Goal: Task Accomplishment & Management: Manage account settings

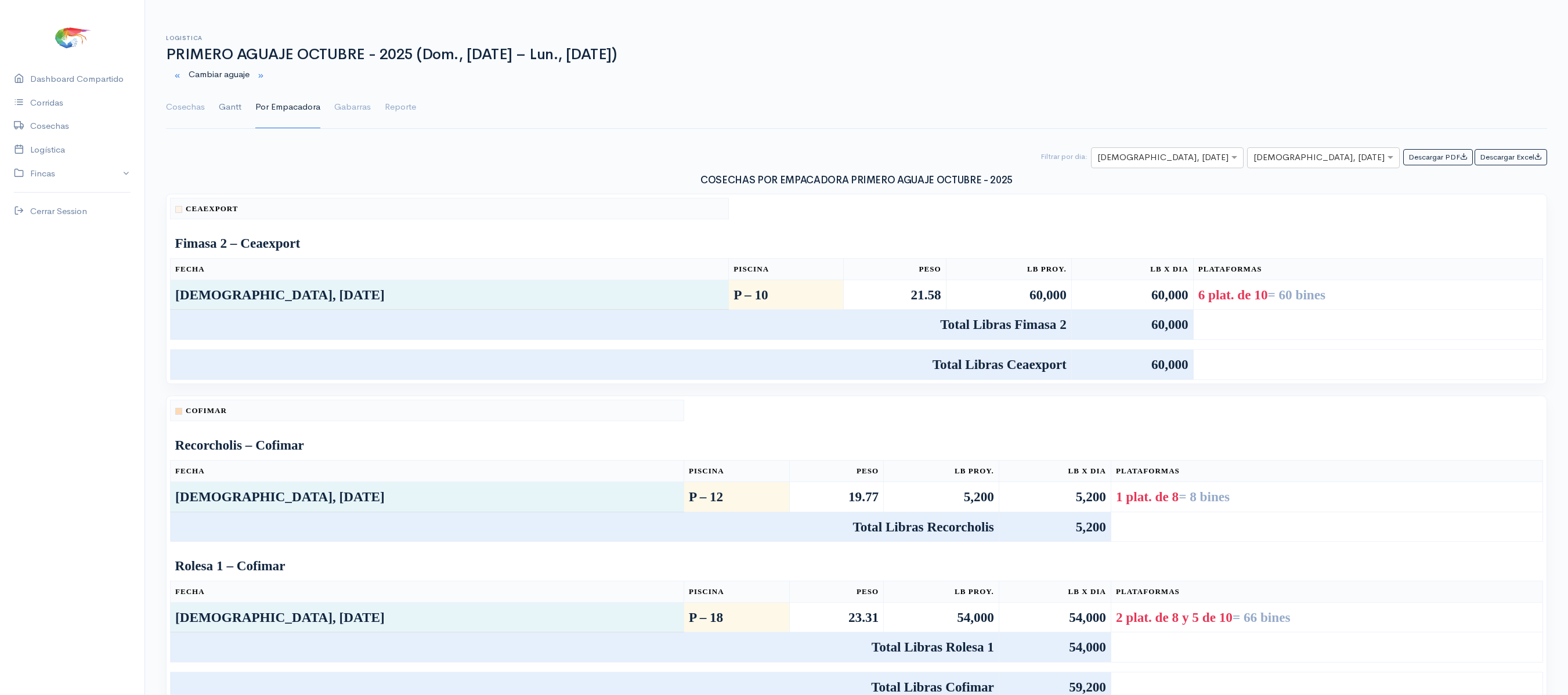
click at [234, 103] on link "Gantt" at bounding box center [229, 107] width 23 height 42
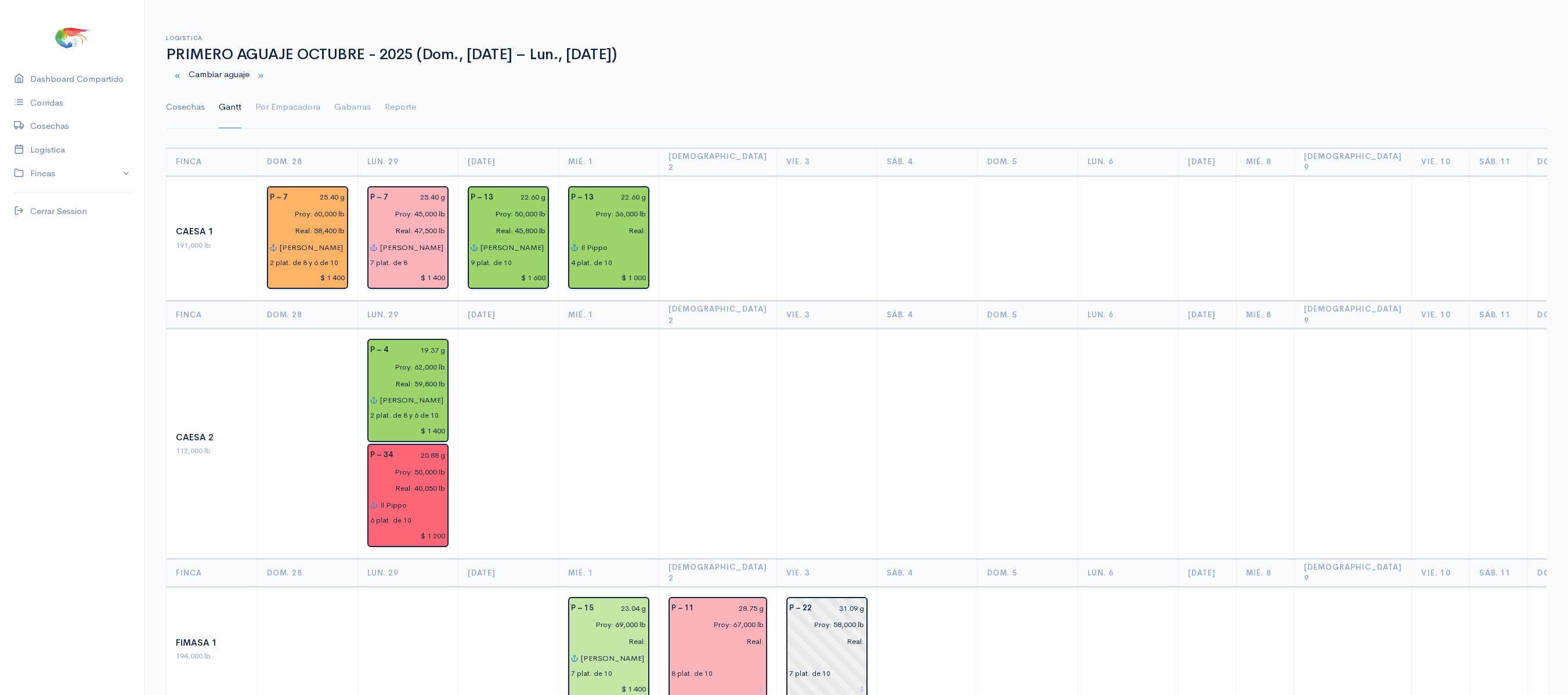
click at [179, 107] on link "Cosechas" at bounding box center [186, 107] width 39 height 42
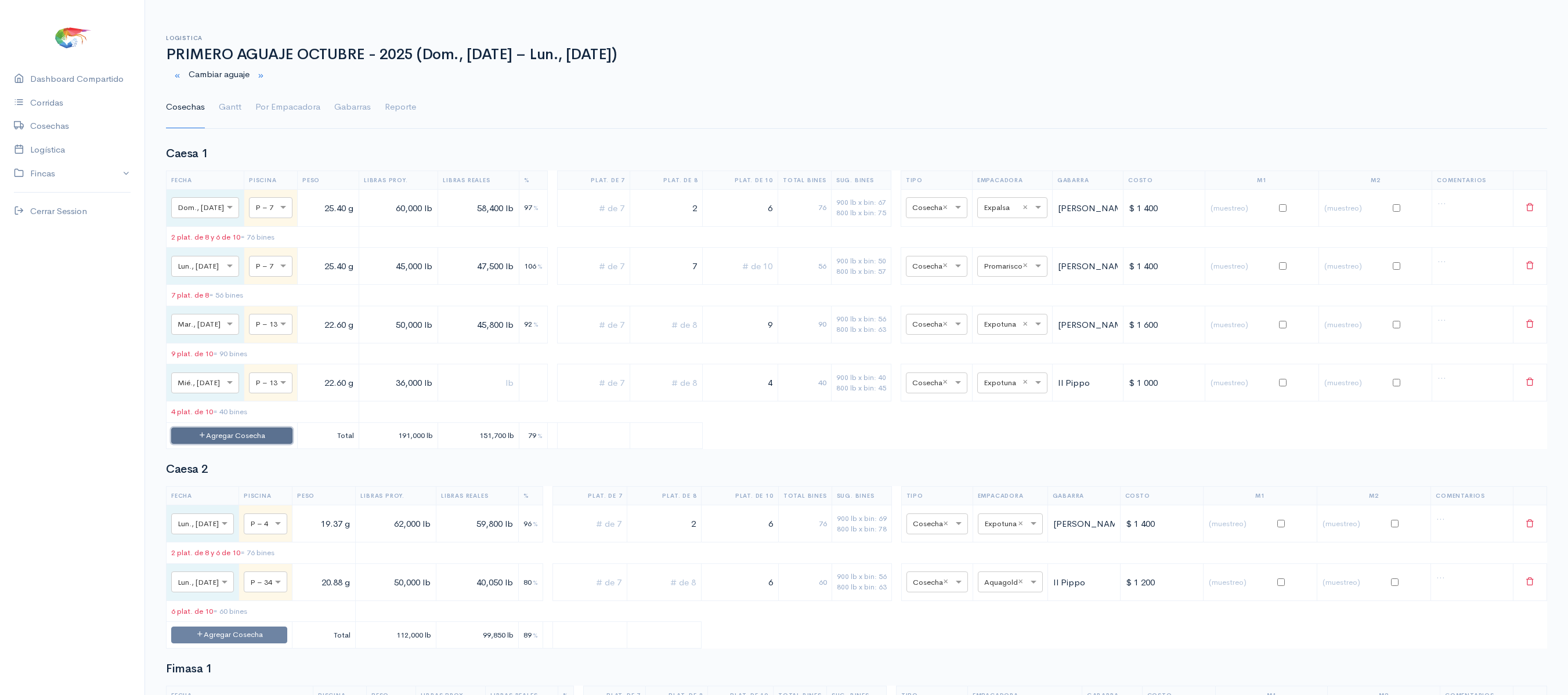
click at [256, 441] on button "Agregar Cosecha" at bounding box center [231, 436] width 121 height 17
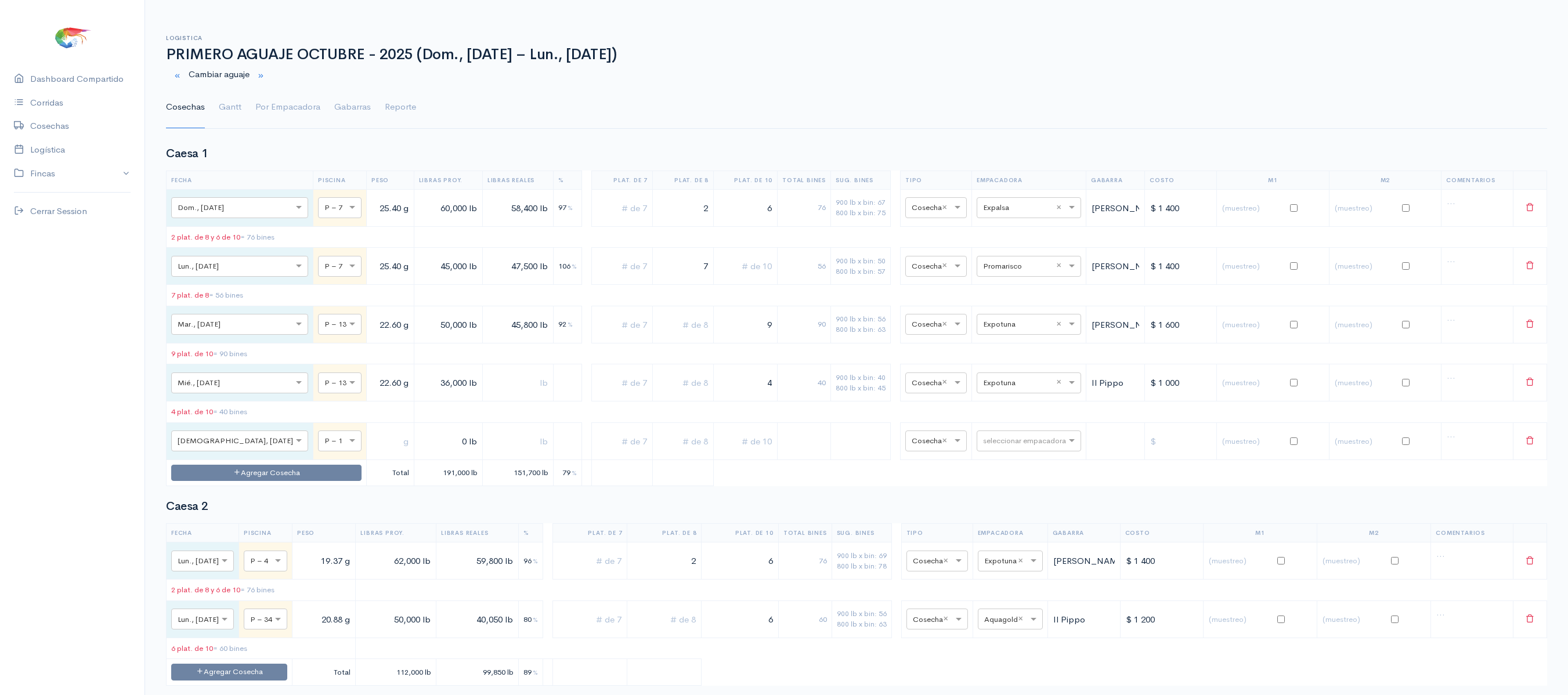
click at [313, 442] on td "× P – 1" at bounding box center [340, 441] width 54 height 37
click at [324, 447] on input "text" at bounding box center [329, 440] width 10 height 13
type input "13"
click at [276, 477] on span "P – 13" at bounding box center [273, 475] width 26 height 11
click at [371, 453] on input "text" at bounding box center [390, 441] width 38 height 24
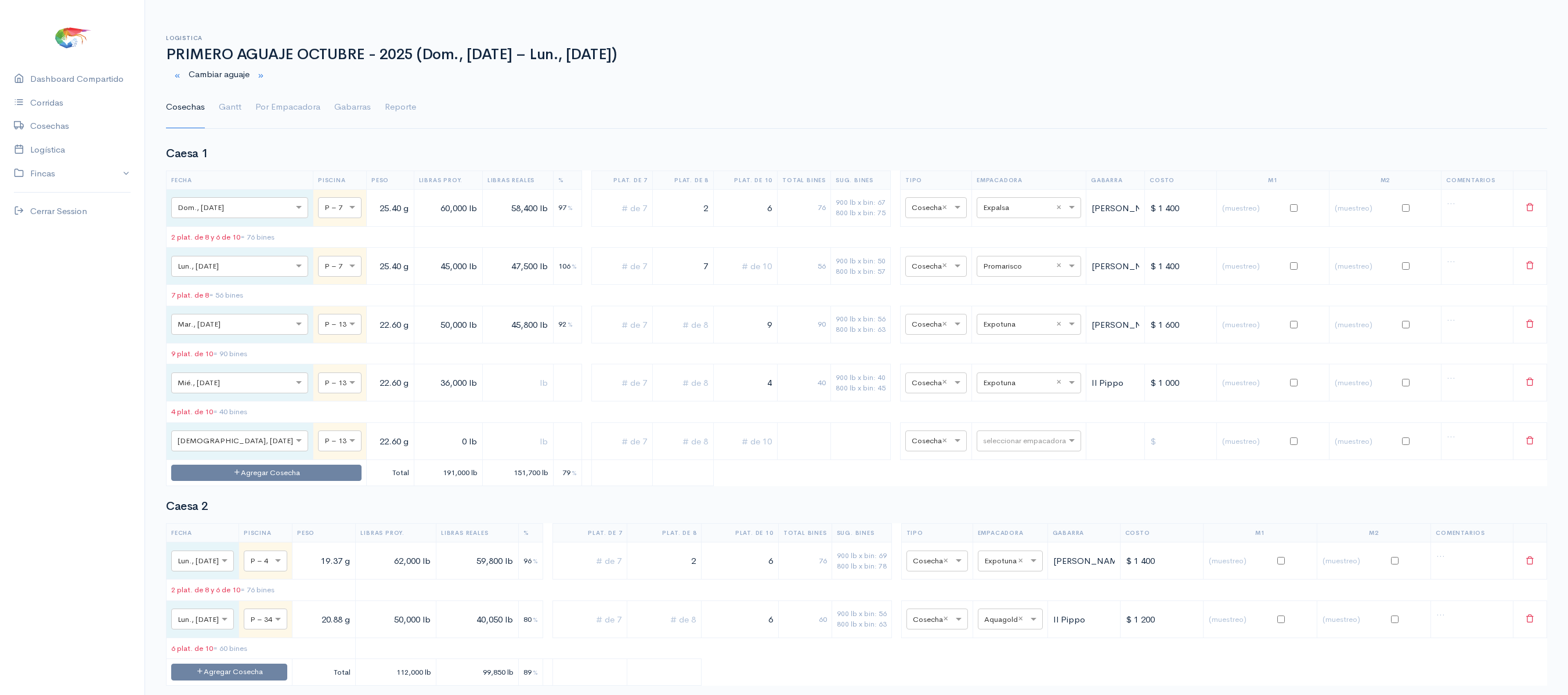
type input "22.60 g"
click at [419, 453] on input "0 lb" at bounding box center [448, 441] width 58 height 24
type input "4,000 lb"
click at [601, 453] on input "text" at bounding box center [622, 441] width 51 height 24
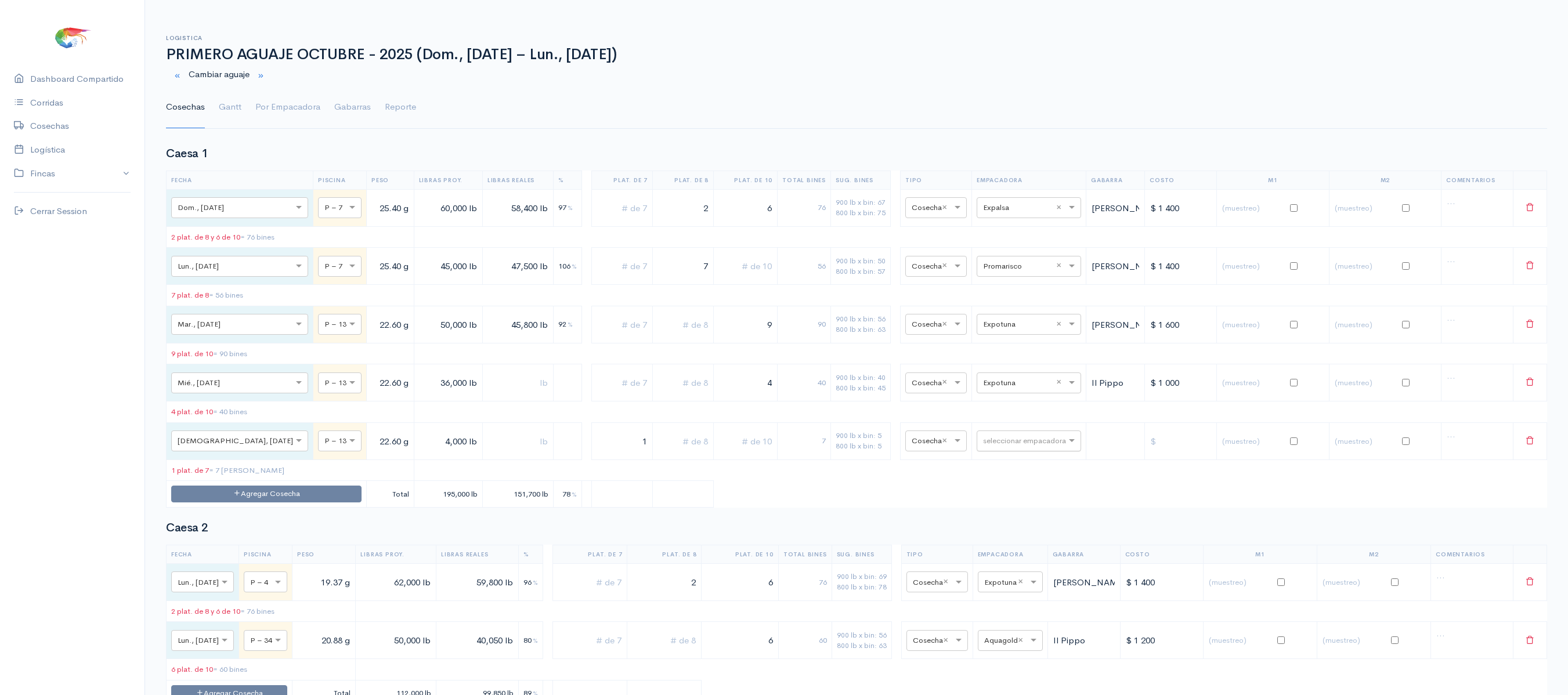
type input "1"
click at [1007, 447] on input "text" at bounding box center [1018, 440] width 71 height 13
type input "cea"
click at [1001, 559] on div "Ceaexport" at bounding box center [1017, 565] width 105 height 23
click at [223, 117] on link "Gantt" at bounding box center [229, 107] width 23 height 42
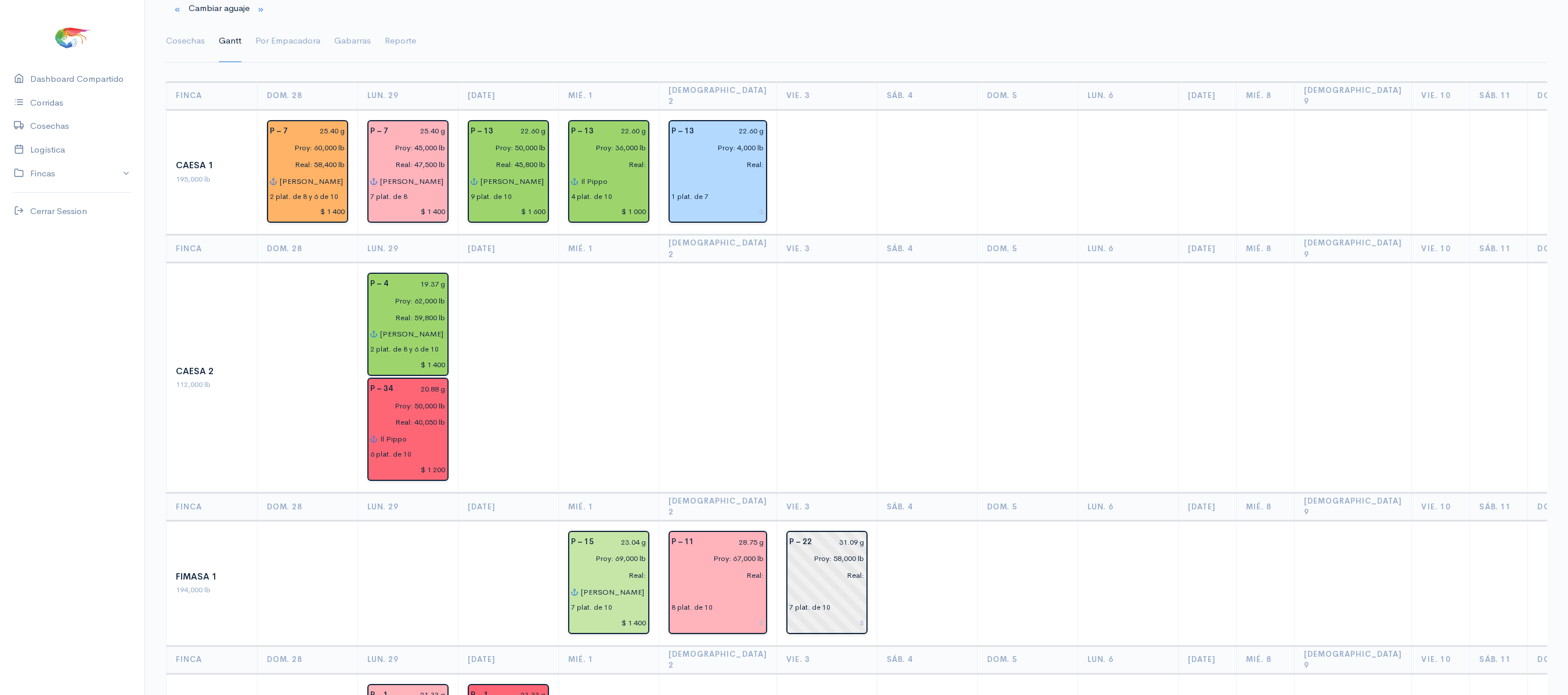
scroll to position [68, 0]
click at [186, 27] on link "Cosechas" at bounding box center [186, 40] width 39 height 42
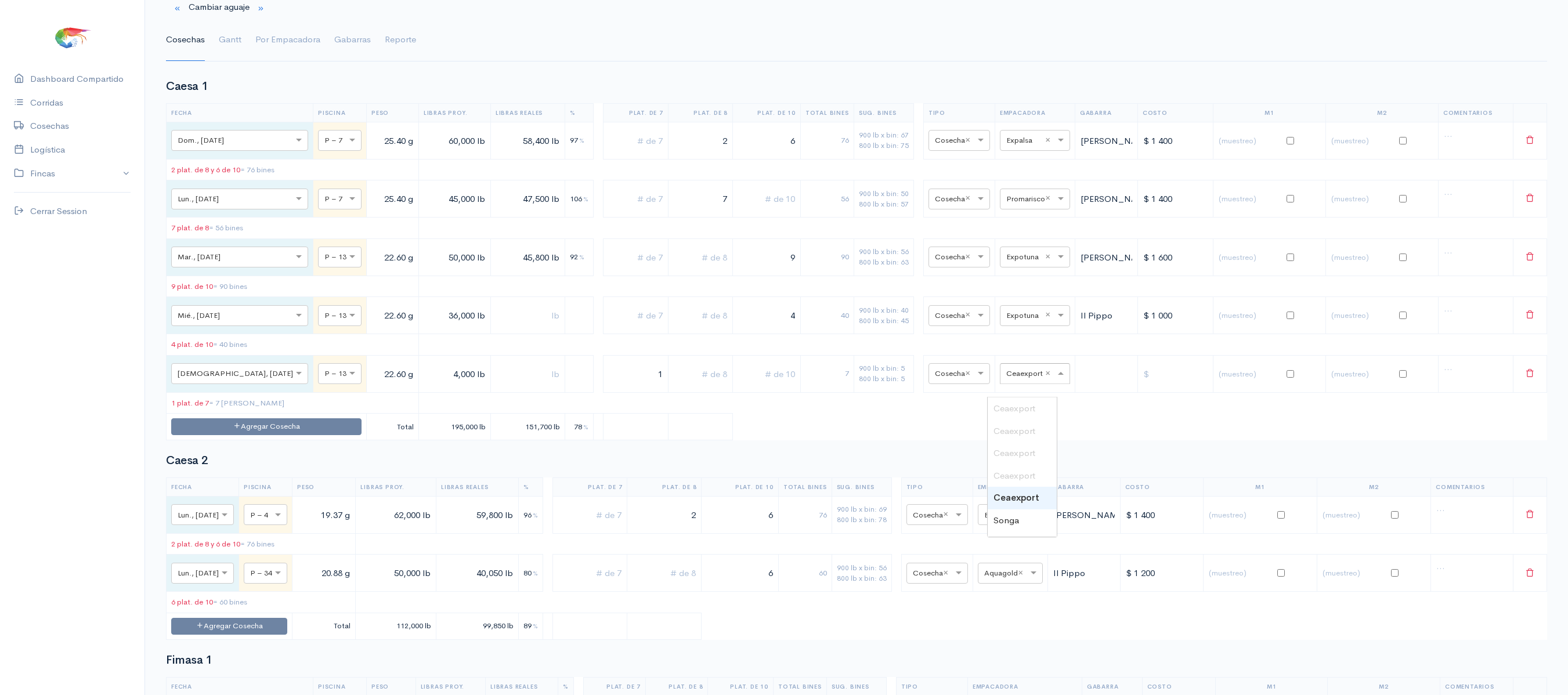
click at [1006, 380] on input "text" at bounding box center [1024, 373] width 37 height 13
type input "cea"
click at [1021, 503] on span "Ceaexport" at bounding box center [1014, 503] width 42 height 11
click at [230, 37] on link "Gantt" at bounding box center [229, 40] width 23 height 42
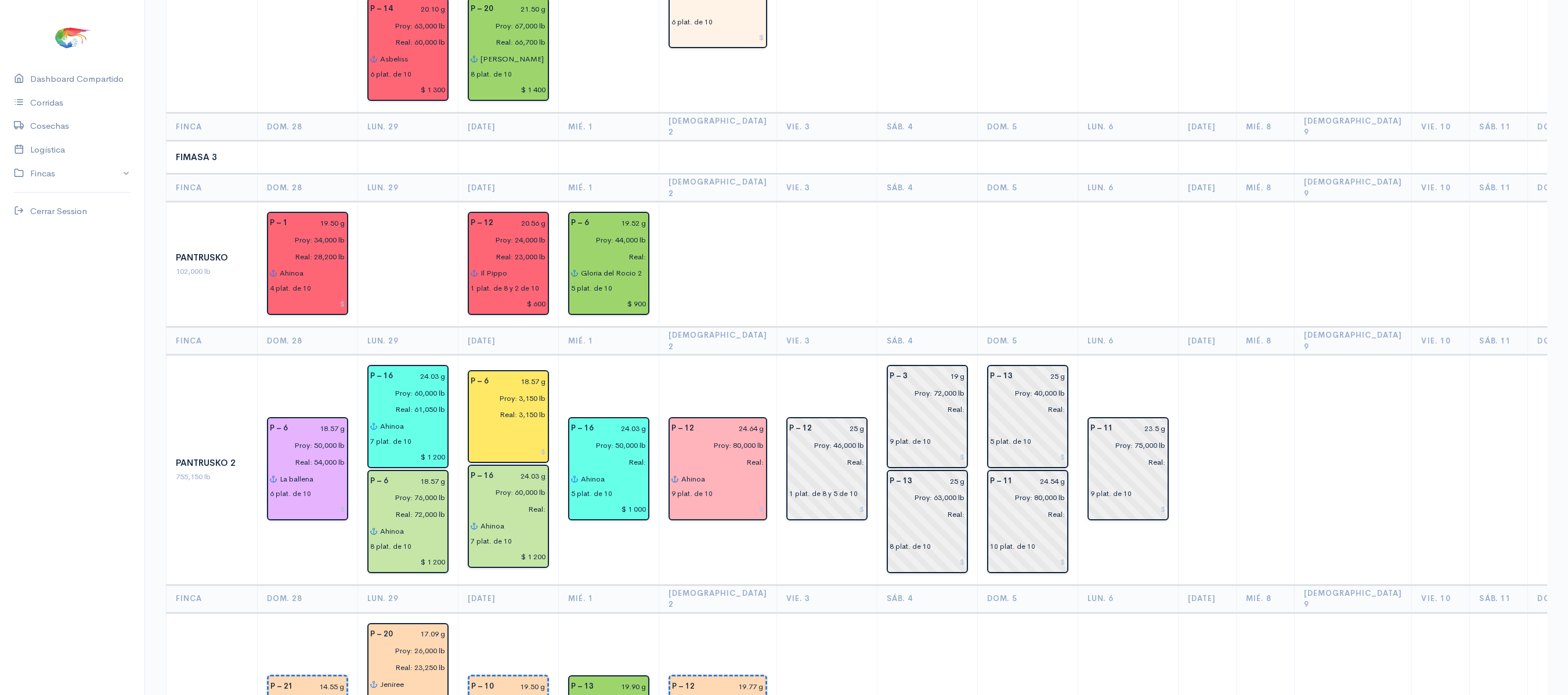
scroll to position [952, 0]
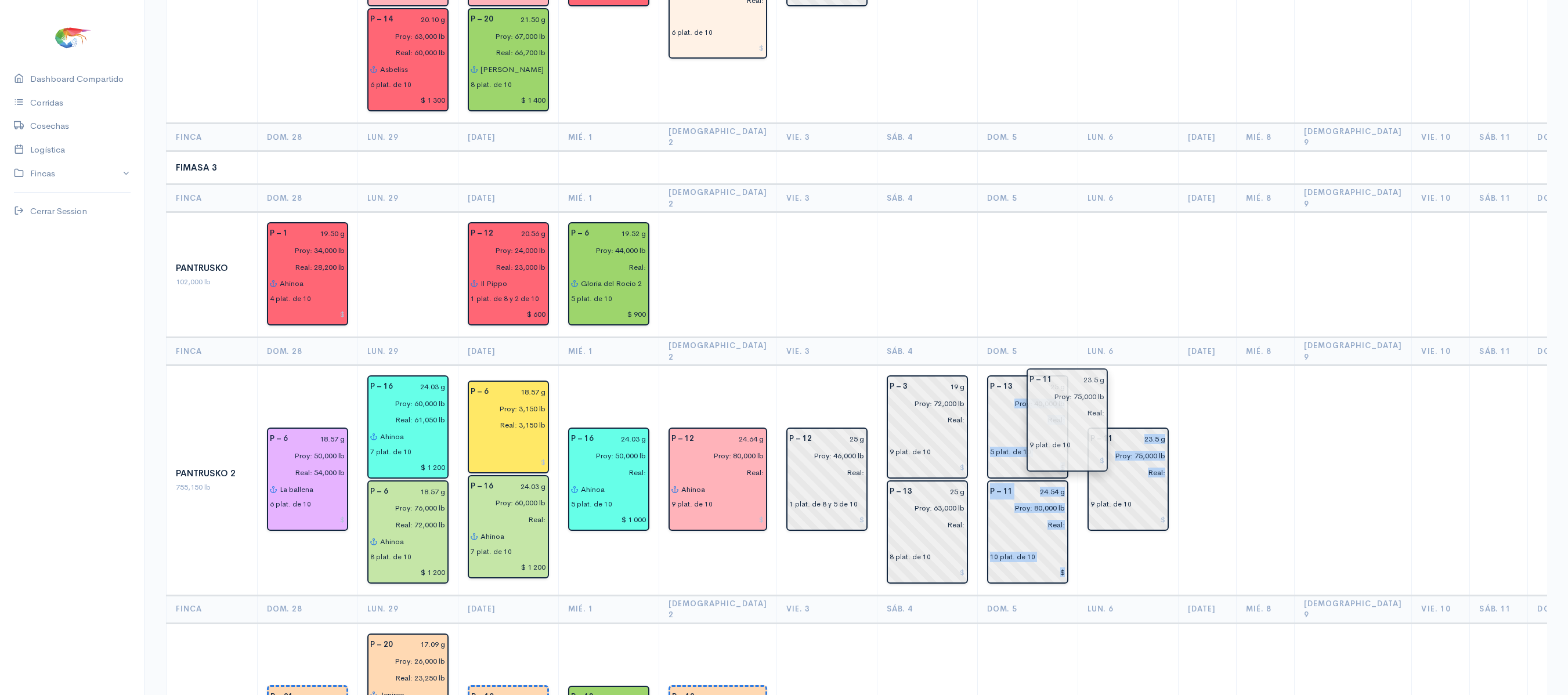
drag, startPoint x: 1106, startPoint y: 405, endPoint x: 1059, endPoint y: 431, distance: 53.7
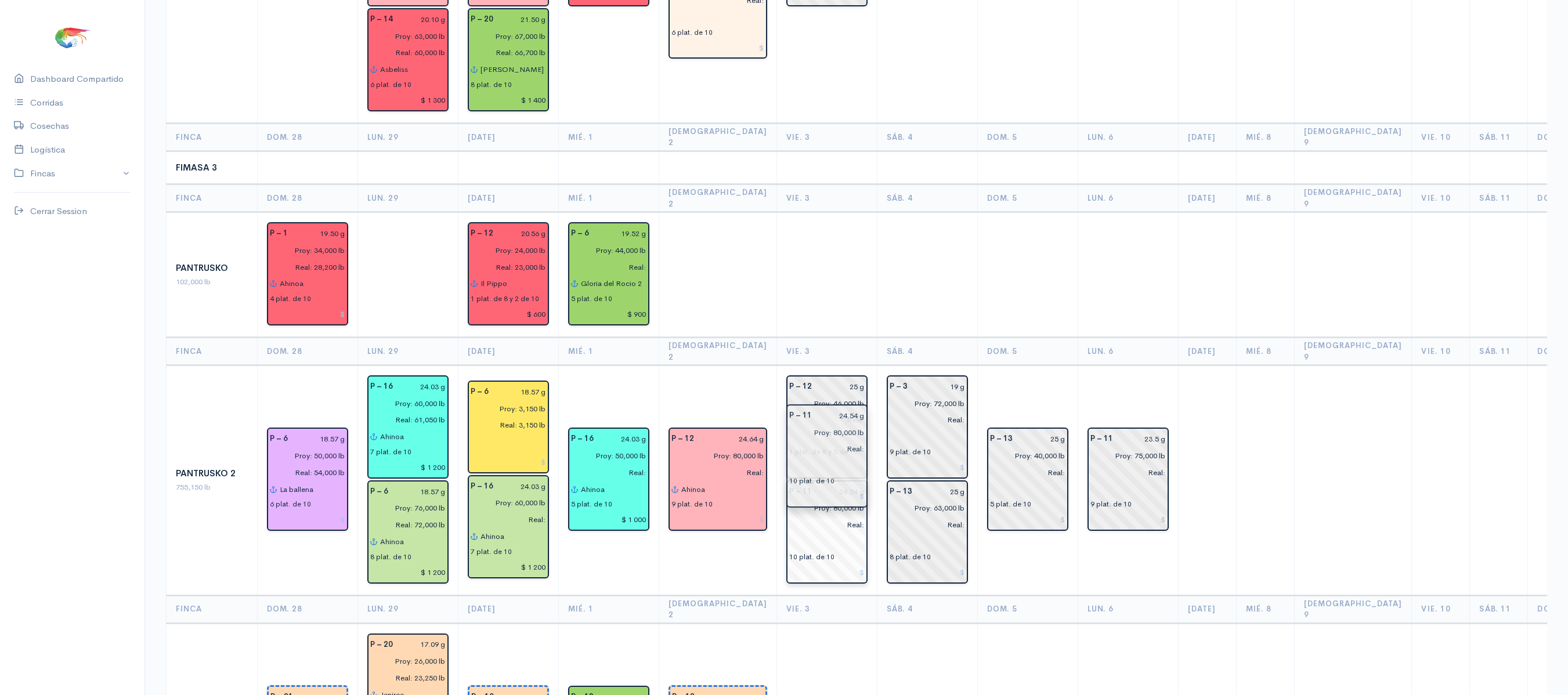
click at [821, 533] on input "text" at bounding box center [827, 542] width 75 height 17
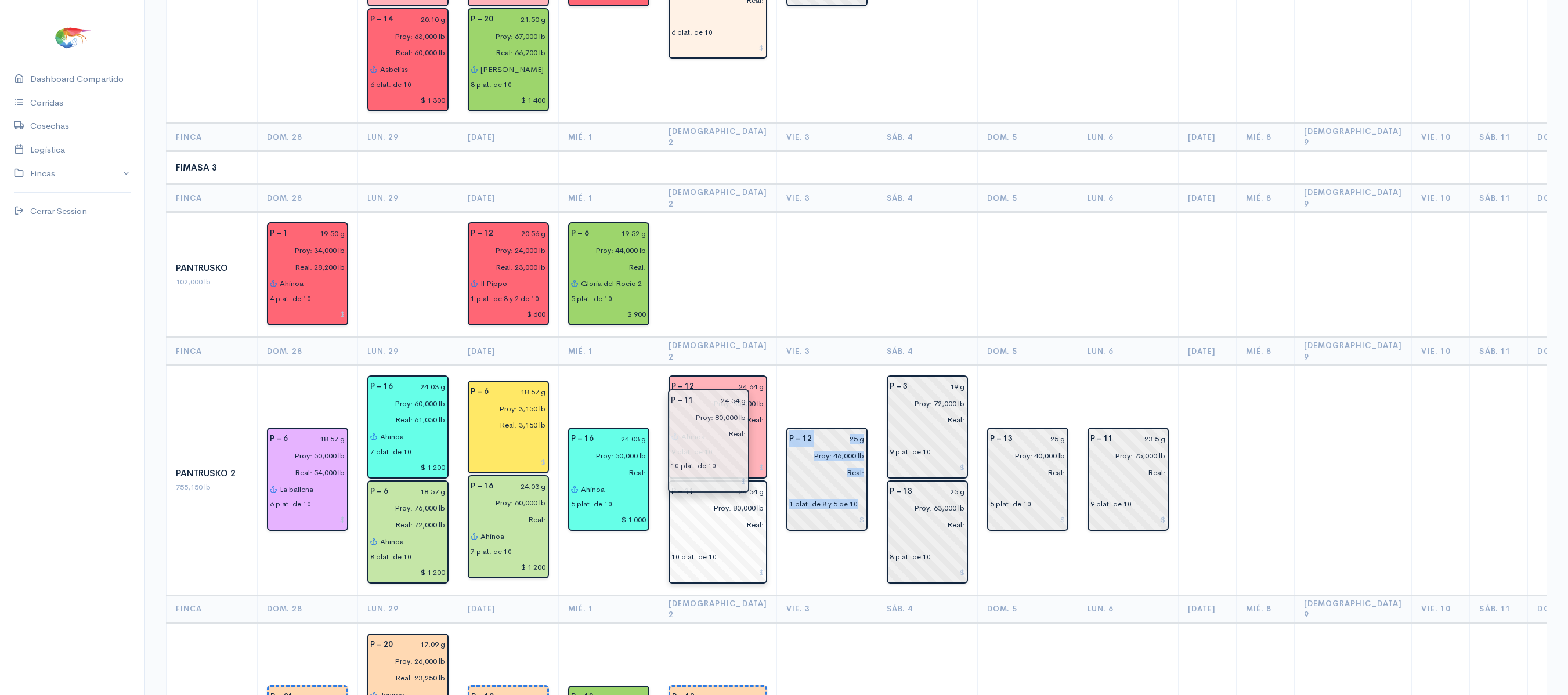
drag, startPoint x: 814, startPoint y: 458, endPoint x: 717, endPoint y: 453, distance: 97.1
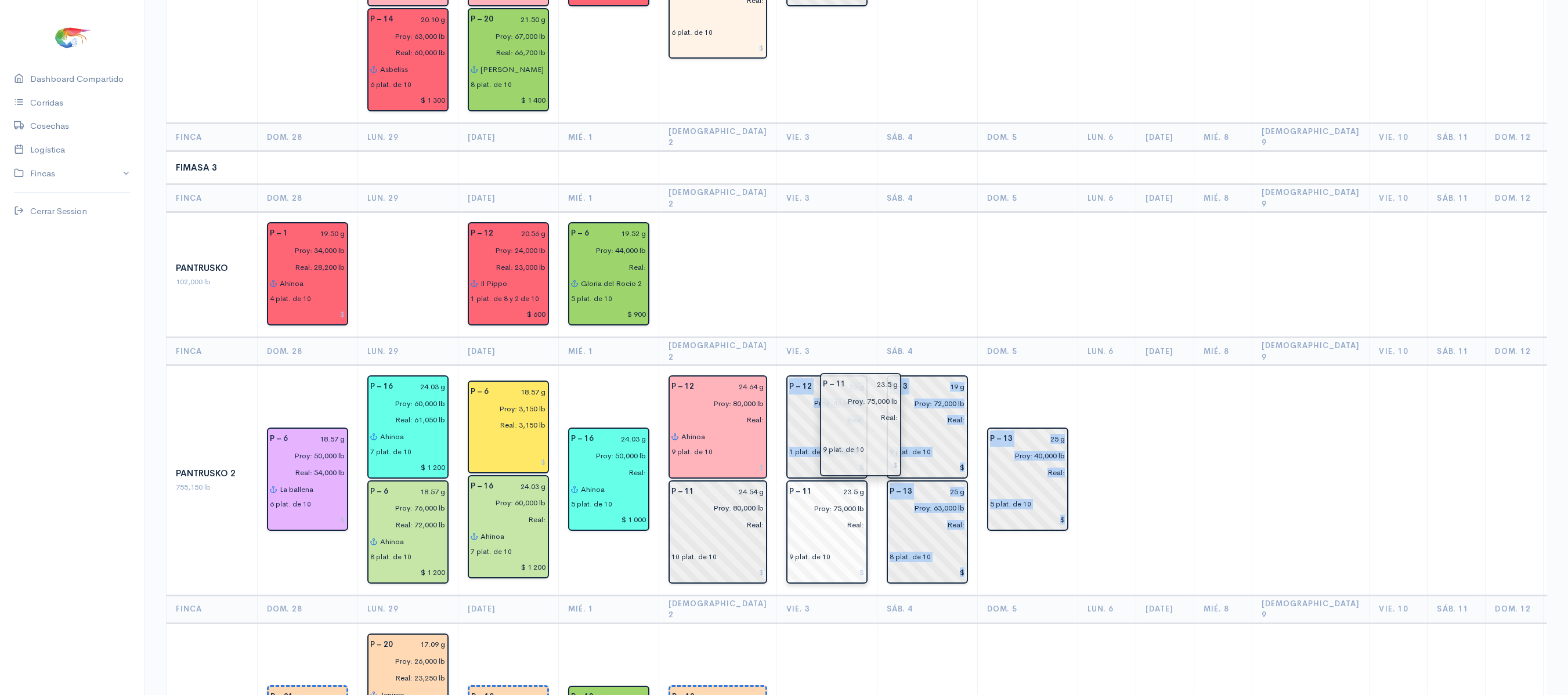
drag, startPoint x: 1084, startPoint y: 429, endPoint x: 823, endPoint y: 467, distance: 263.8
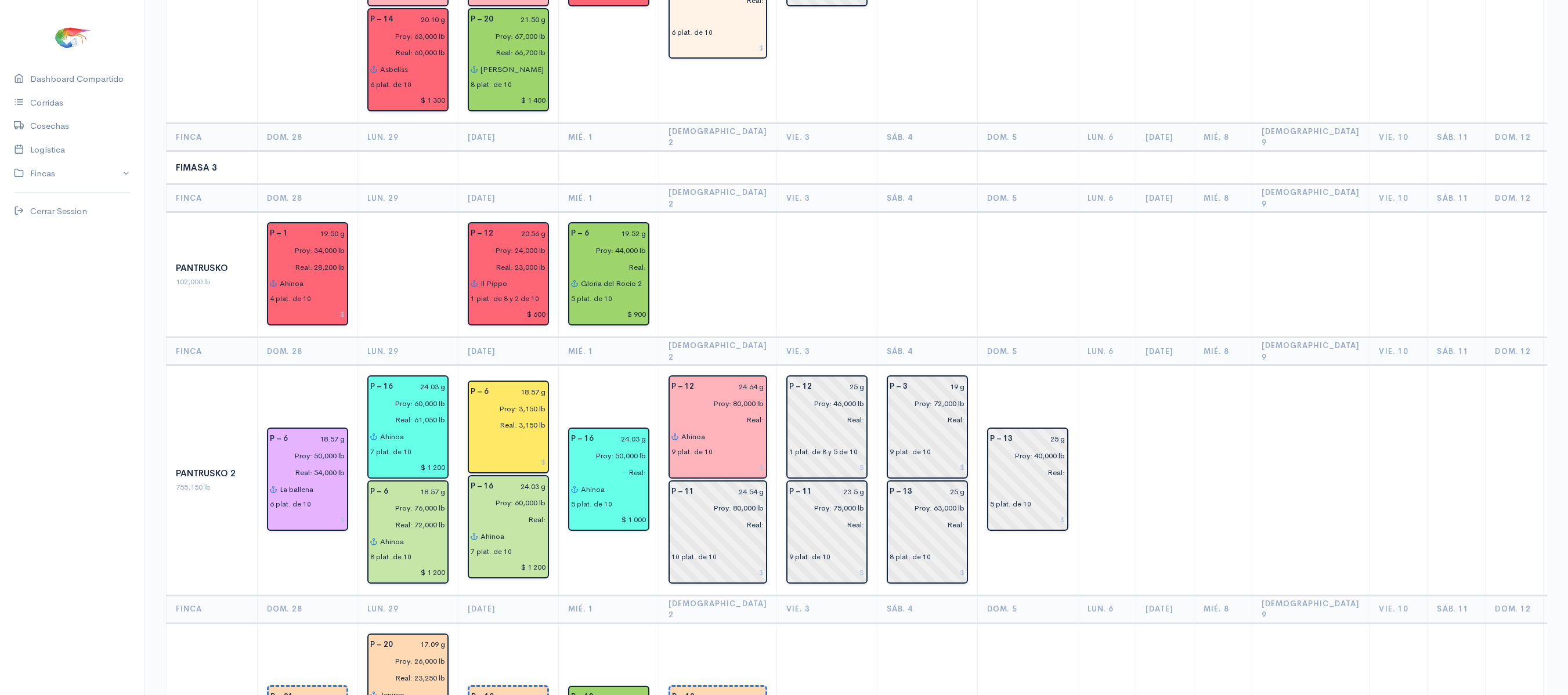
click at [804, 212] on td at bounding box center [827, 275] width 100 height 125
drag, startPoint x: 804, startPoint y: 151, endPoint x: 830, endPoint y: 183, distance: 41.2
click at [830, 212] on td at bounding box center [827, 275] width 100 height 125
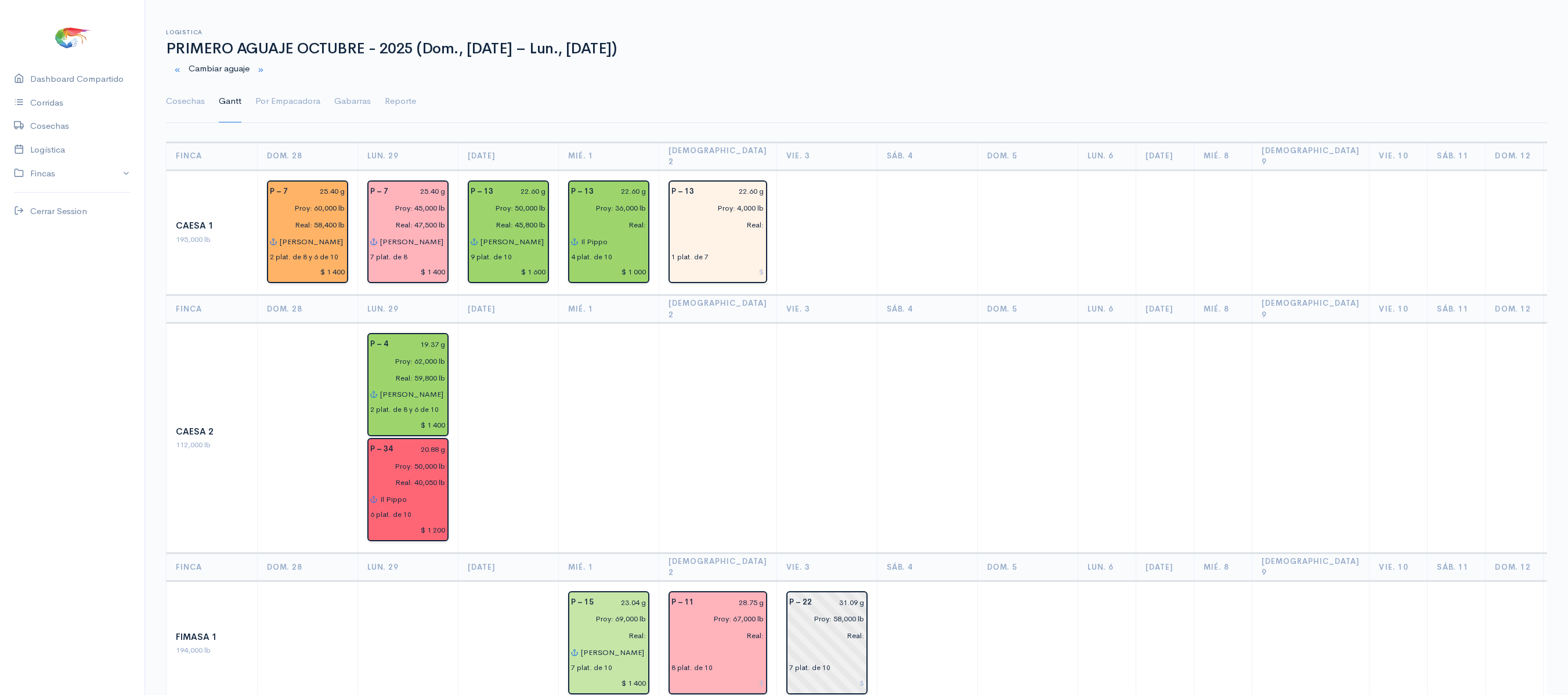
scroll to position [0, 0]
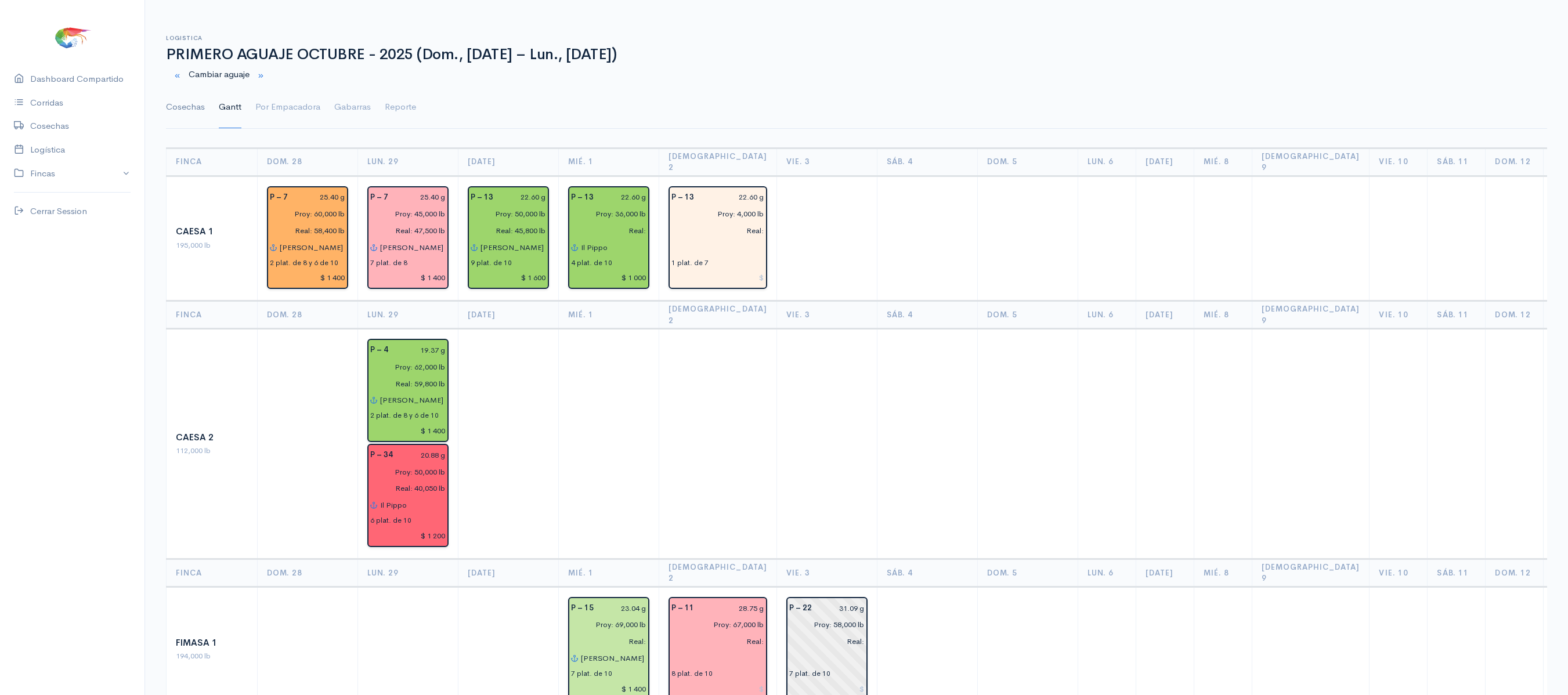
click at [178, 97] on link "Cosechas" at bounding box center [186, 107] width 39 height 42
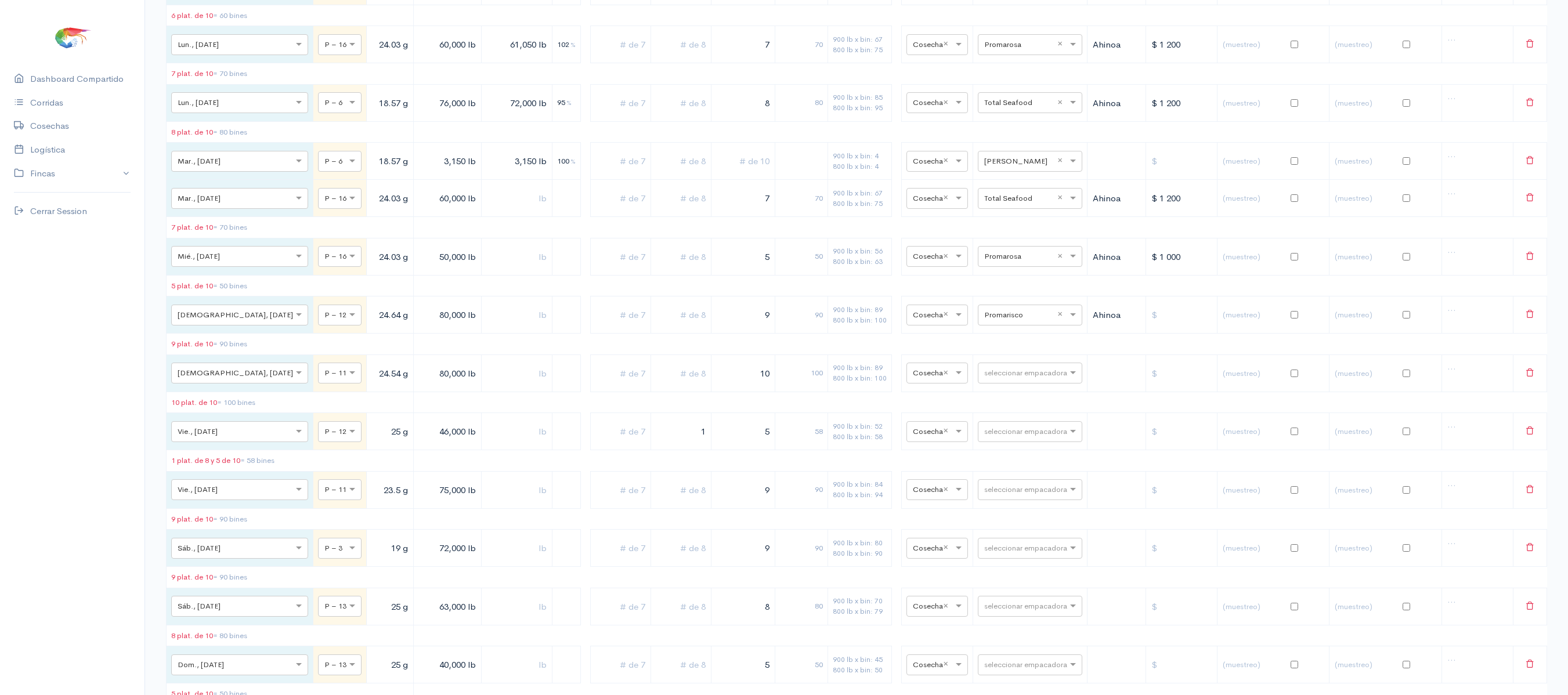
scroll to position [2067, 0]
click at [1005, 372] on input "text" at bounding box center [1020, 365] width 71 height 13
type input "pr"
click at [1005, 372] on input "pr" at bounding box center [1020, 365] width 71 height 13
click at [1002, 475] on span "Promarisco" at bounding box center [993, 478] width 44 height 11
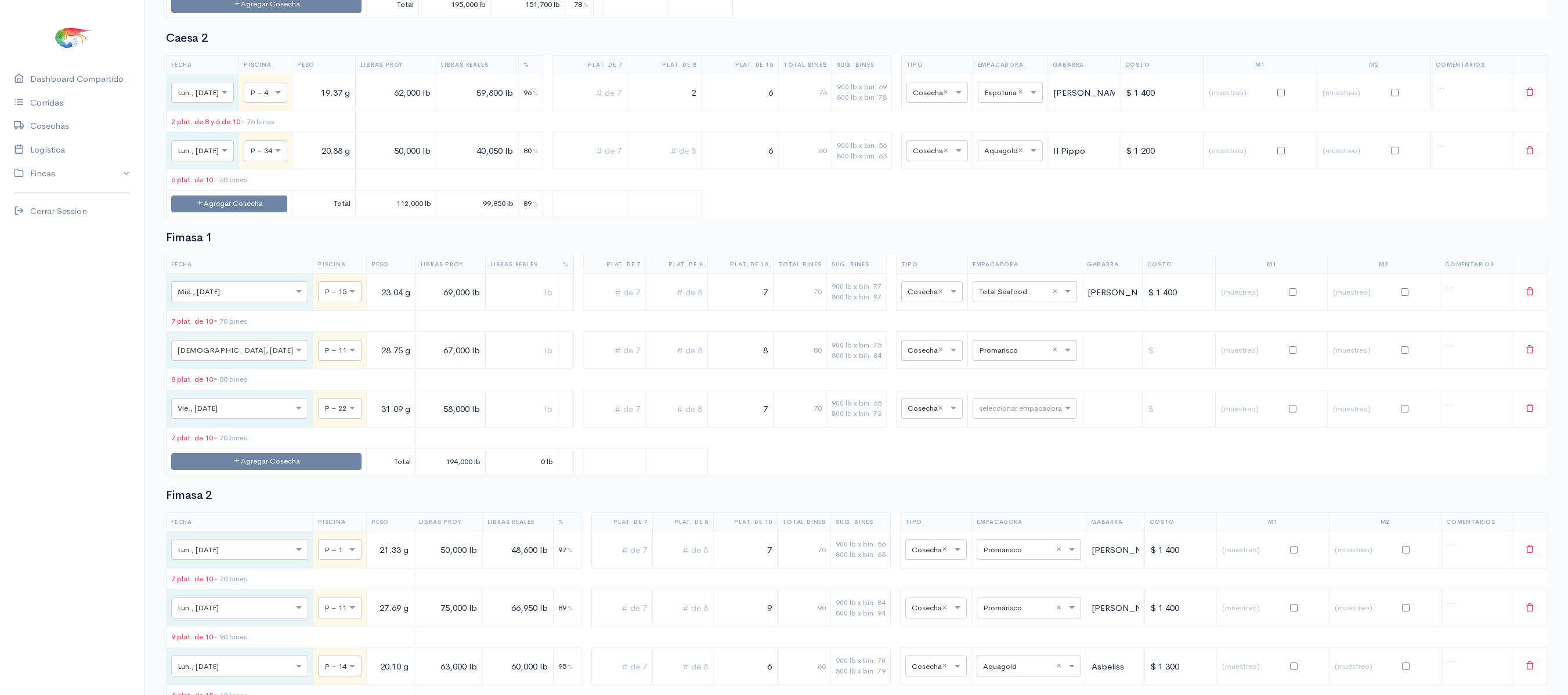
scroll to position [0, 0]
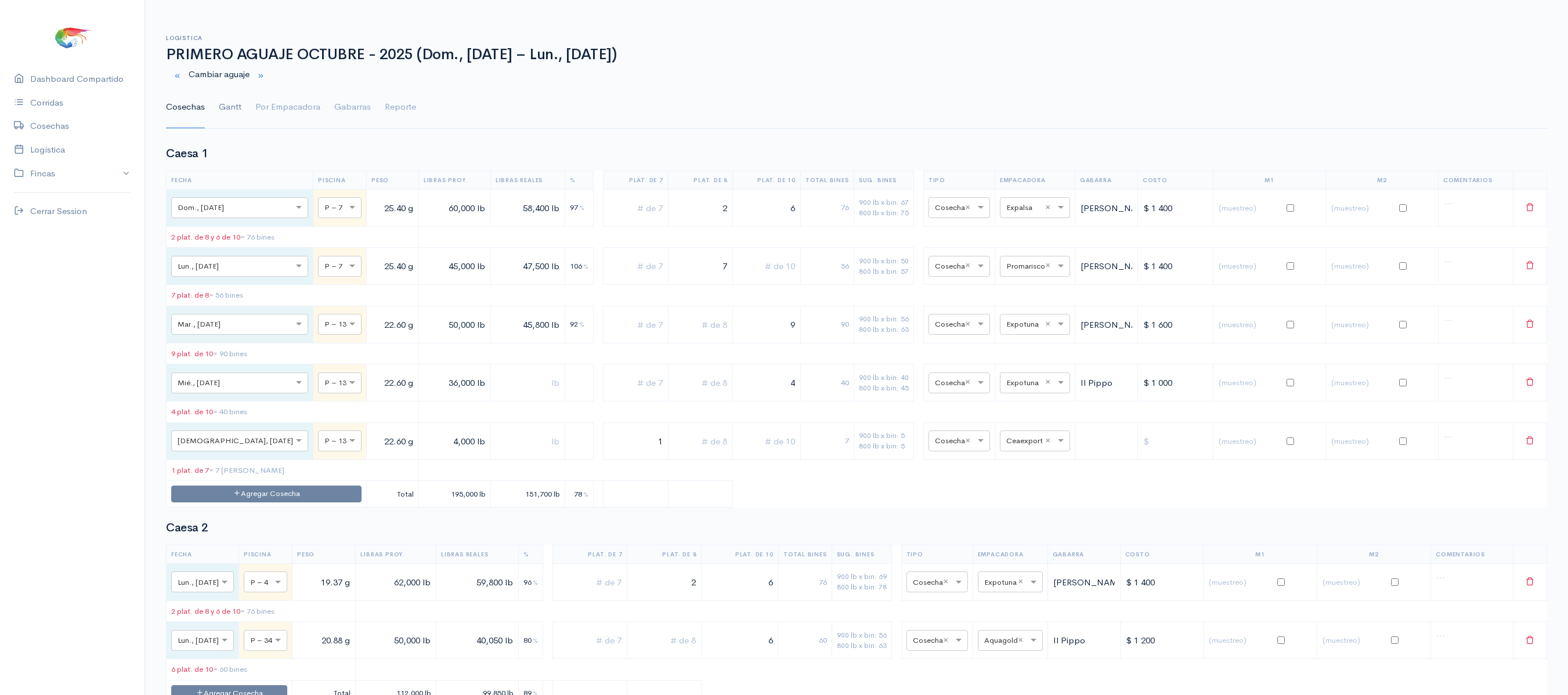
click at [232, 108] on link "Gantt" at bounding box center [229, 107] width 23 height 42
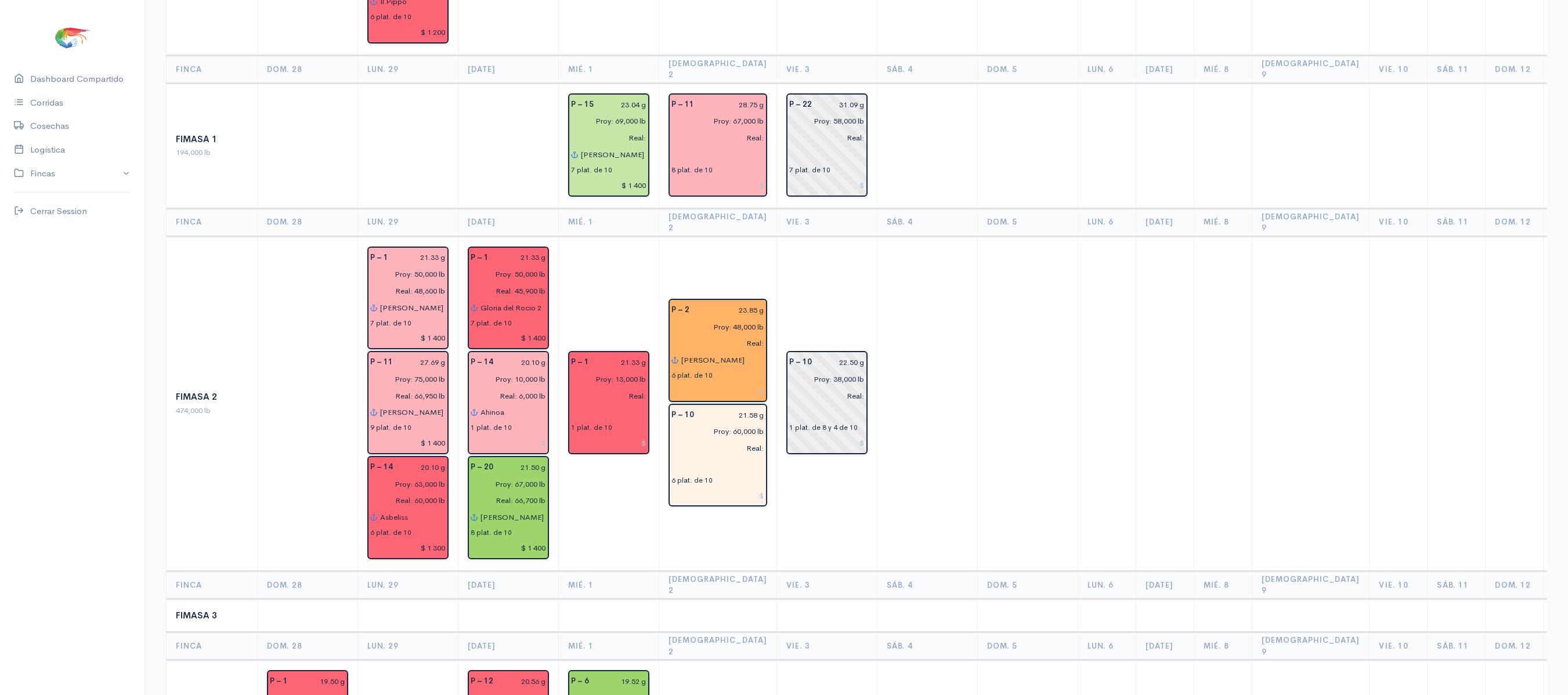
scroll to position [501, 0]
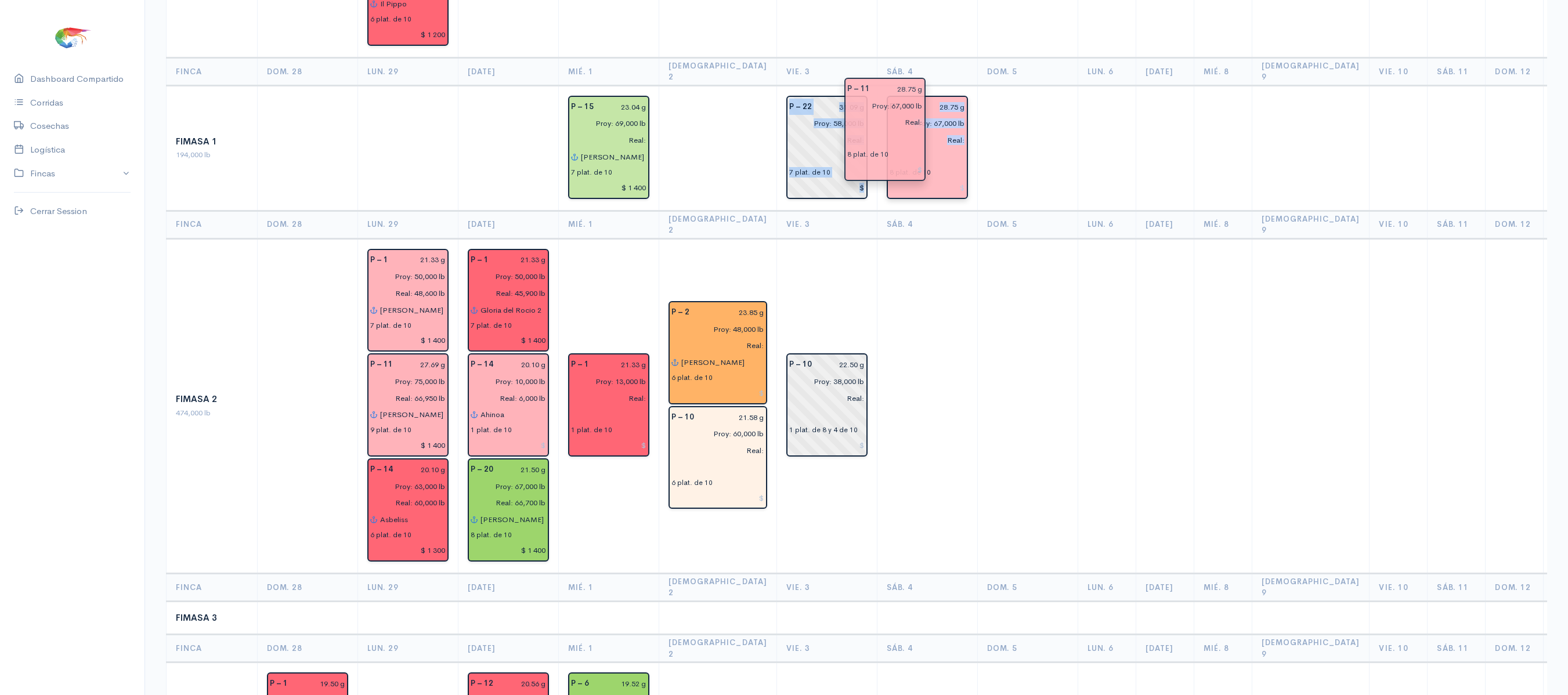
drag, startPoint x: 800, startPoint y: 340, endPoint x: 891, endPoint y: 111, distance: 246.4
click at [1018, 239] on td at bounding box center [1027, 406] width 100 height 335
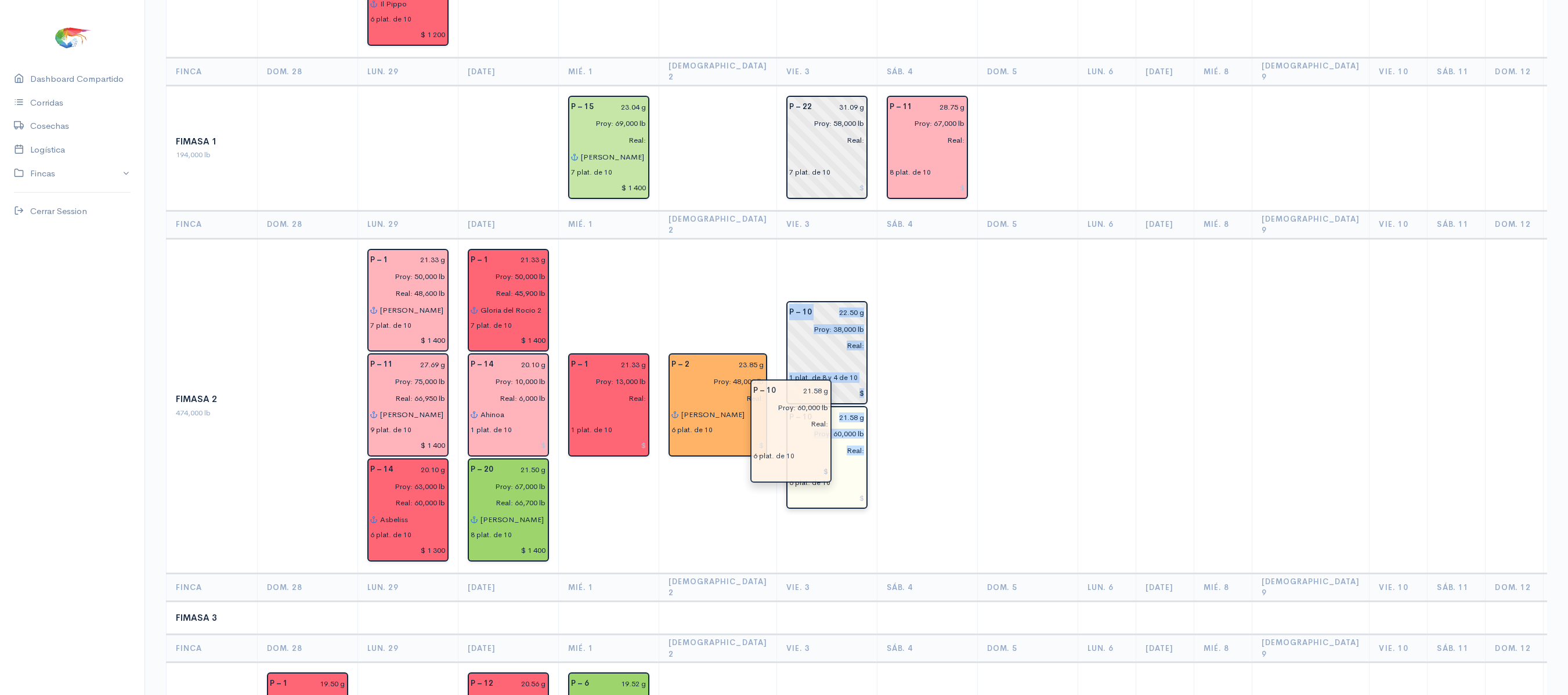
drag, startPoint x: 713, startPoint y: 441, endPoint x: 799, endPoint y: 457, distance: 87.5
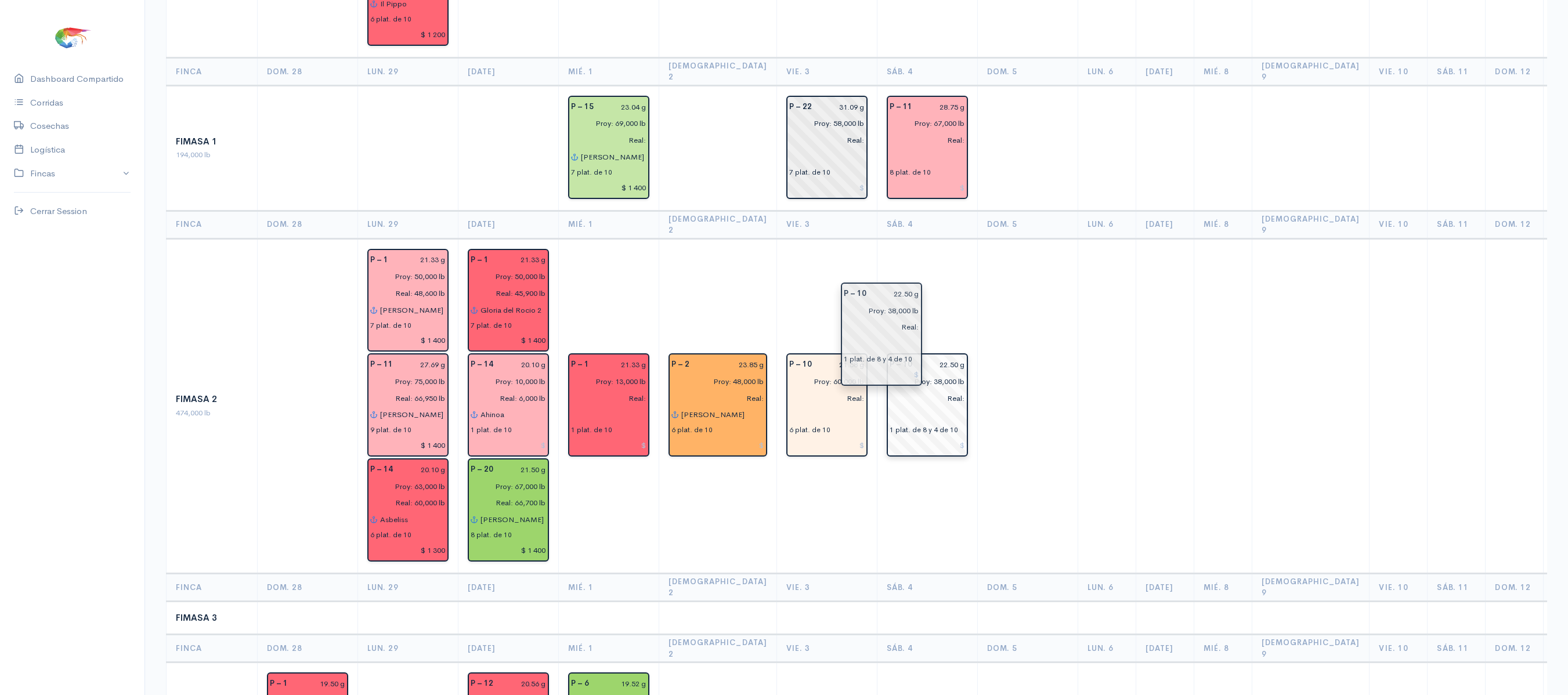
click at [892, 390] on input "Real:" at bounding box center [923, 399] width 82 height 17
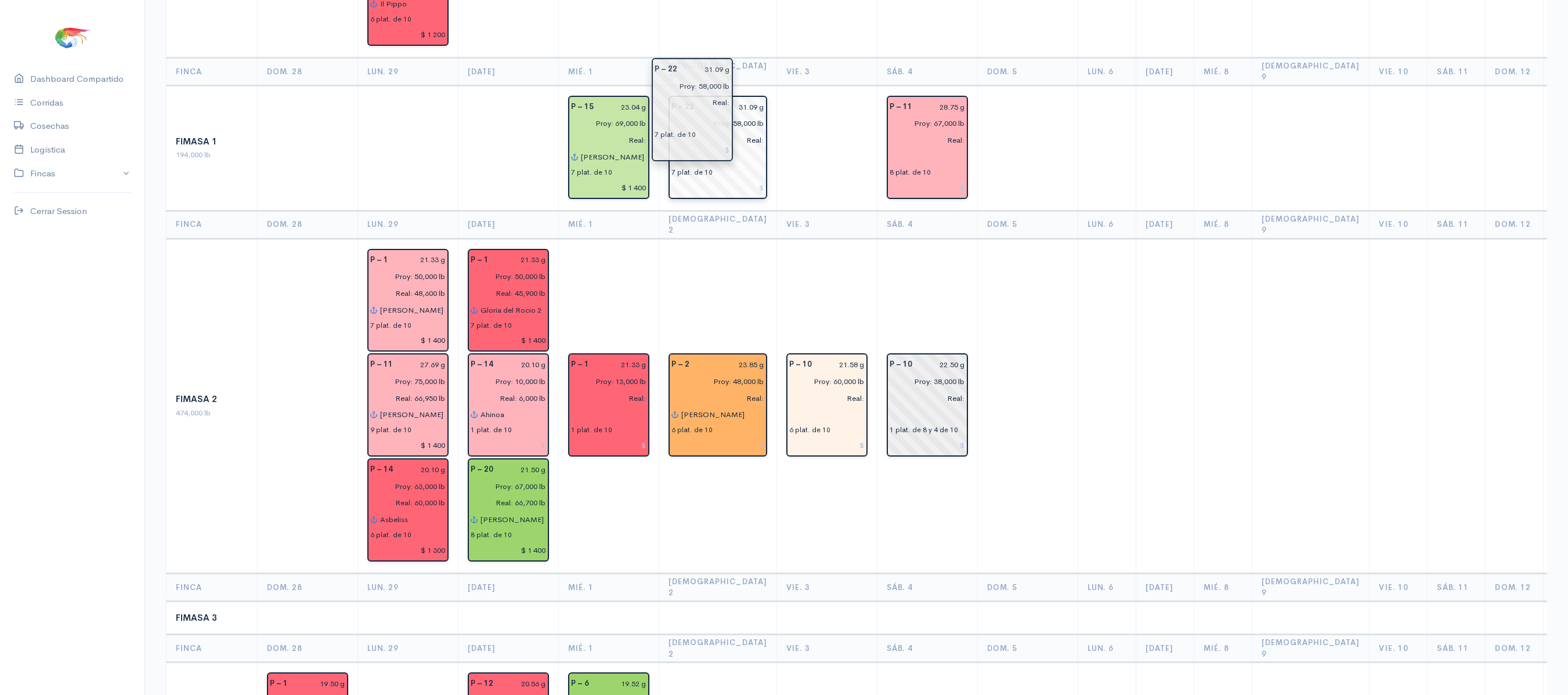
drag, startPoint x: 805, startPoint y: 142, endPoint x: 694, endPoint y: 139, distance: 111.0
click at [777, 211] on th "Vie. 3" at bounding box center [827, 225] width 100 height 28
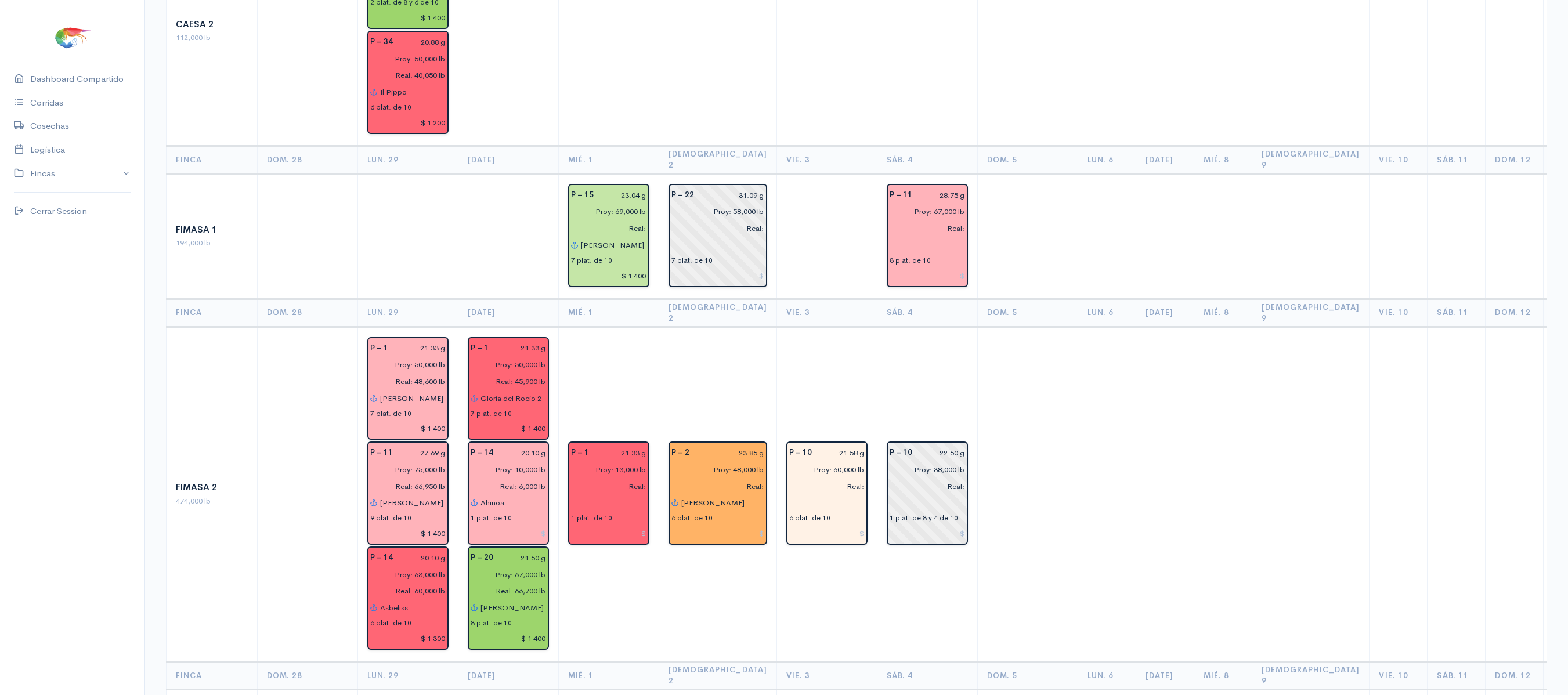
scroll to position [0, 0]
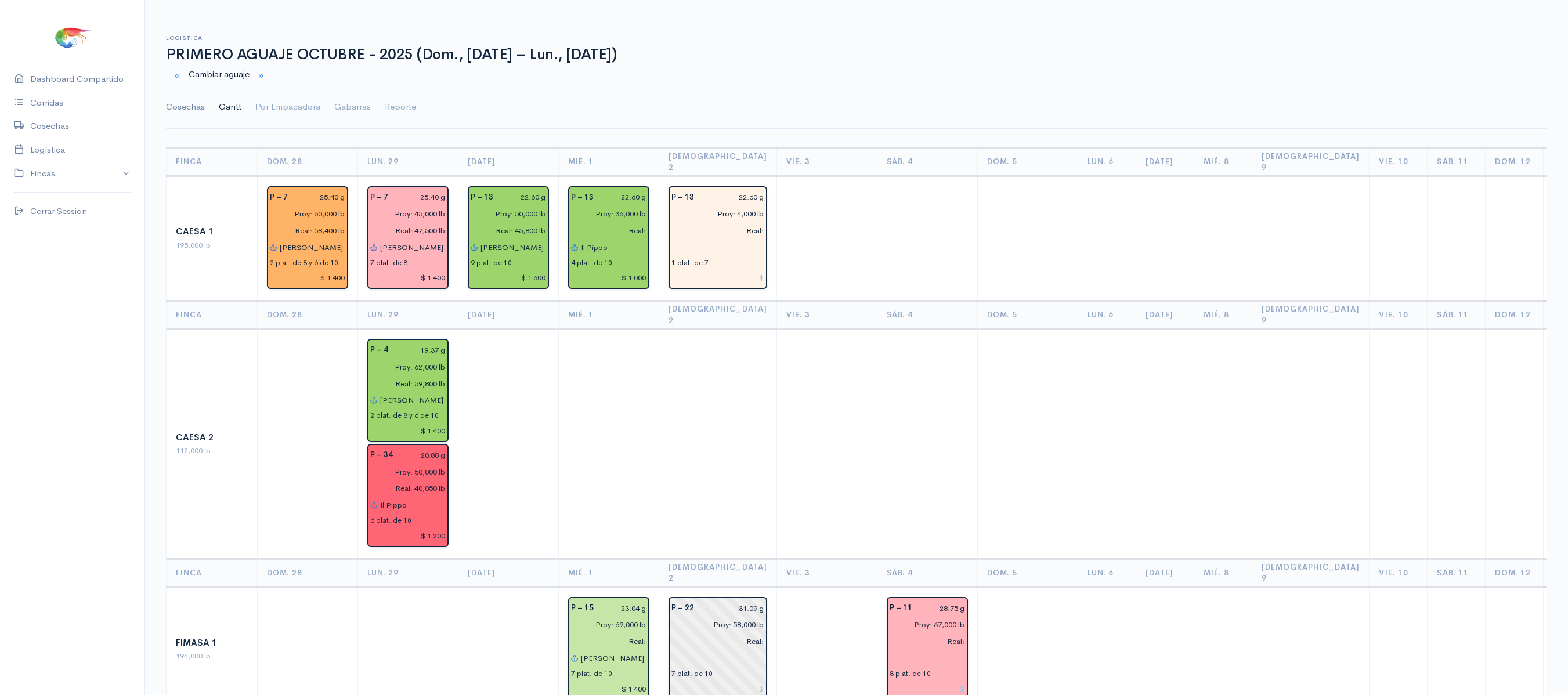
click at [184, 114] on link "Cosechas" at bounding box center [186, 107] width 39 height 42
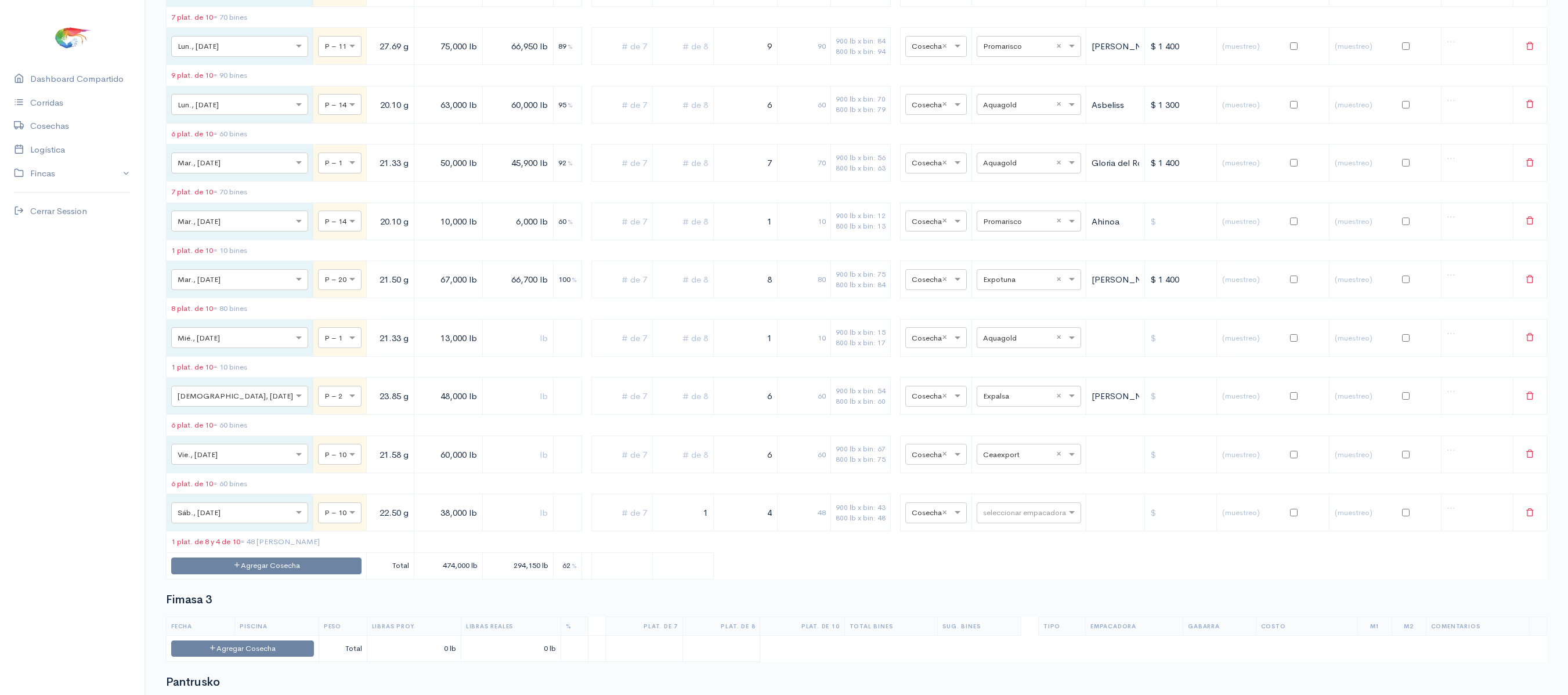
scroll to position [1050, 0]
click at [271, 576] on button "Agregar Cosecha" at bounding box center [266, 567] width 191 height 17
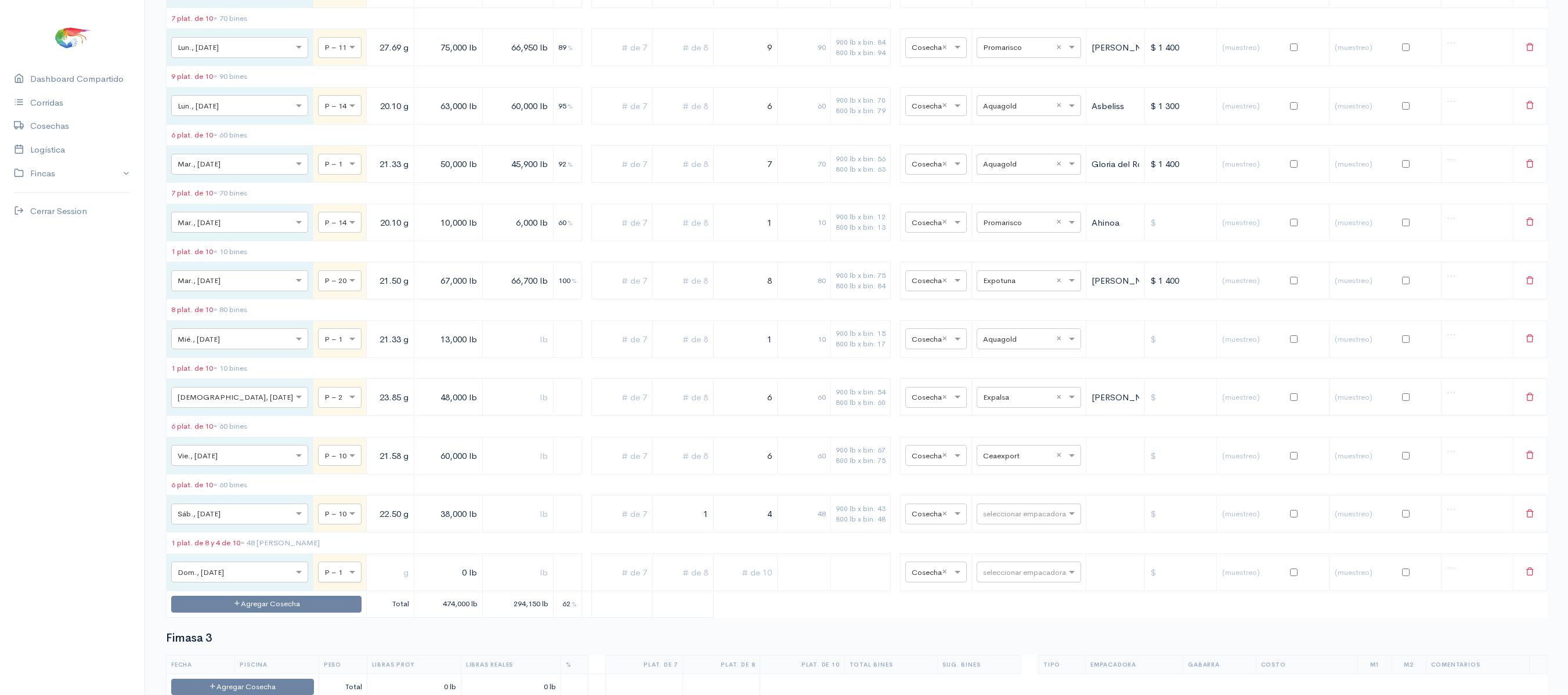
click at [318, 578] on div at bounding box center [340, 571] width 43 height 13
click at [1525, 576] on icon at bounding box center [1530, 571] width 9 height 9
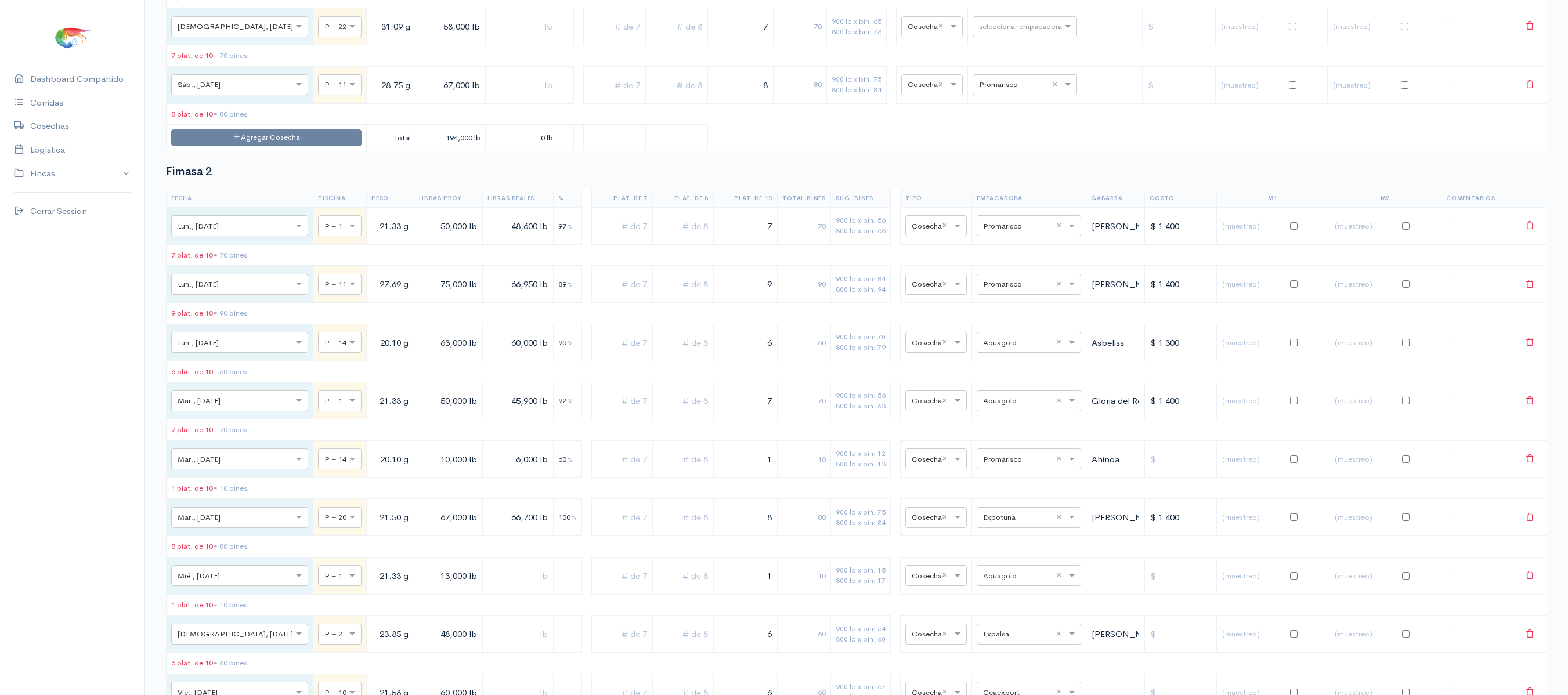
scroll to position [770, 0]
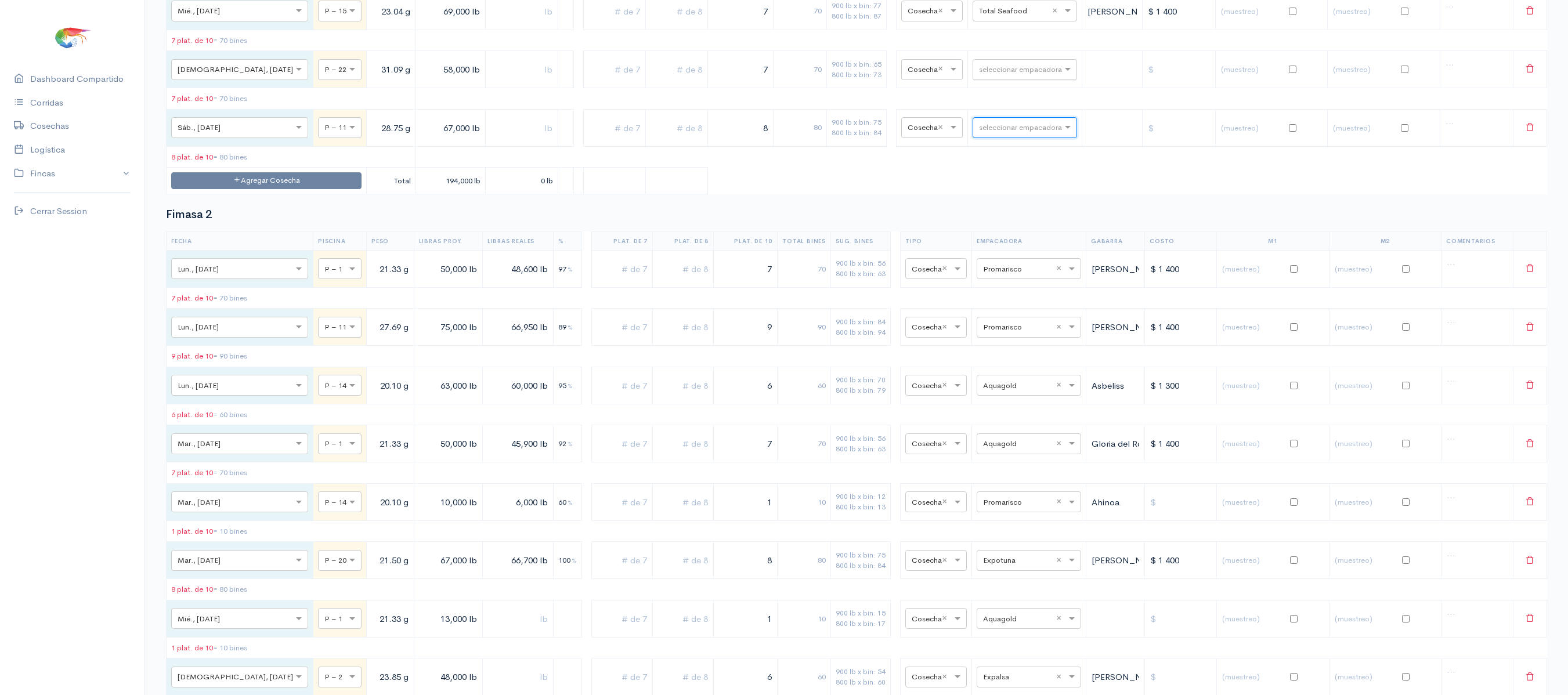
click at [1010, 75] on input "text" at bounding box center [1014, 69] width 71 height 13
type input "pr"
click at [1006, 125] on div "Promarisco" at bounding box center [1009, 119] width 105 height 23
click at [273, 189] on button "Agregar Cosecha" at bounding box center [266, 181] width 191 height 17
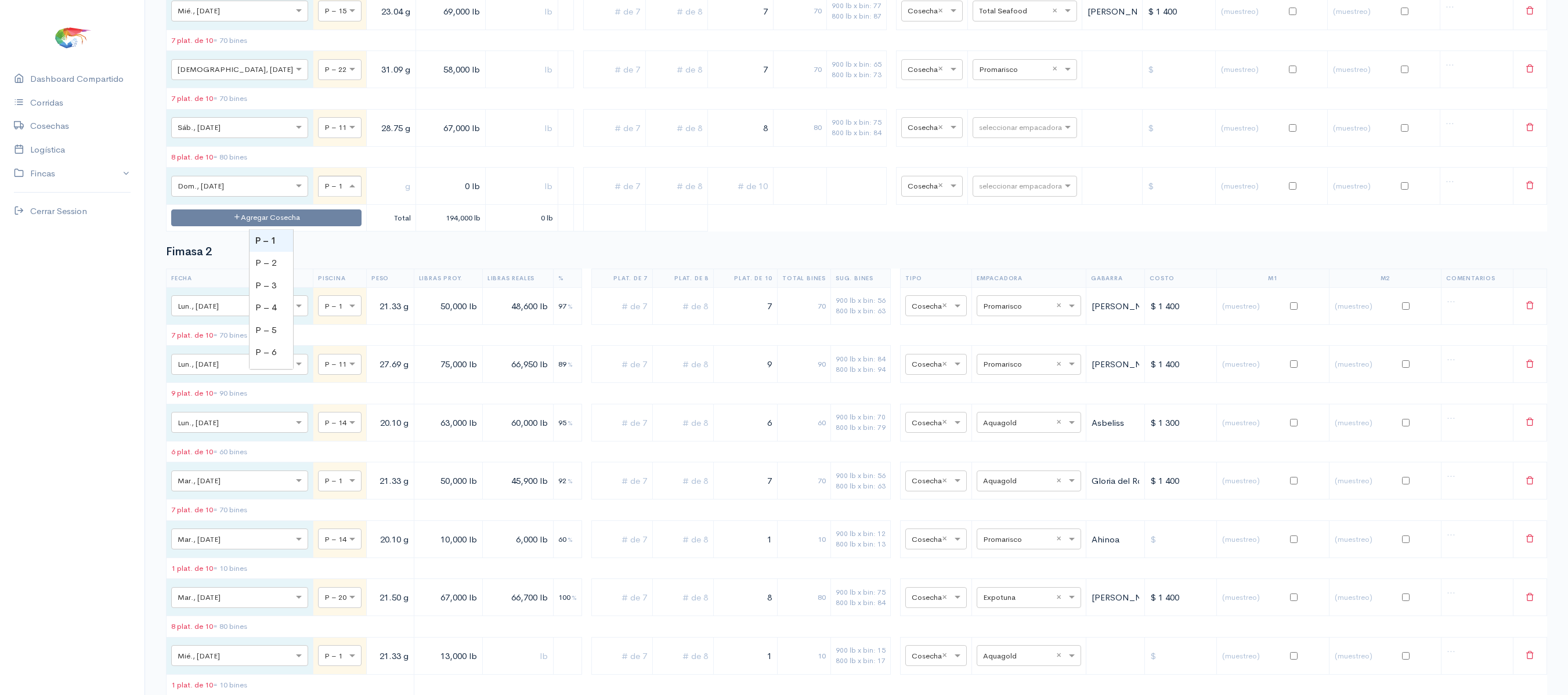
click at [318, 192] on div at bounding box center [340, 186] width 43 height 13
type input "15"
click at [371, 198] on input "text" at bounding box center [391, 186] width 40 height 24
type input "23.04 g"
click at [421, 198] on input "0 lb" at bounding box center [450, 186] width 60 height 24
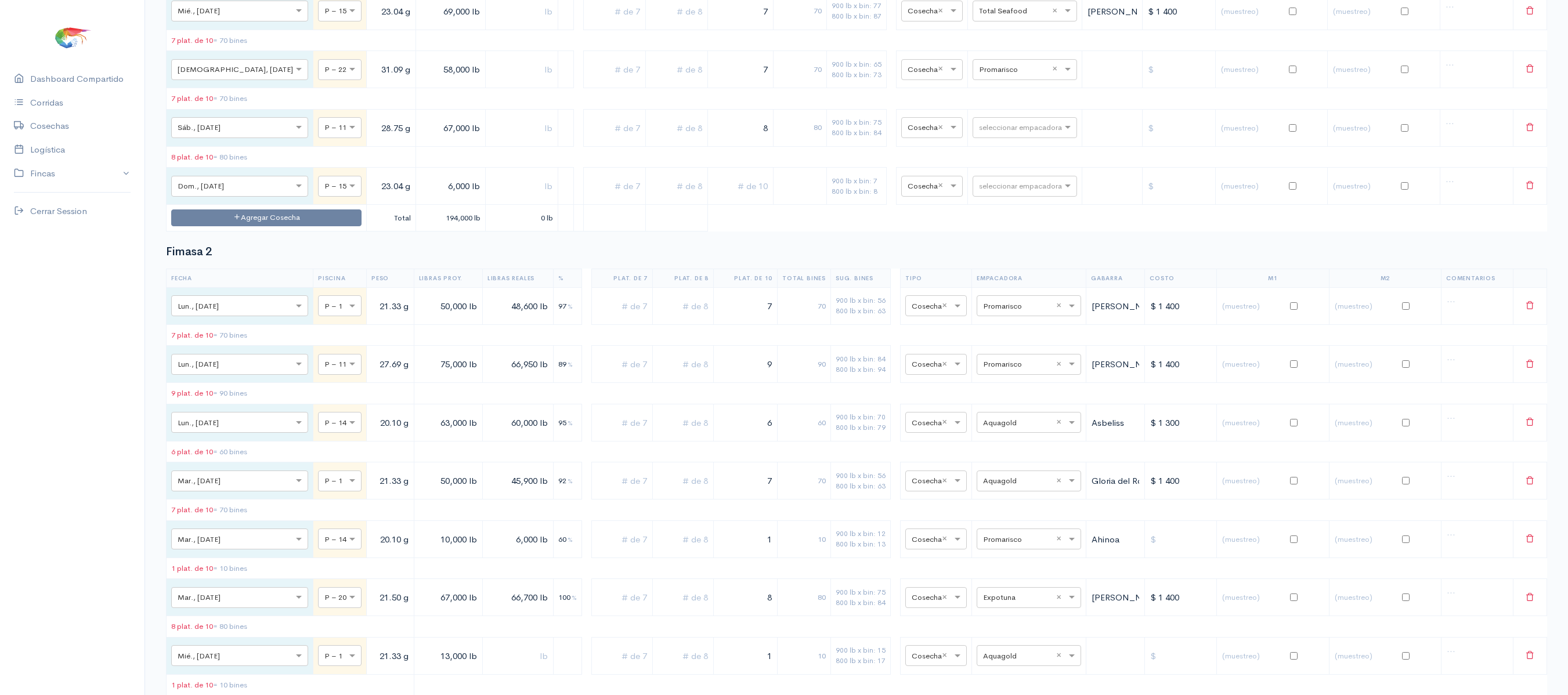
type input "6,000 lb"
click at [651, 198] on input "text" at bounding box center [677, 186] width 52 height 24
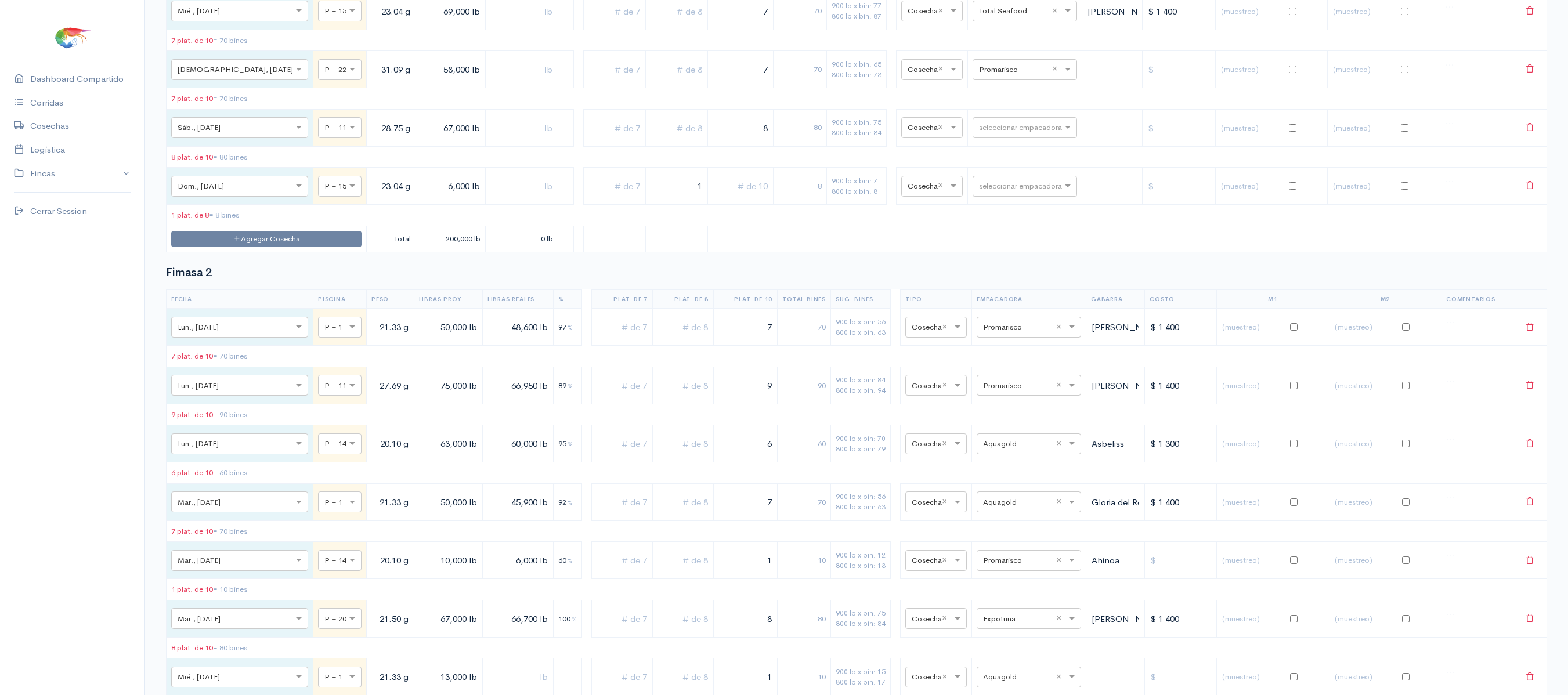
type input "1"
click at [987, 192] on input "text" at bounding box center [1014, 186] width 71 height 13
type input "cof"
click at [994, 243] on span "Cofimar" at bounding box center [979, 240] width 31 height 11
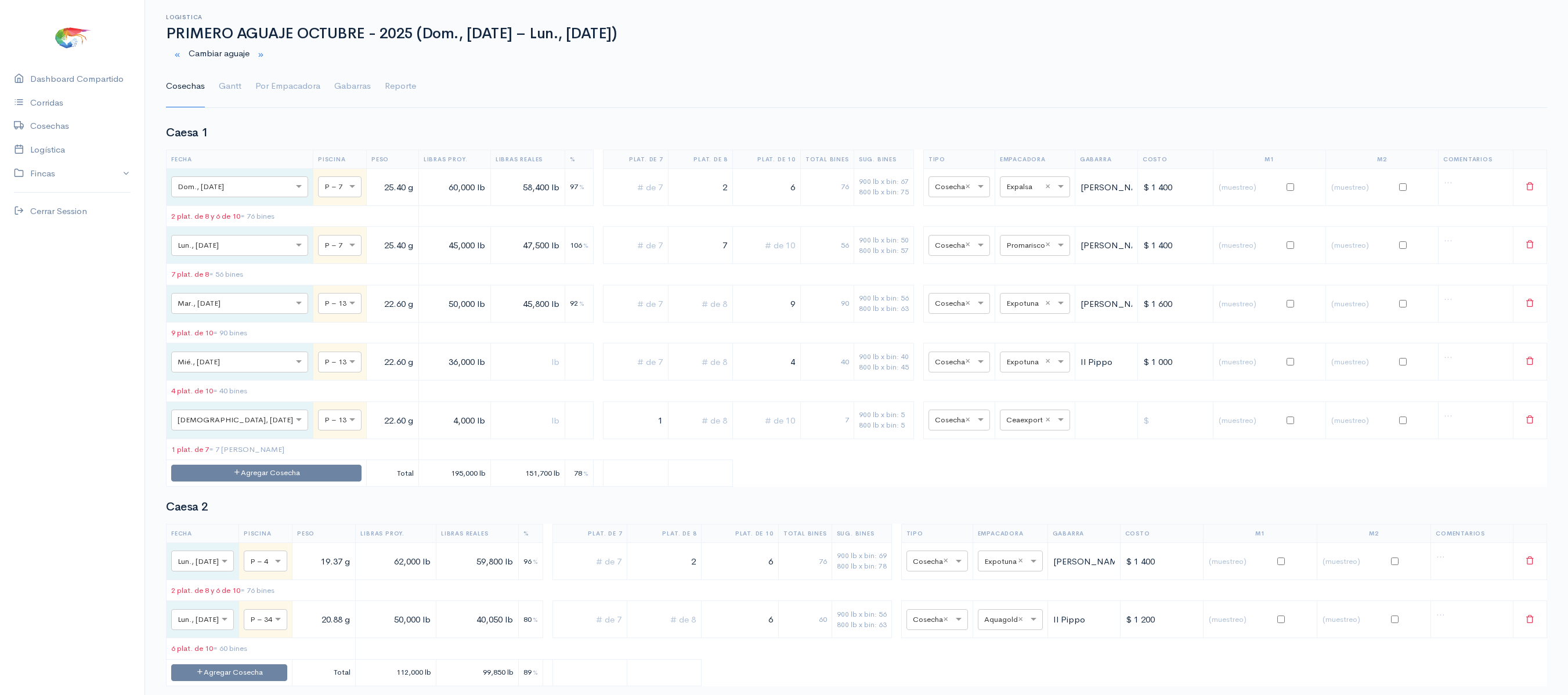
scroll to position [26, 0]
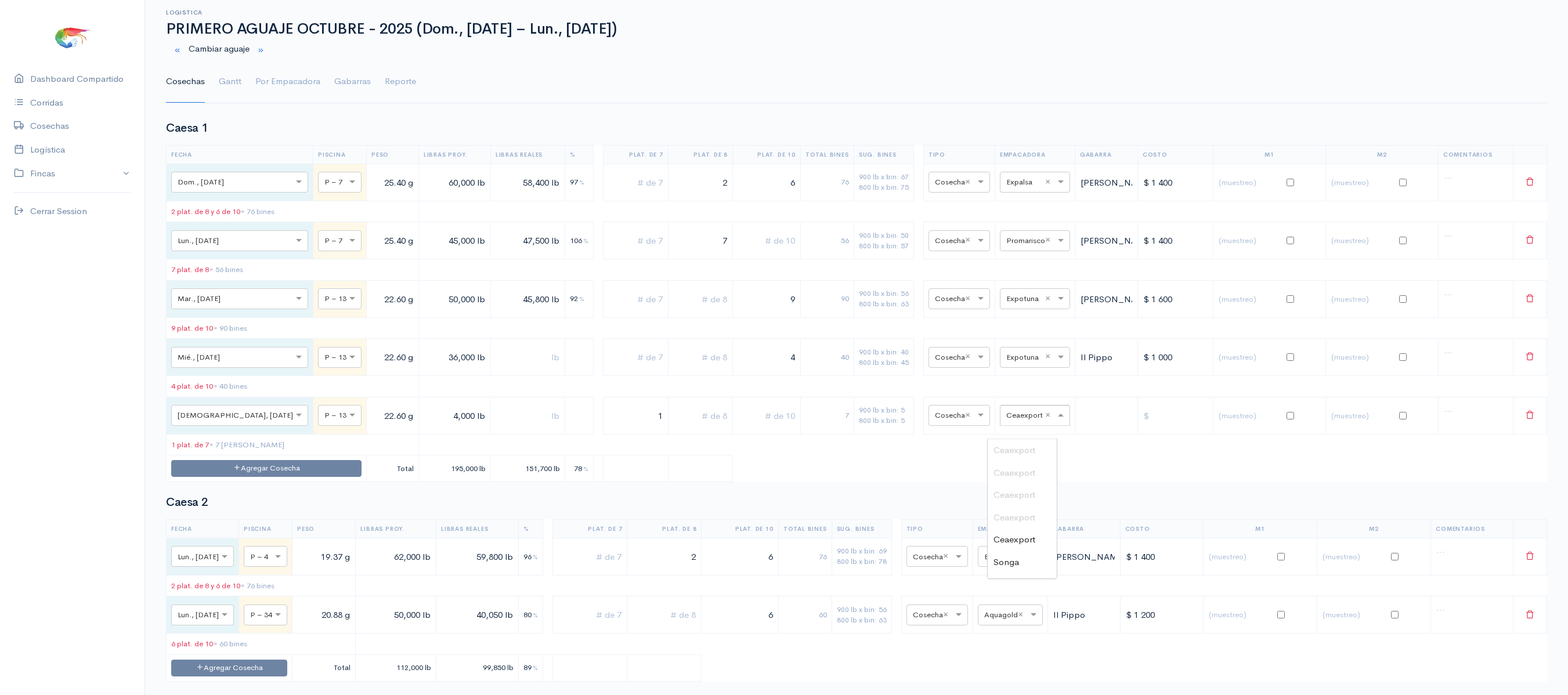
click at [1015, 421] on input "text" at bounding box center [1024, 414] width 37 height 13
type input "cof"
click at [1015, 440] on div "Cofimar" at bounding box center [1022, 450] width 69 height 23
click at [229, 72] on link "Gantt" at bounding box center [229, 82] width 23 height 42
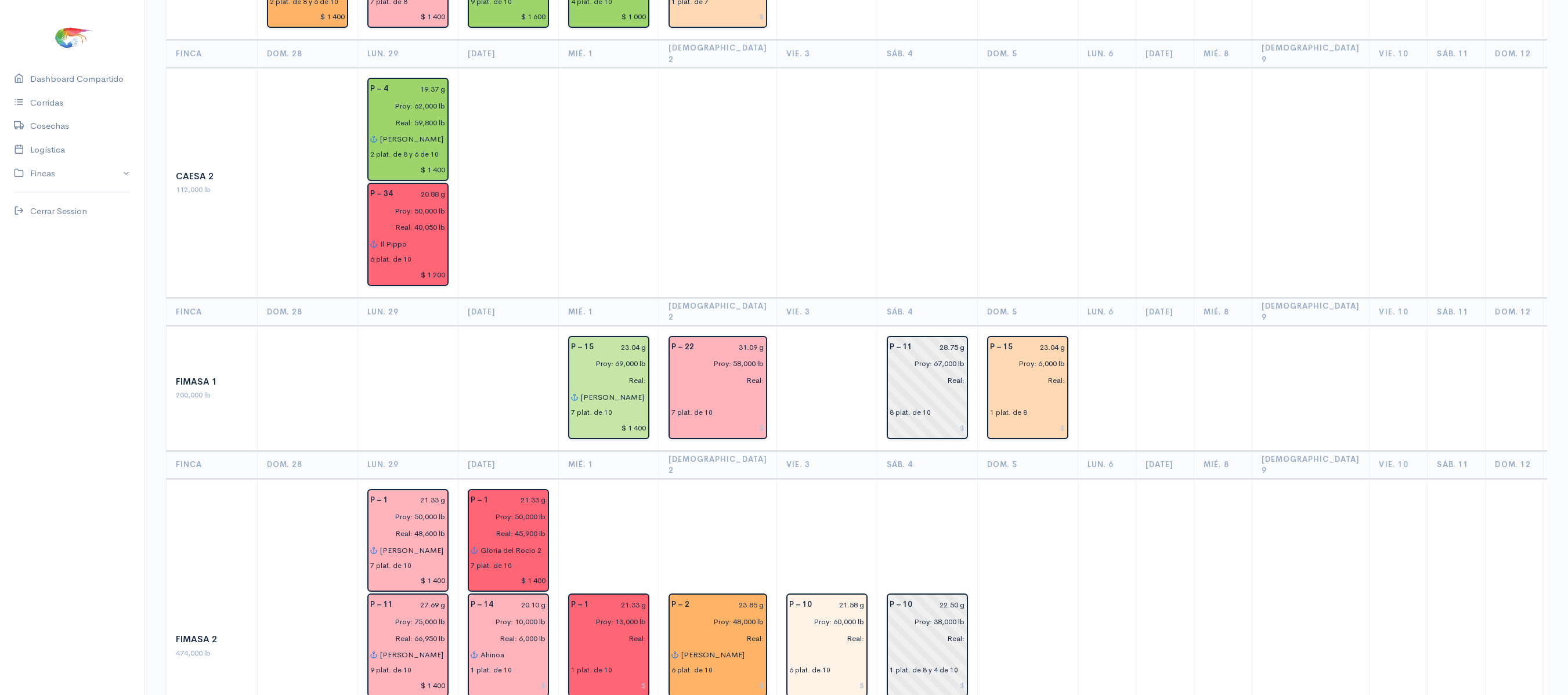
scroll to position [334, 0]
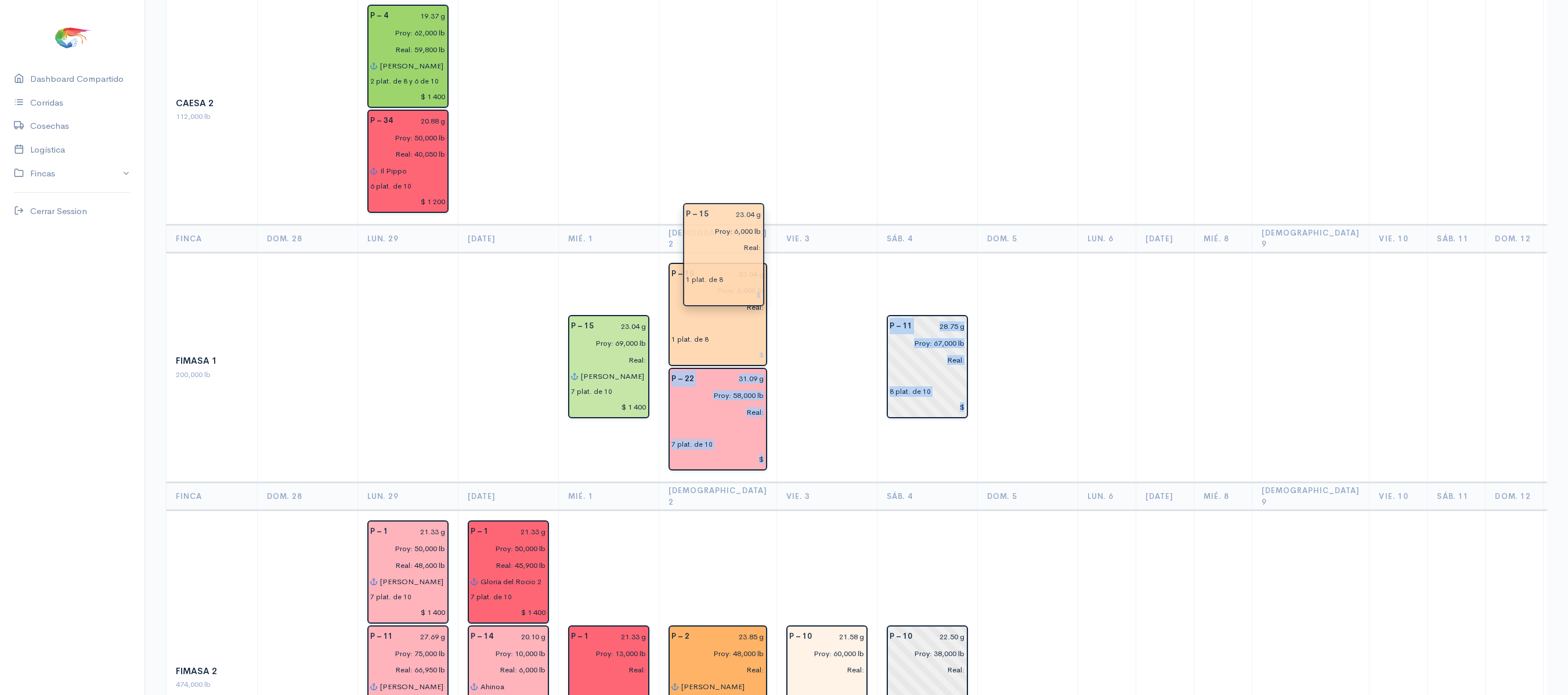
drag, startPoint x: 1037, startPoint y: 278, endPoint x: 752, endPoint y: 253, distance: 286.1
click at [836, 289] on td at bounding box center [827, 368] width 100 height 230
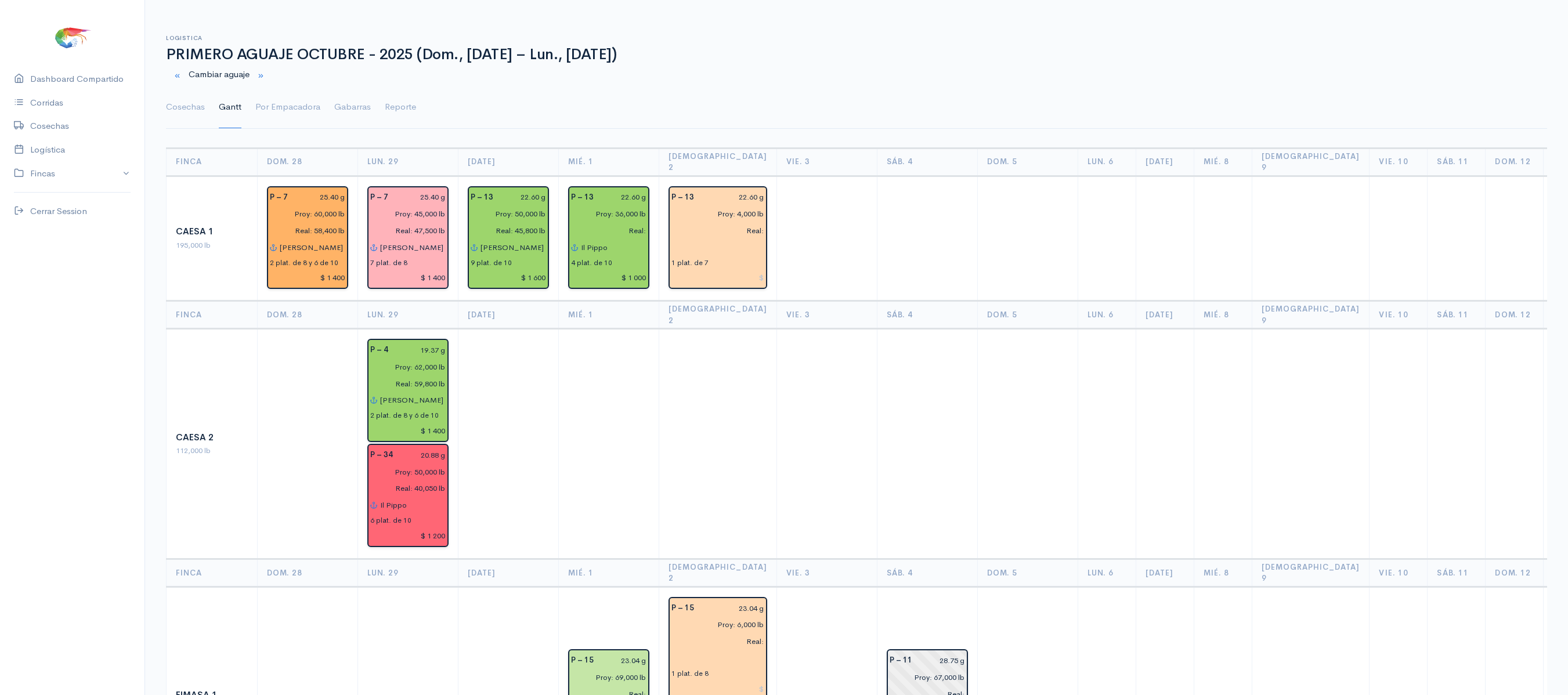
scroll to position [1, 0]
click at [180, 106] on link "Cosechas" at bounding box center [186, 106] width 39 height 42
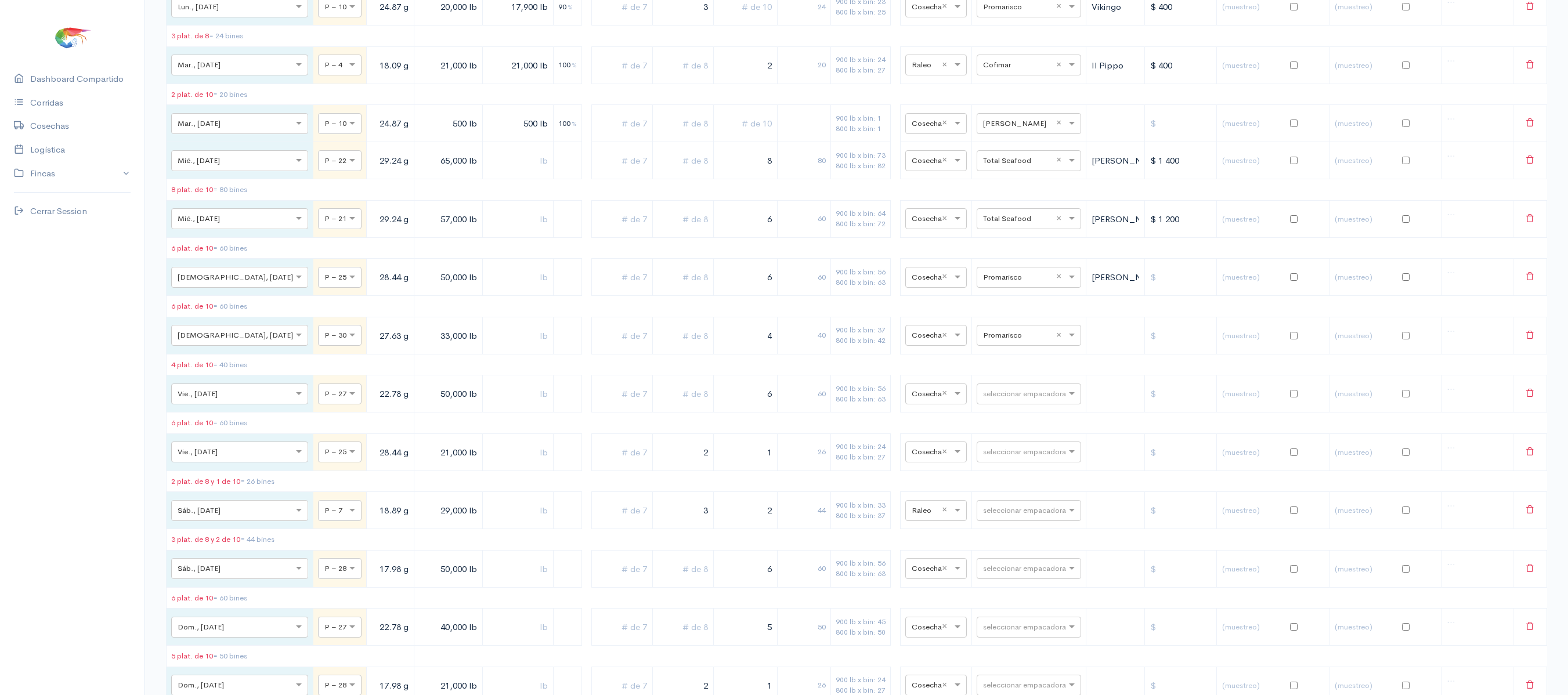
scroll to position [3903, 0]
drag, startPoint x: 735, startPoint y: 495, endPoint x: 929, endPoint y: 506, distance: 194.3
click at [929, 353] on tr "× Jue., [DATE] × P – 30 27.63 g 33,000 lb 4 40 900 lb x bin: 37 800 lb x bin: 4…" at bounding box center [857, 334] width 1381 height 37
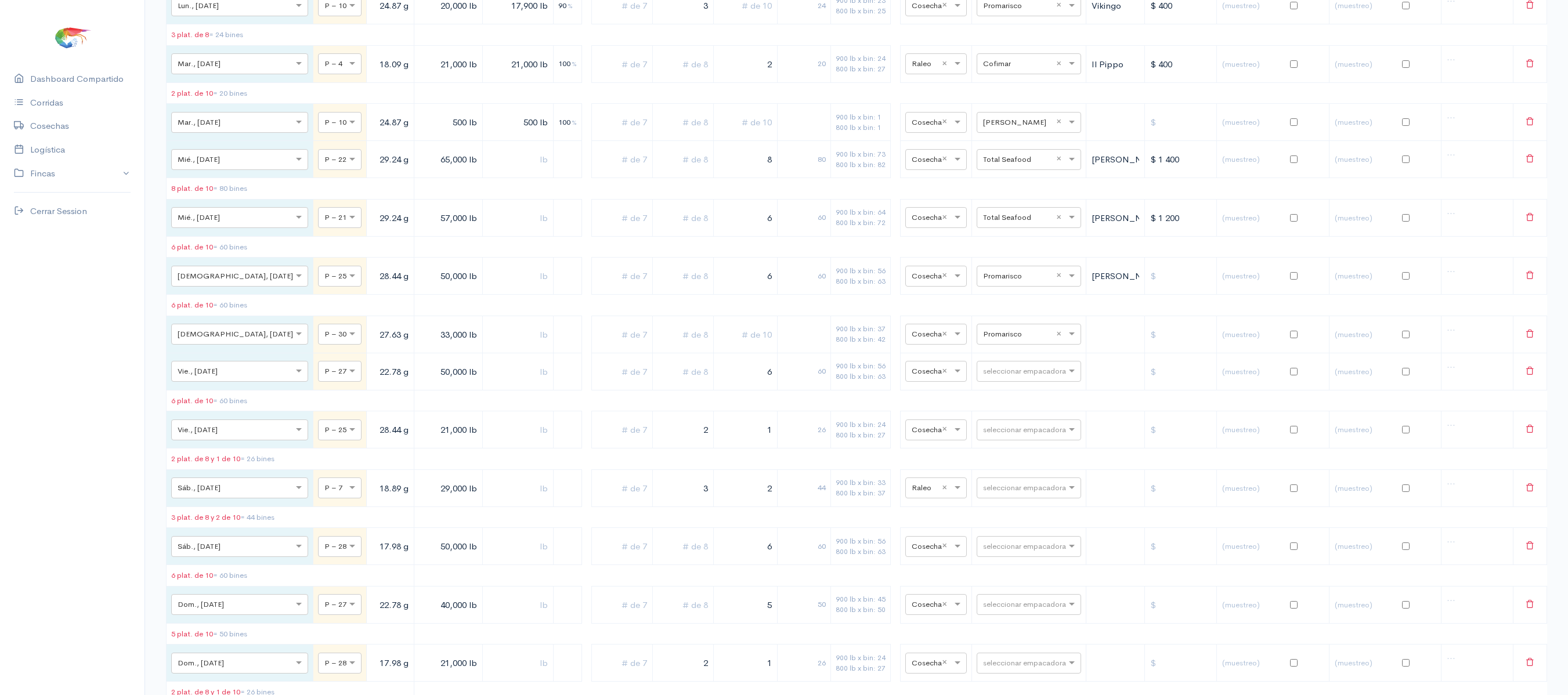
click at [657, 346] on input "text" at bounding box center [683, 334] width 51 height 24
click at [657, 346] on input "5" at bounding box center [683, 334] width 51 height 24
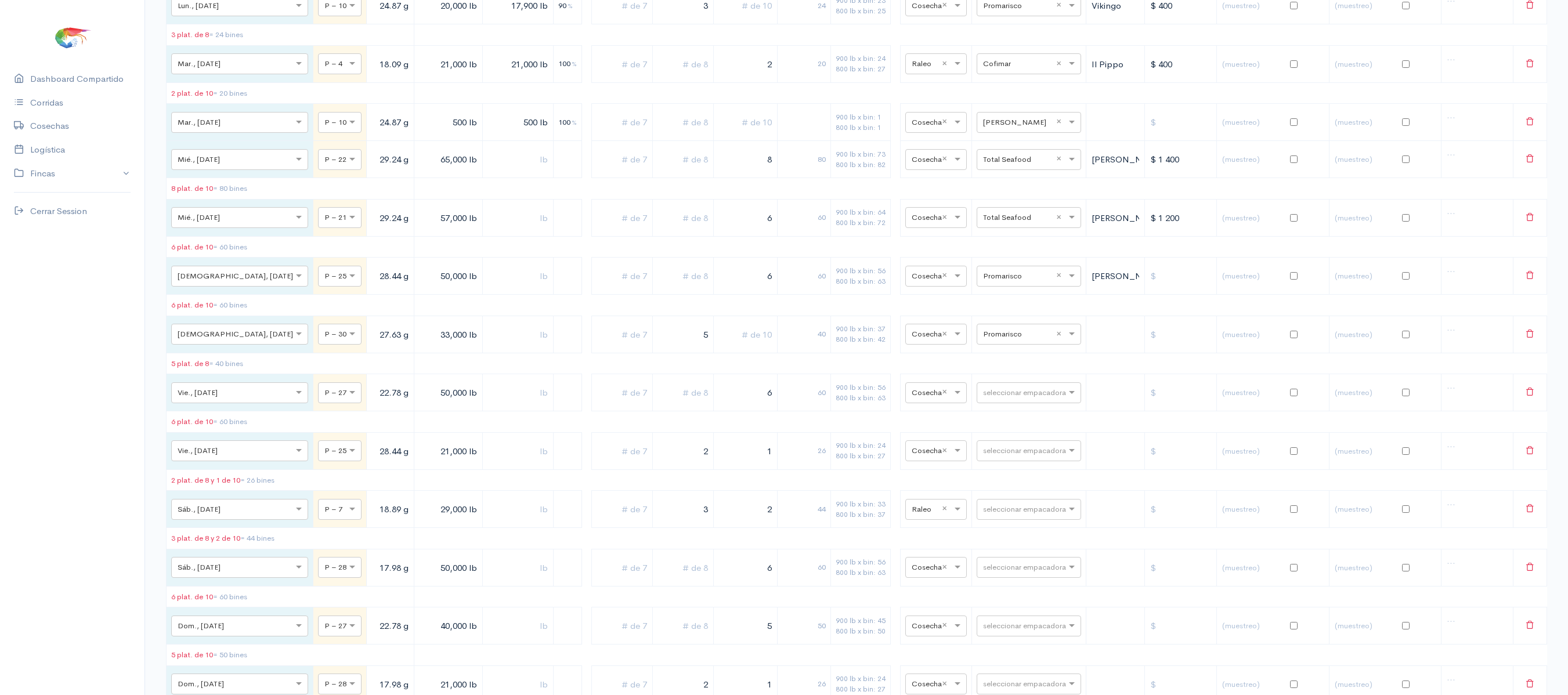
type input "5"
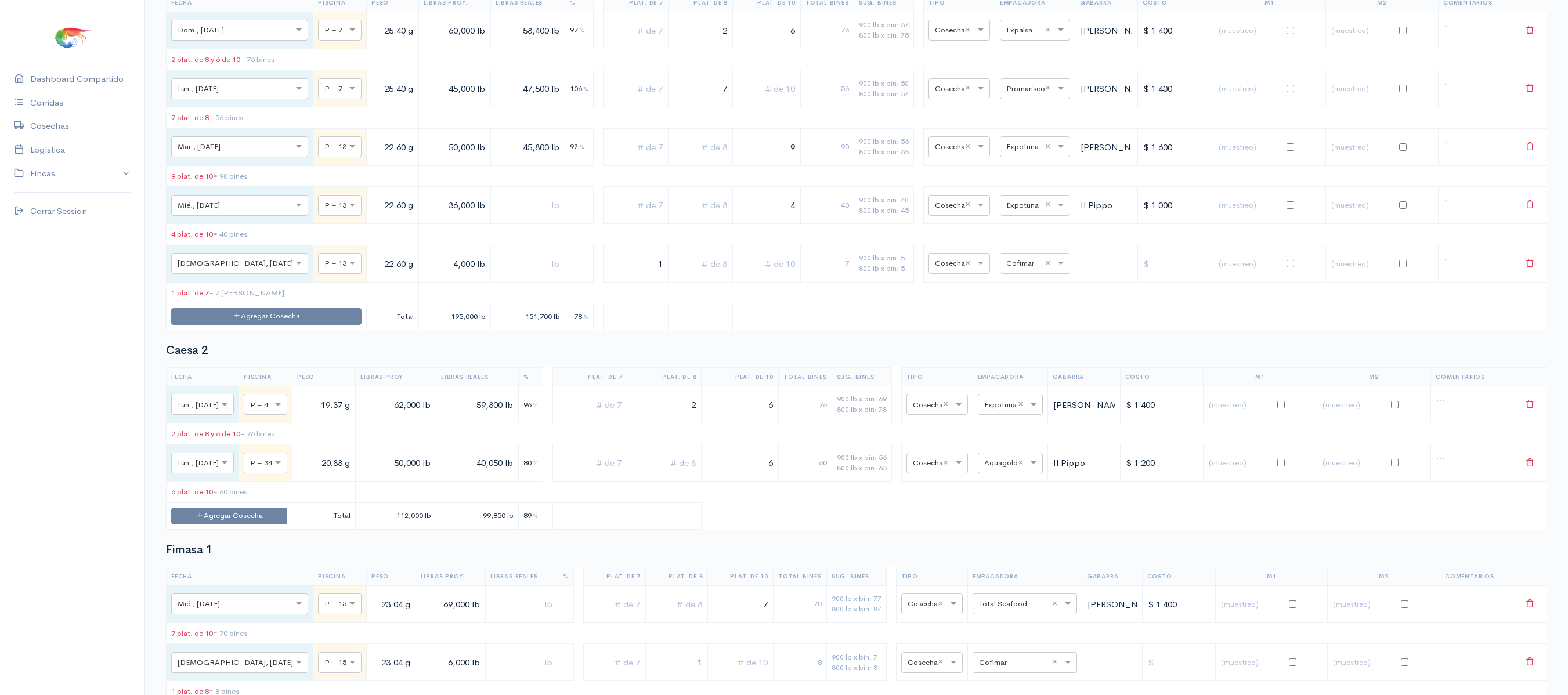
scroll to position [0, 0]
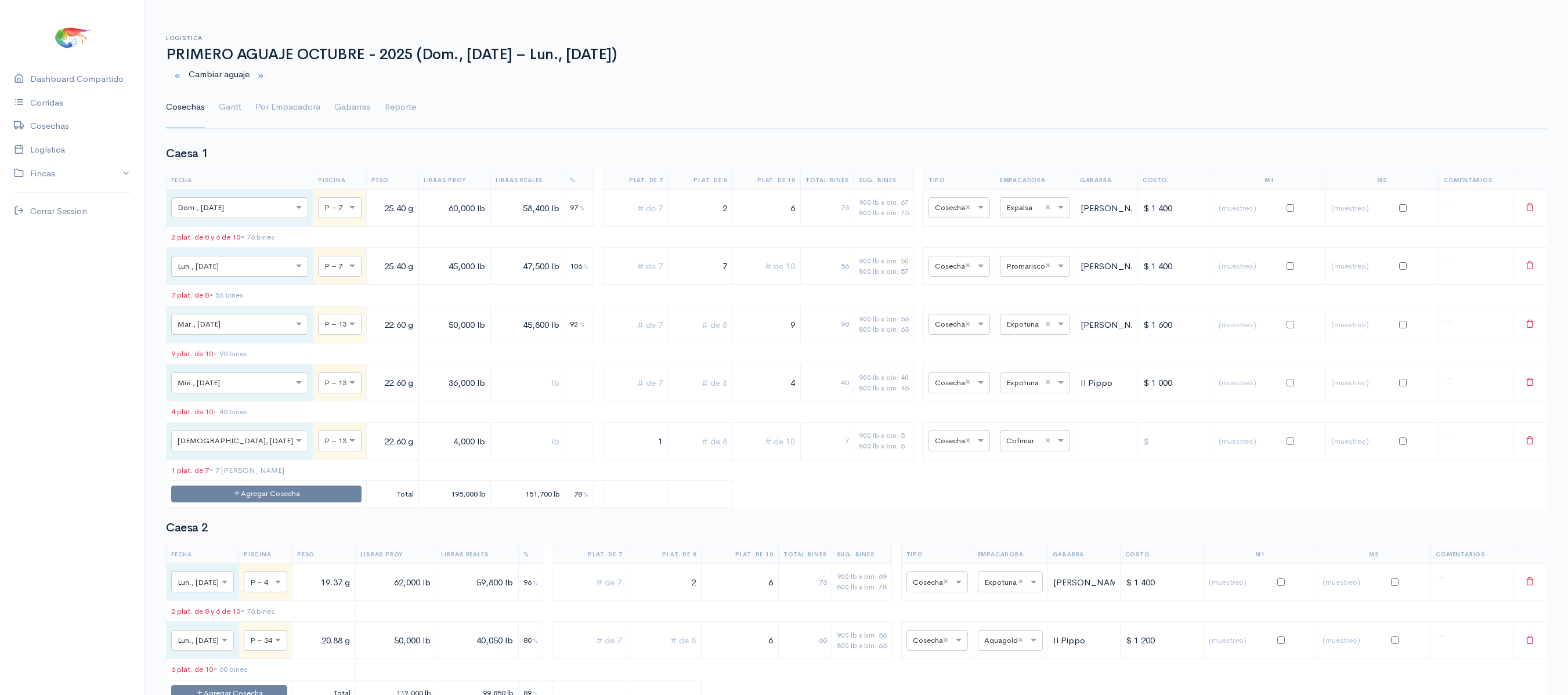
click at [253, 100] on ul "Cosechas Gantt Por Empacadora Gabarras Reporte" at bounding box center [856, 107] width 1381 height 42
click at [260, 102] on link "Por Empacadora" at bounding box center [287, 107] width 65 height 42
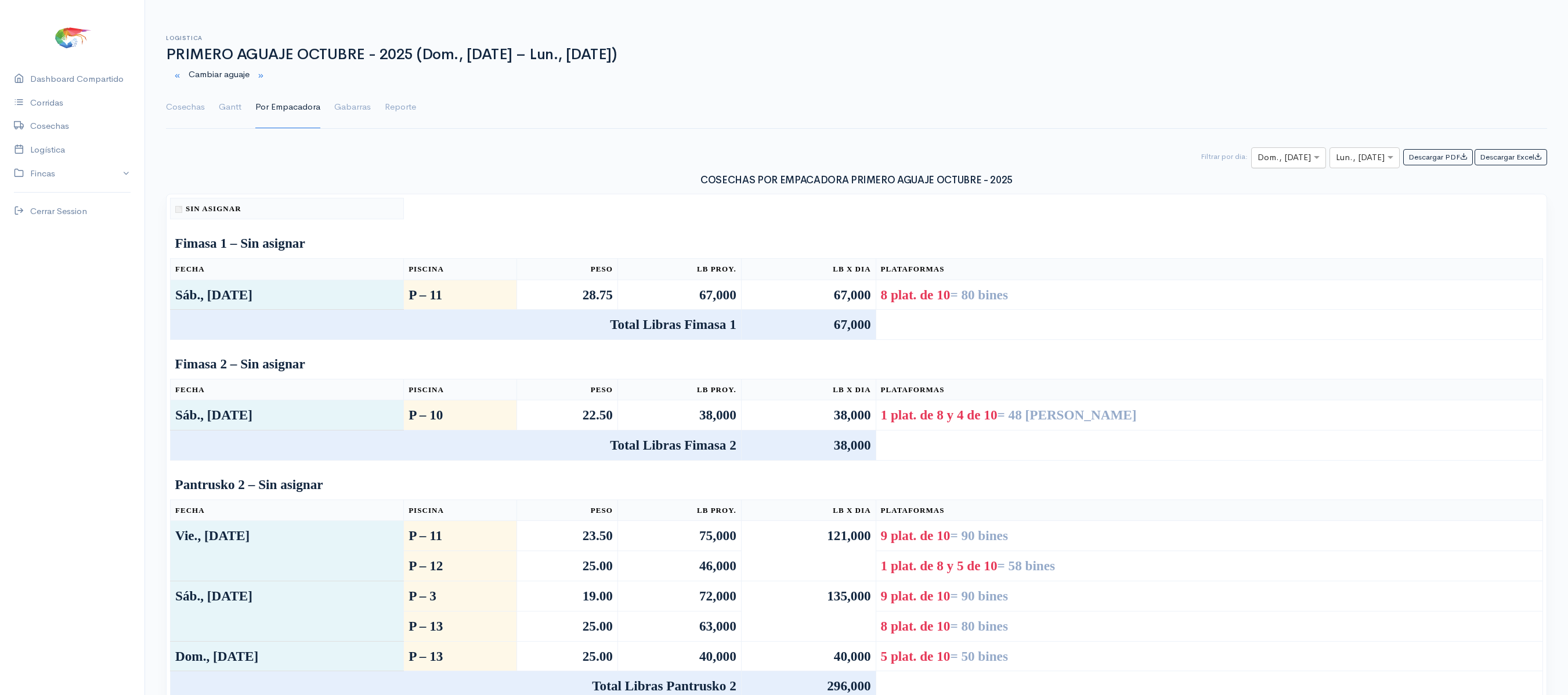
click at [1292, 162] on div at bounding box center [1288, 158] width 74 height 15
type input "2"
click at [1271, 233] on div "[DEMOGRAPHIC_DATA], [DATE]" at bounding box center [1278, 226] width 78 height 23
click at [1357, 158] on input "text" at bounding box center [1354, 158] width 37 height 15
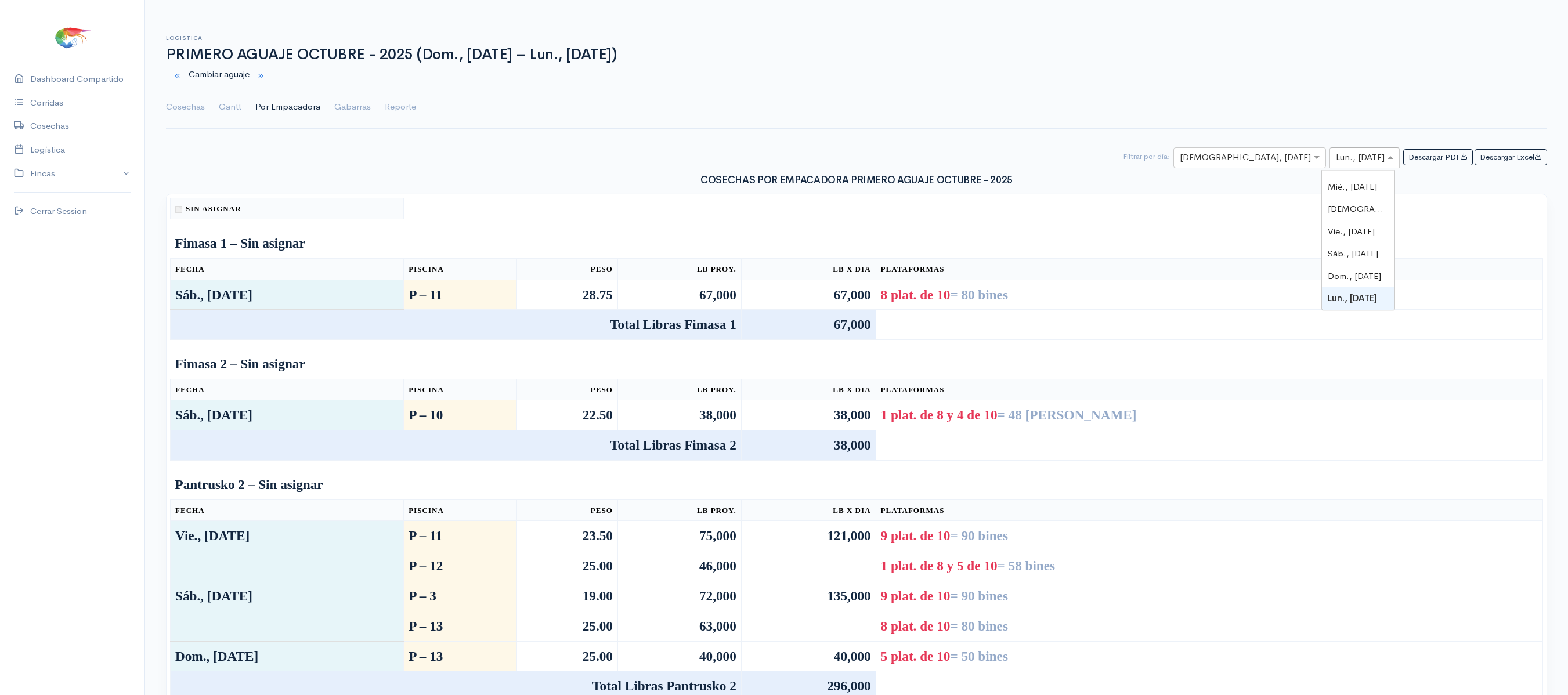
type input "2"
click at [1387, 220] on div "[DEMOGRAPHIC_DATA], [DATE]" at bounding box center [1358, 226] width 72 height 23
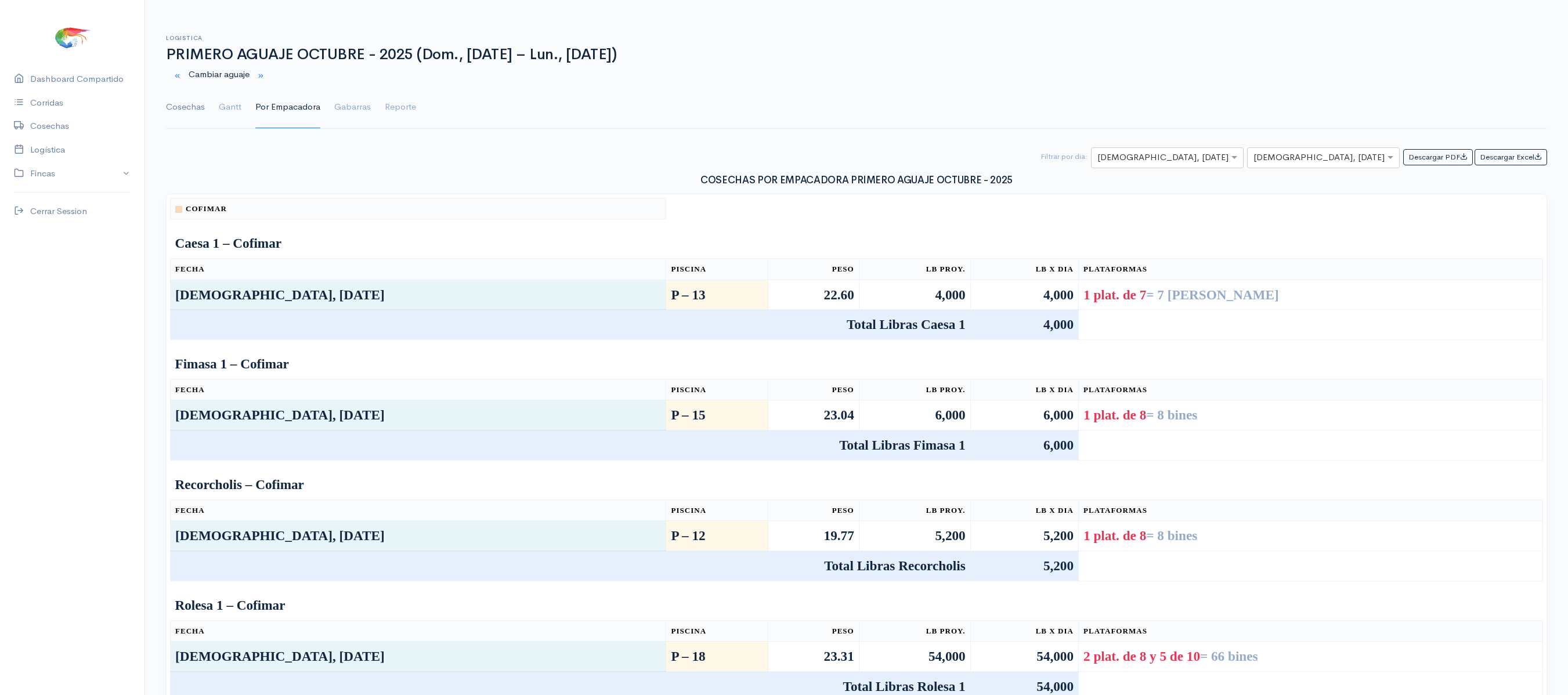
click at [188, 108] on link "Cosechas" at bounding box center [186, 107] width 39 height 42
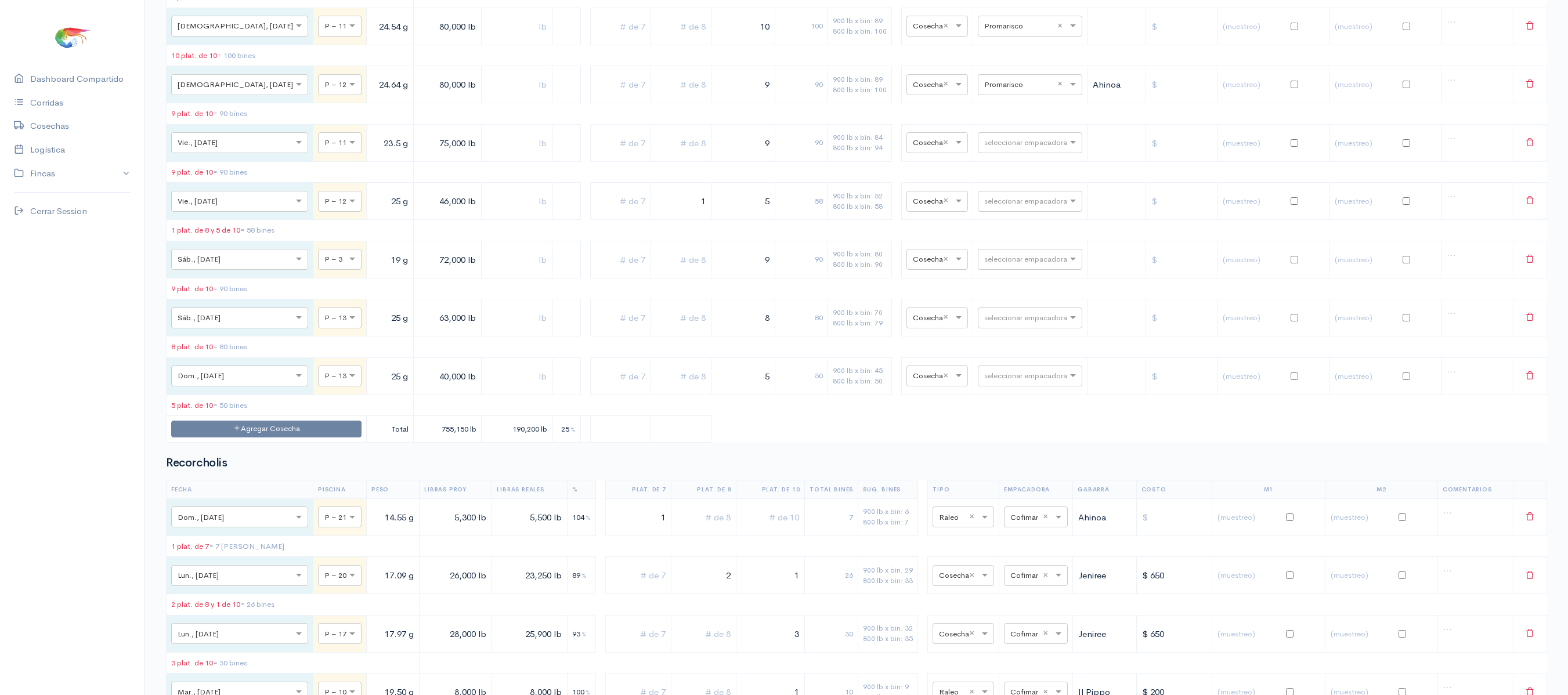
scroll to position [2406, 0]
drag, startPoint x: 736, startPoint y: 167, endPoint x: 863, endPoint y: 162, distance: 127.1
click at [863, 105] on tr "× Jue., [DATE] × P – 12 24.64 g 80,000 lb 9 90 900 lb x bin: 89 800 lb x bin: 1…" at bounding box center [857, 86] width 1381 height 37
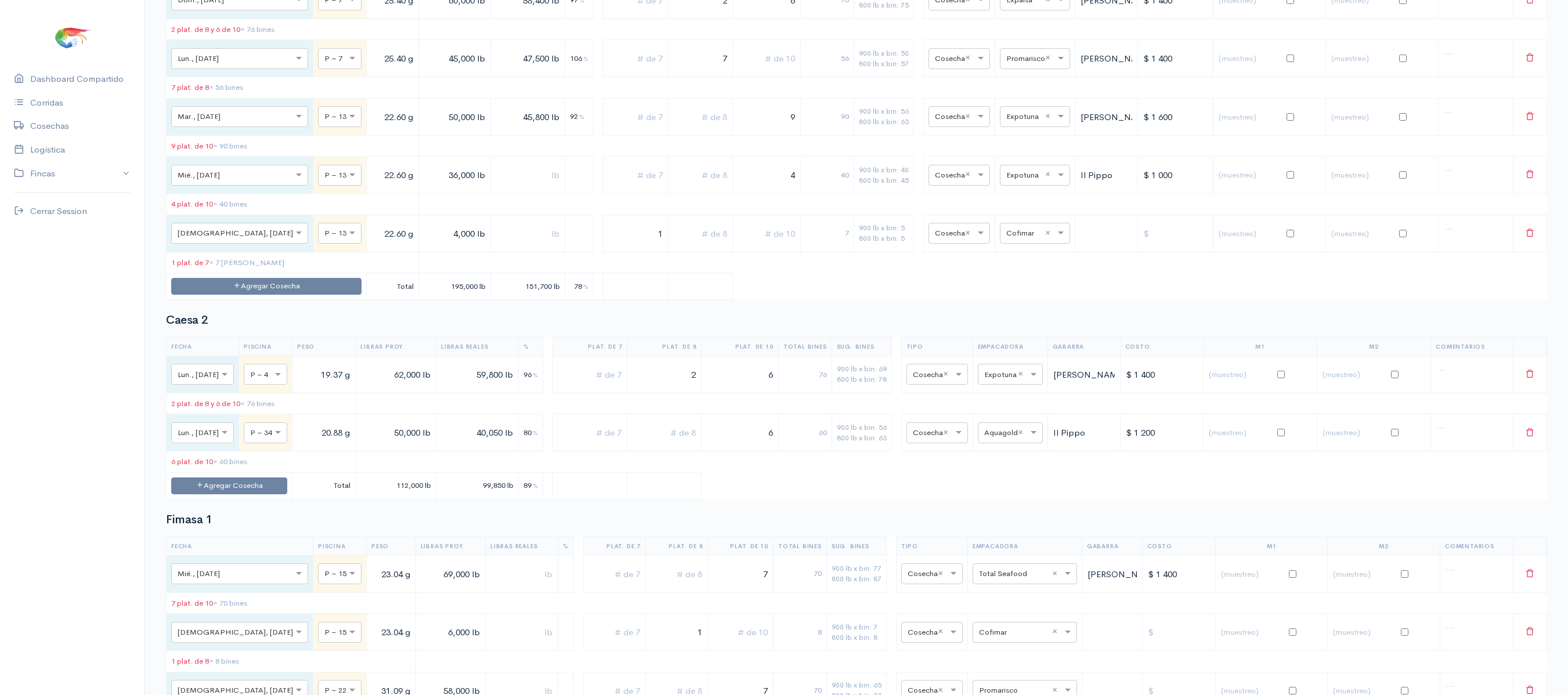
scroll to position [0, 0]
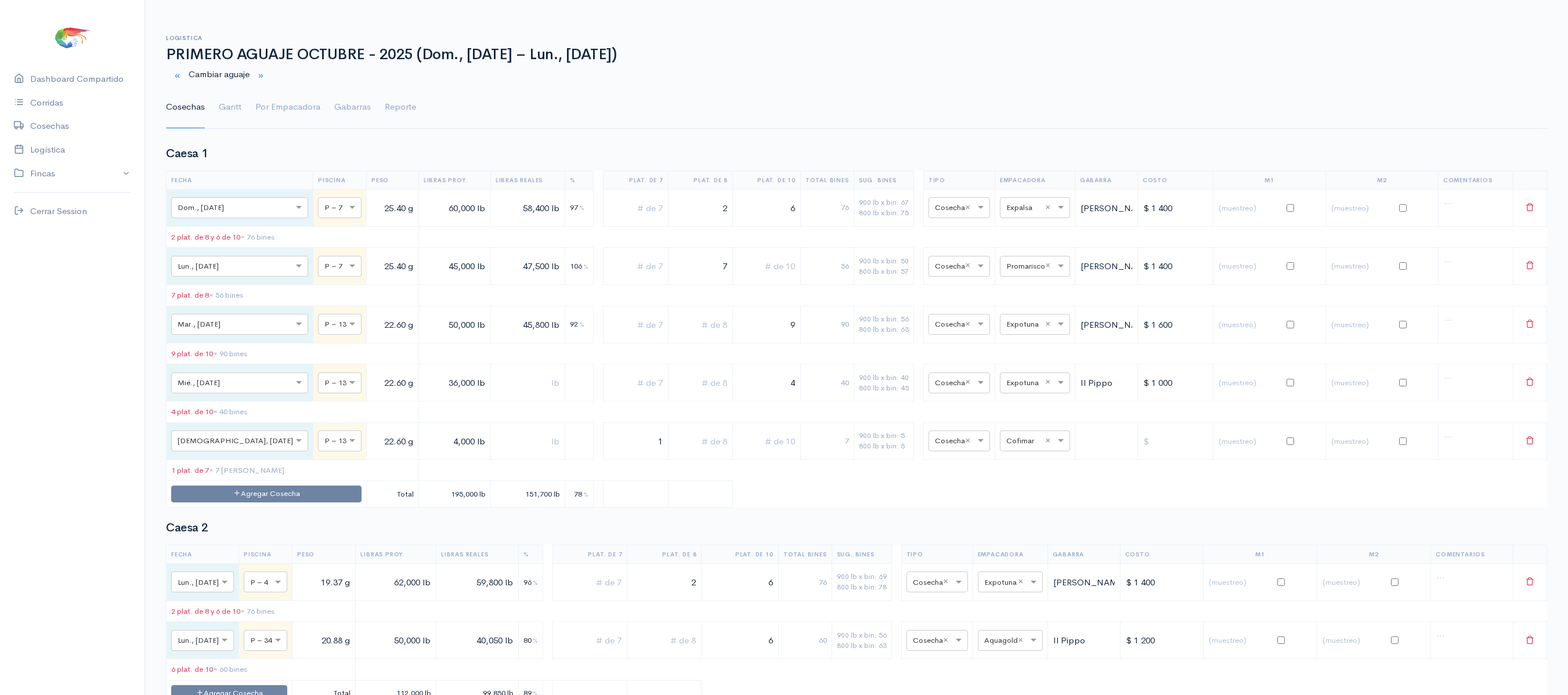
type input "10"
click at [290, 115] on link "Por Empacadora" at bounding box center [287, 107] width 65 height 42
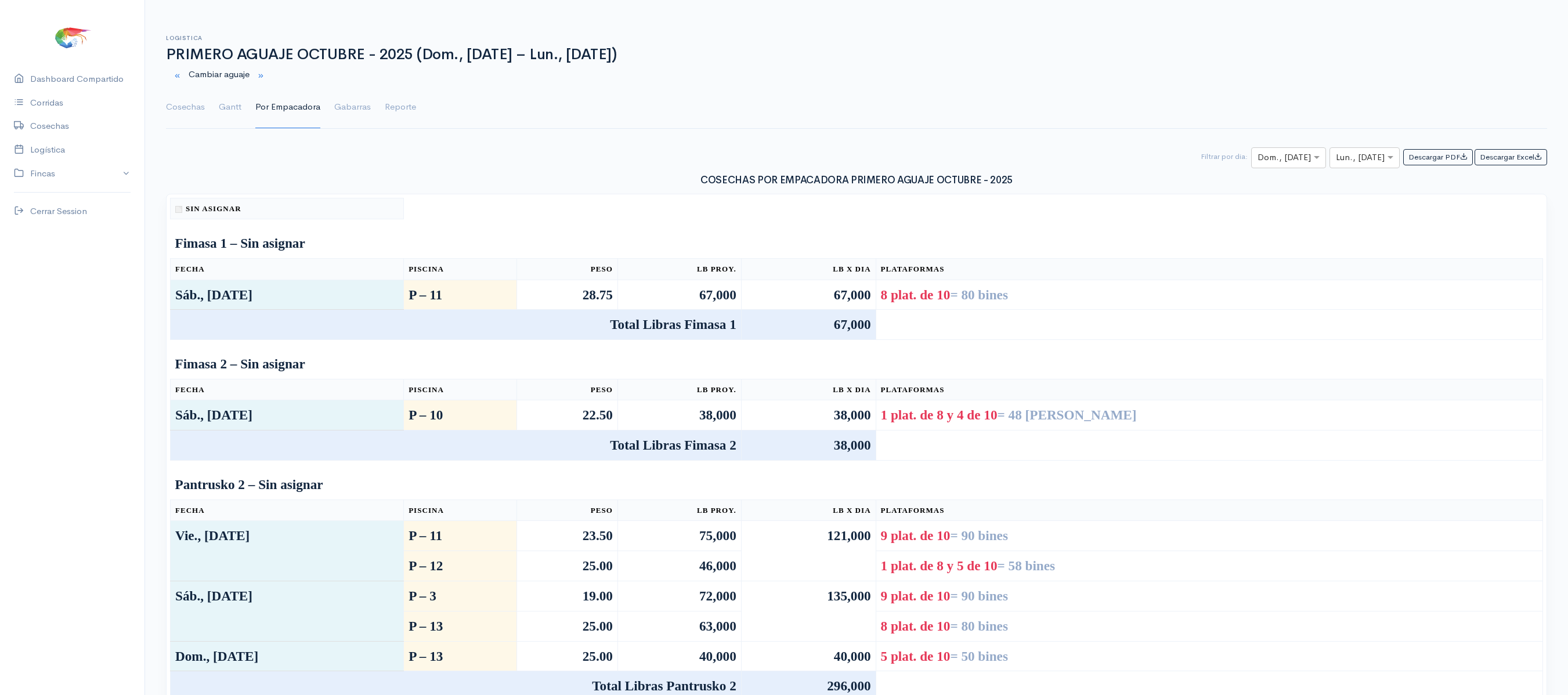
drag, startPoint x: 230, startPoint y: 95, endPoint x: 265, endPoint y: 100, distance: 35.4
click at [230, 95] on link "Gantt" at bounding box center [229, 107] width 23 height 42
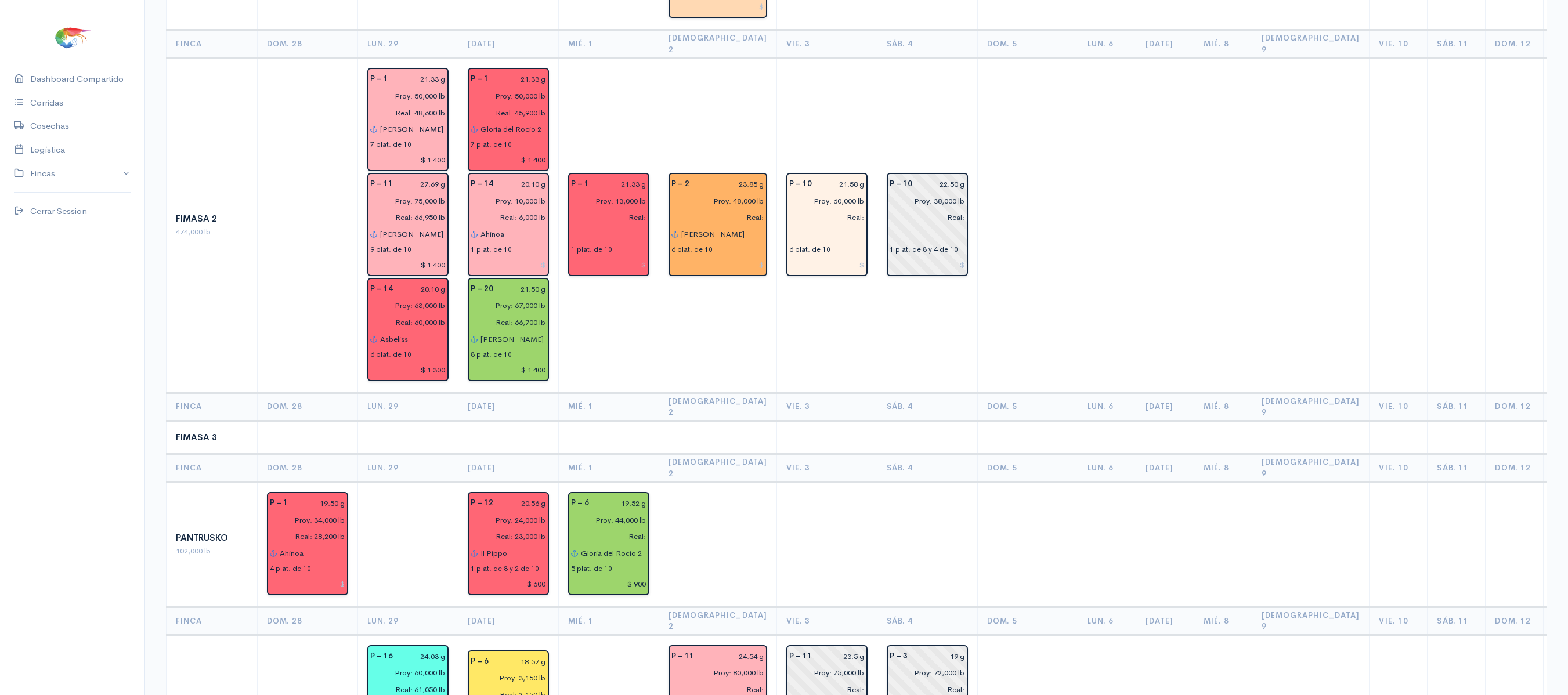
scroll to position [780, 0]
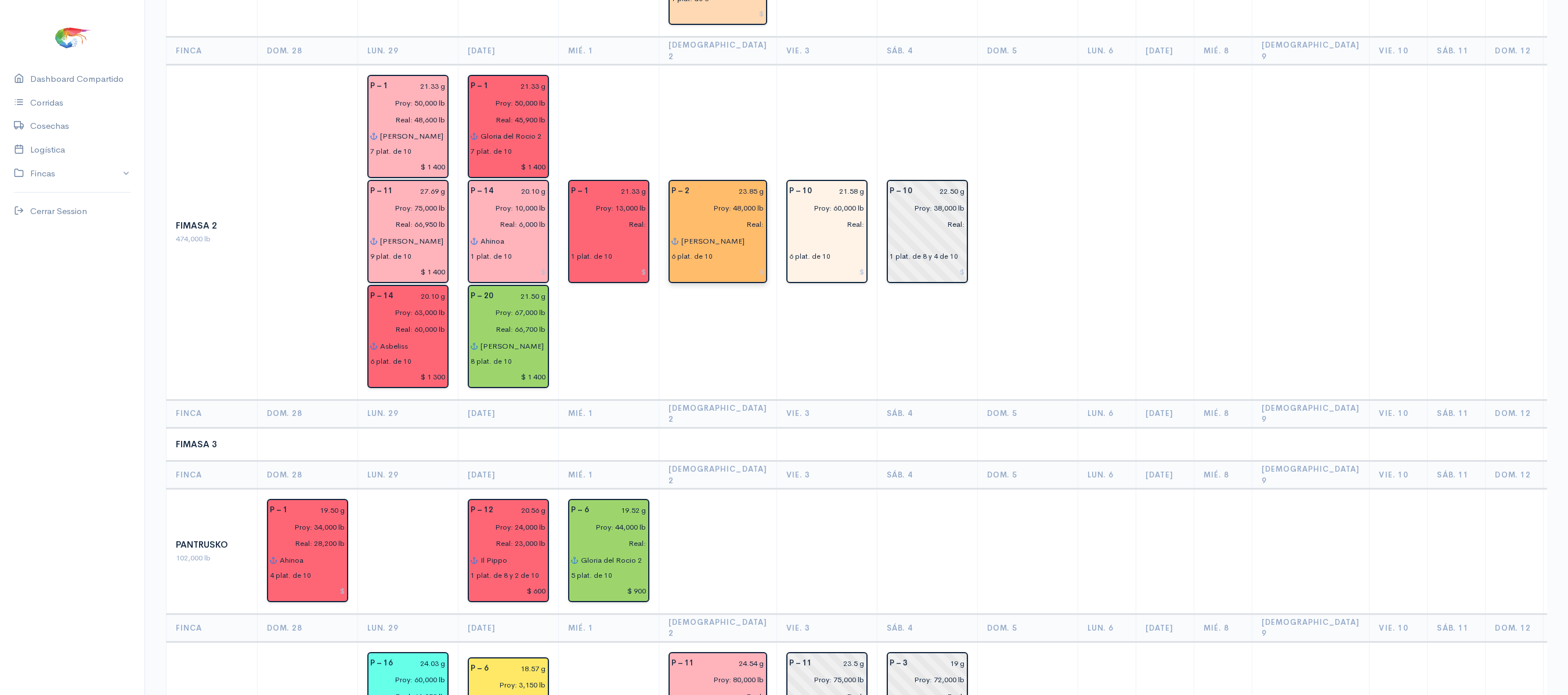
drag, startPoint x: 836, startPoint y: 341, endPoint x: 722, endPoint y: 190, distance: 189.2
click at [722, 232] on input "[PERSON_NAME]" at bounding box center [722, 241] width 83 height 17
click at [721, 255] on button "Re nata" at bounding box center [774, 265] width 186 height 20
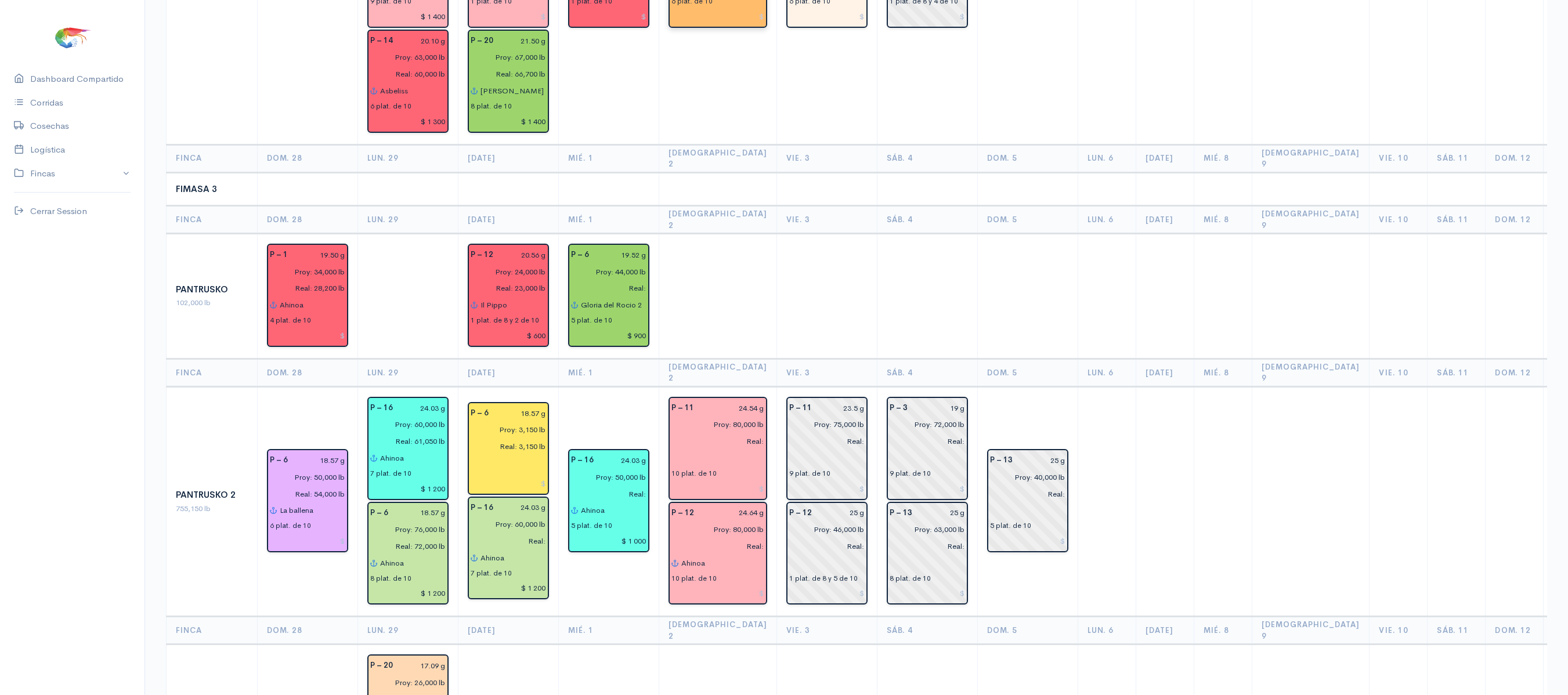
scroll to position [1036, 0]
type input "[PERSON_NAME]"
click at [701, 449] on input "text" at bounding box center [718, 457] width 93 height 17
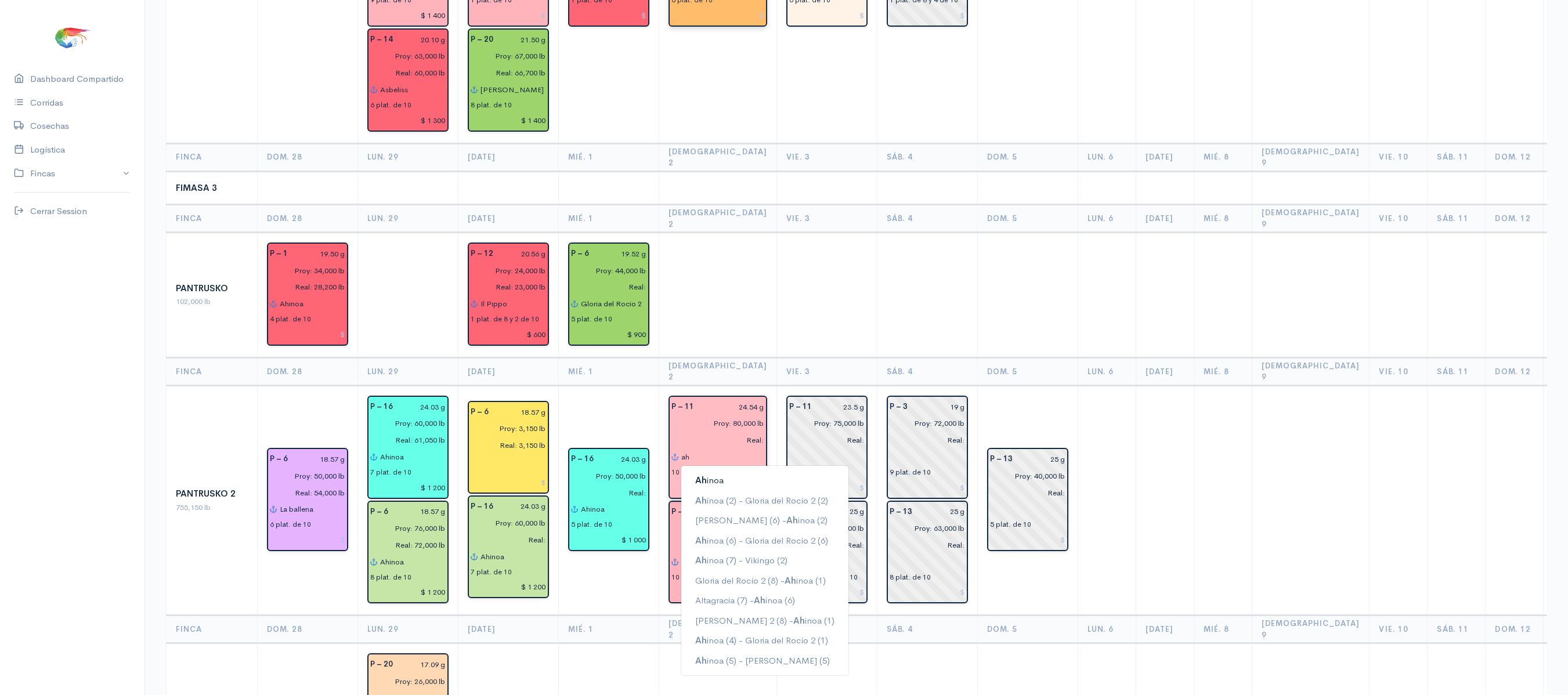
click at [705, 470] on button "Ah inoa" at bounding box center [765, 480] width 167 height 20
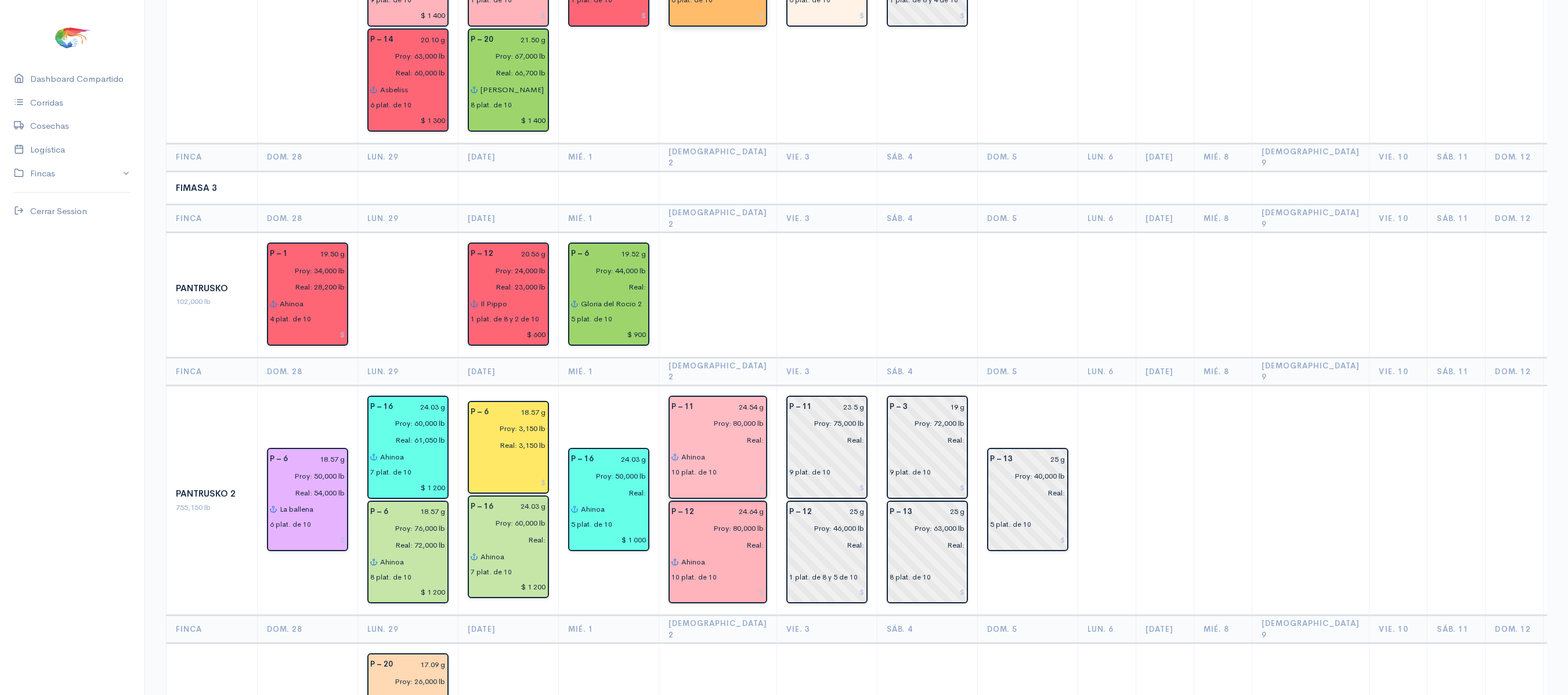
type input "Ahinoa"
click at [715, 399] on input "24.54 g" at bounding box center [733, 407] width 63 height 17
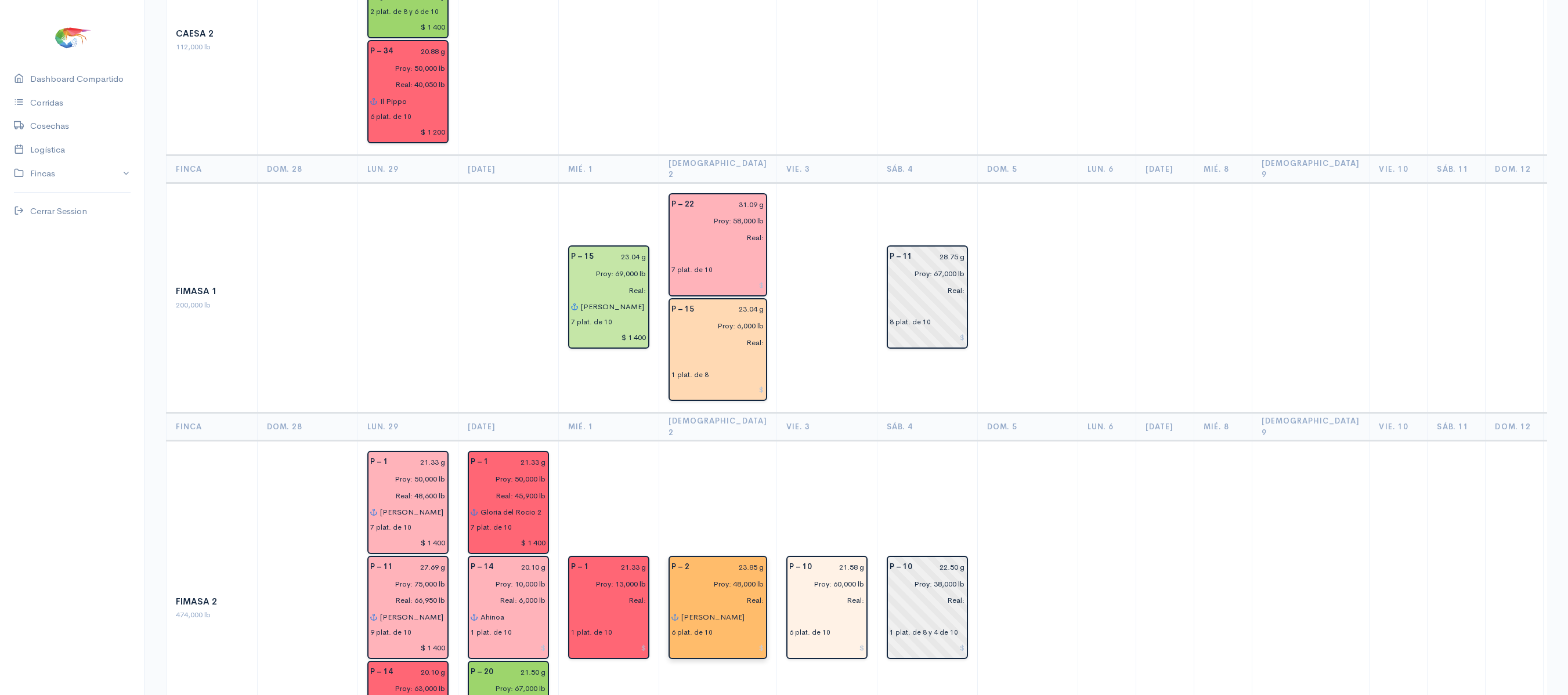
scroll to position [405, 0]
click at [684, 245] on input "text" at bounding box center [718, 253] width 93 height 17
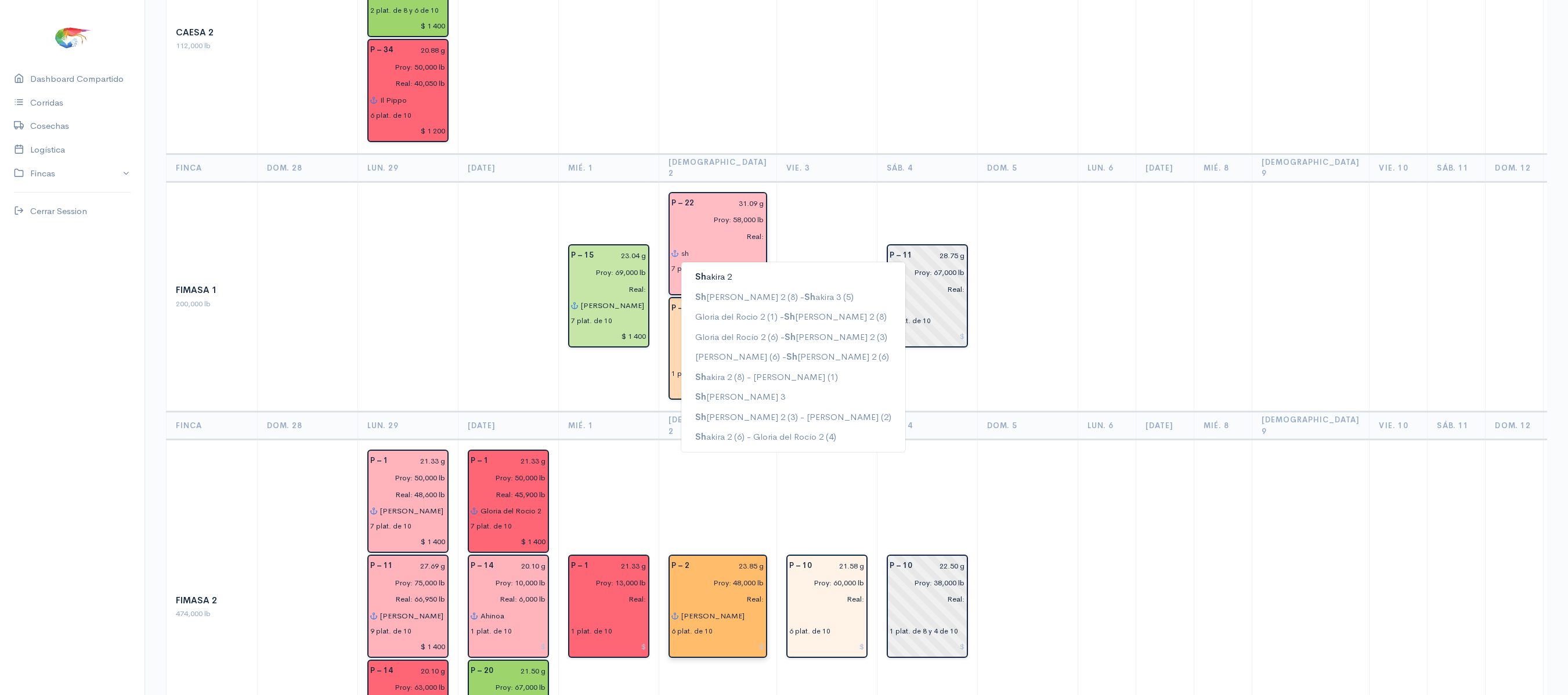
click at [716, 267] on button "[PERSON_NAME] 2" at bounding box center [793, 277] width 224 height 20
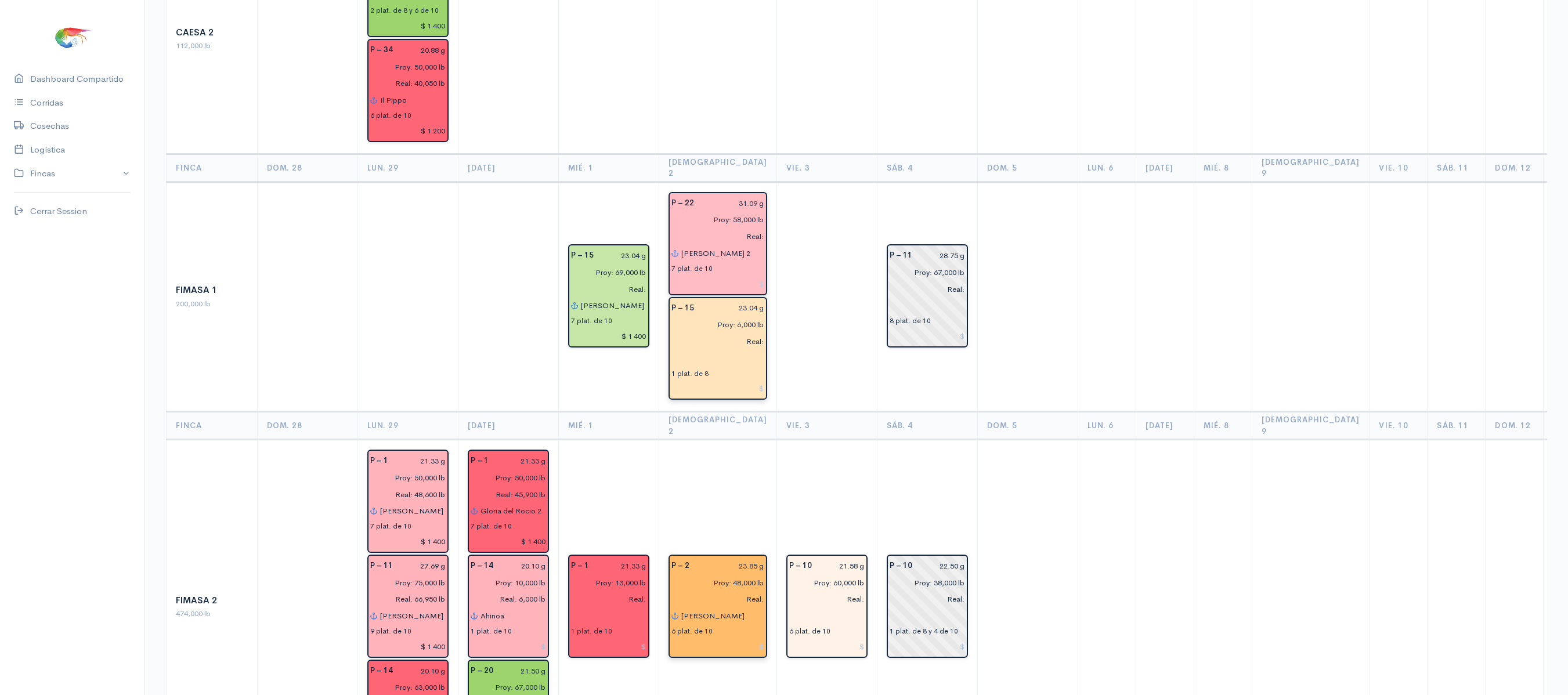
type input "[PERSON_NAME] 2"
click at [694, 350] on input "text" at bounding box center [718, 358] width 93 height 17
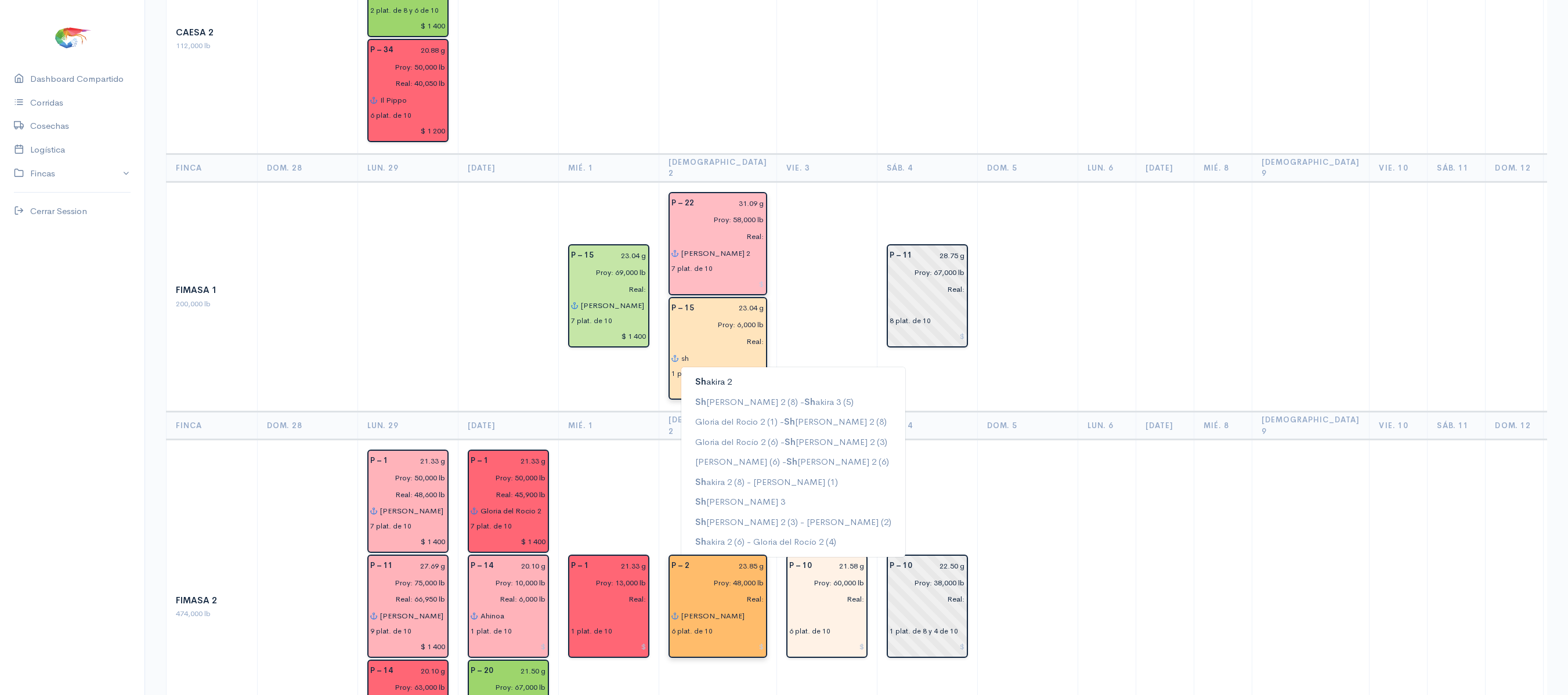
click at [704, 372] on button "[PERSON_NAME] 2" at bounding box center [793, 382] width 224 height 20
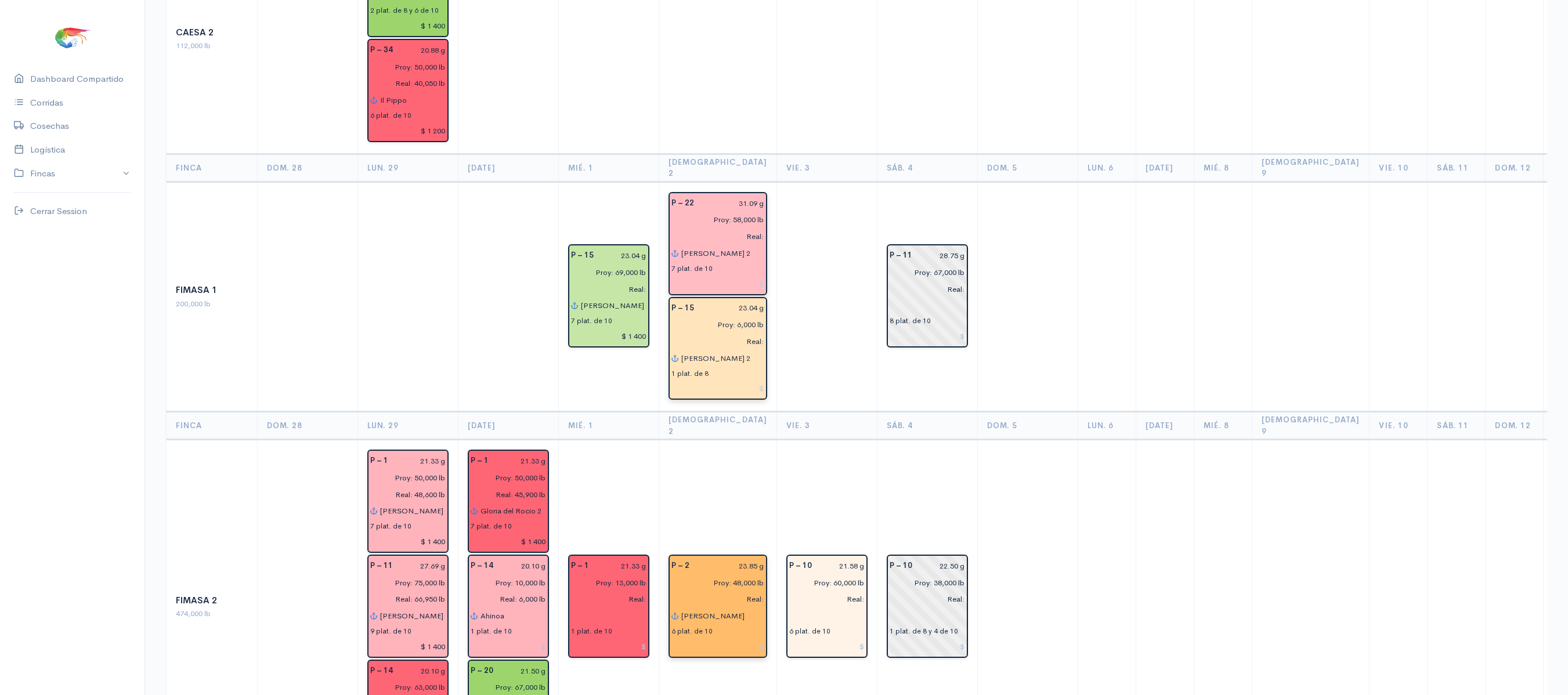
type input "[PERSON_NAME] 2"
click at [809, 330] on td at bounding box center [827, 296] width 100 height 230
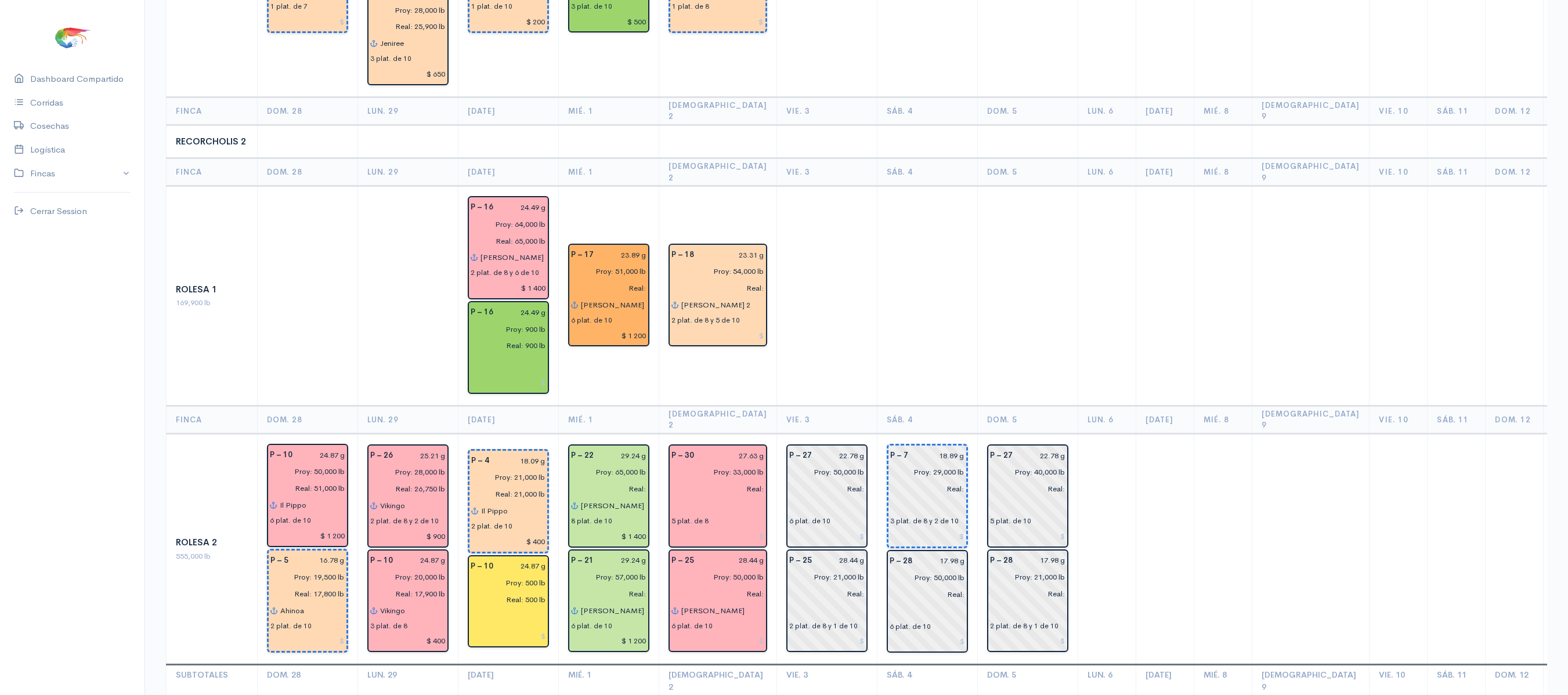
scroll to position [1814, 0]
click at [709, 601] on input "[PERSON_NAME]" at bounding box center [722, 610] width 83 height 17
click at [715, 295] on input "[PERSON_NAME] 2" at bounding box center [722, 304] width 83 height 17
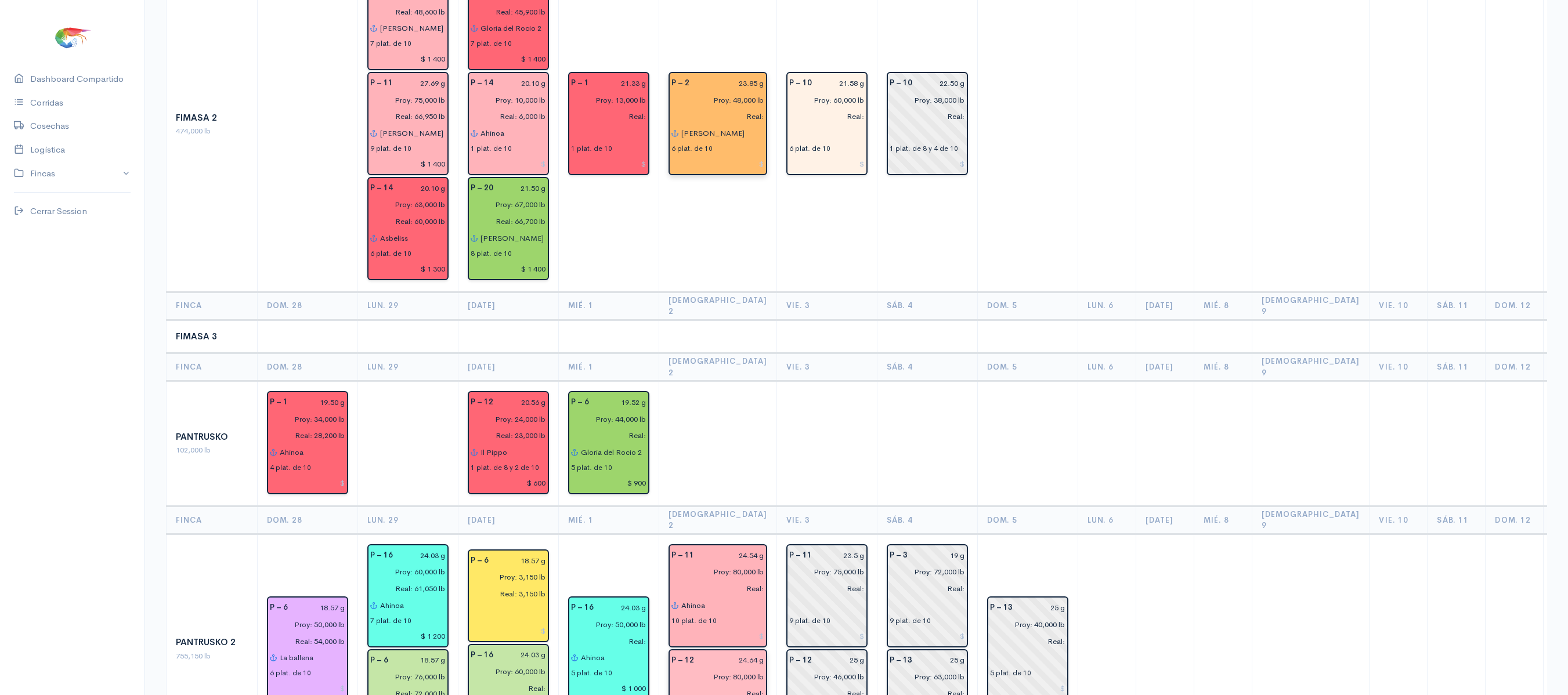
scroll to position [855, 0]
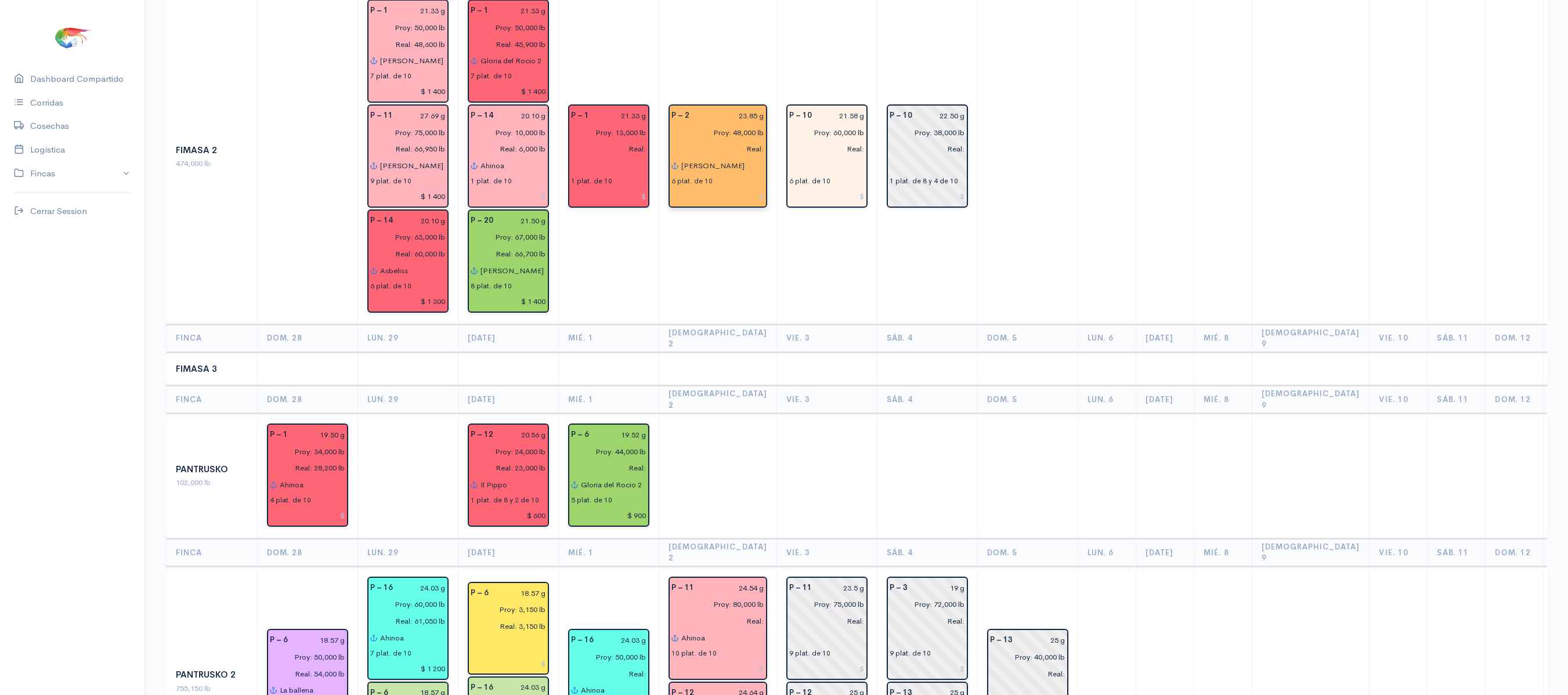
click at [704, 157] on input "[PERSON_NAME]" at bounding box center [722, 166] width 83 height 17
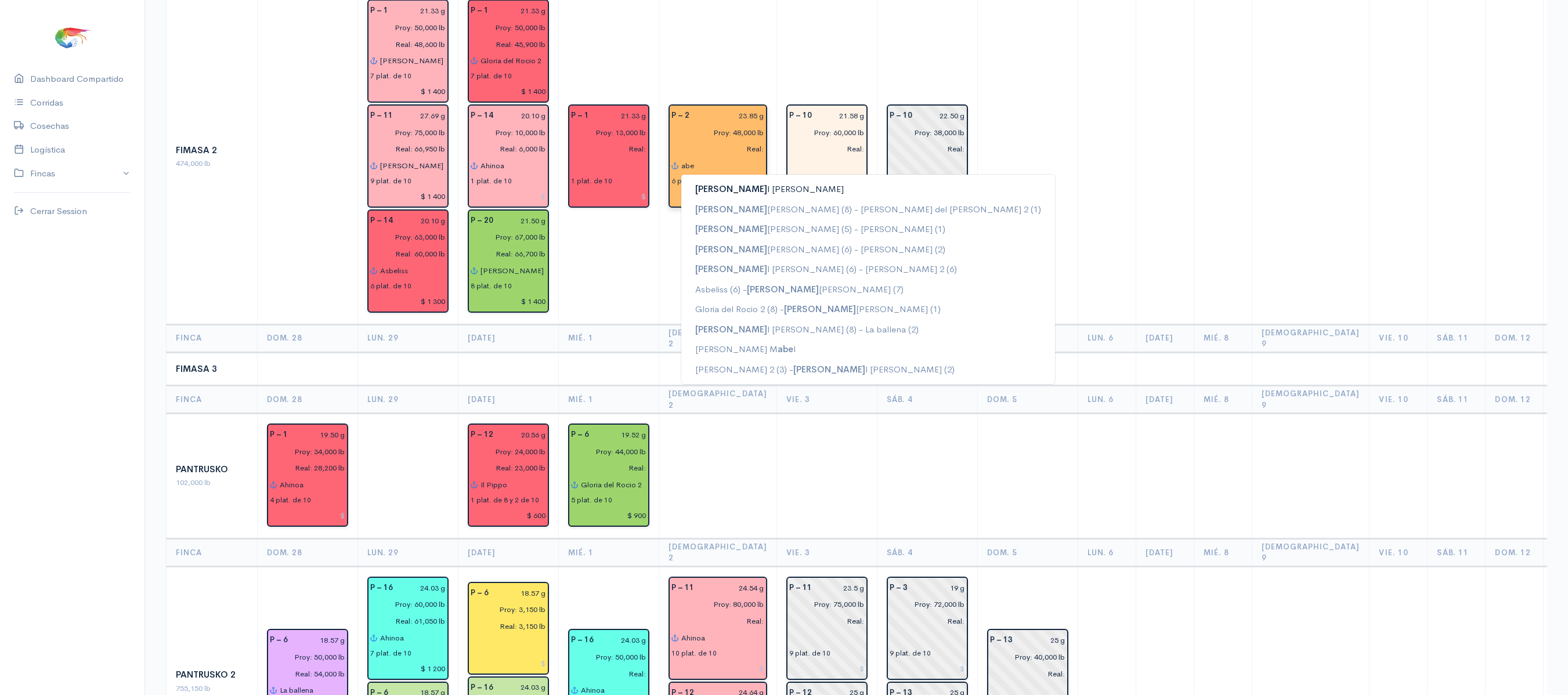
click at [712, 183] on ngb-highlight "[PERSON_NAME]" at bounding box center [769, 189] width 149 height 11
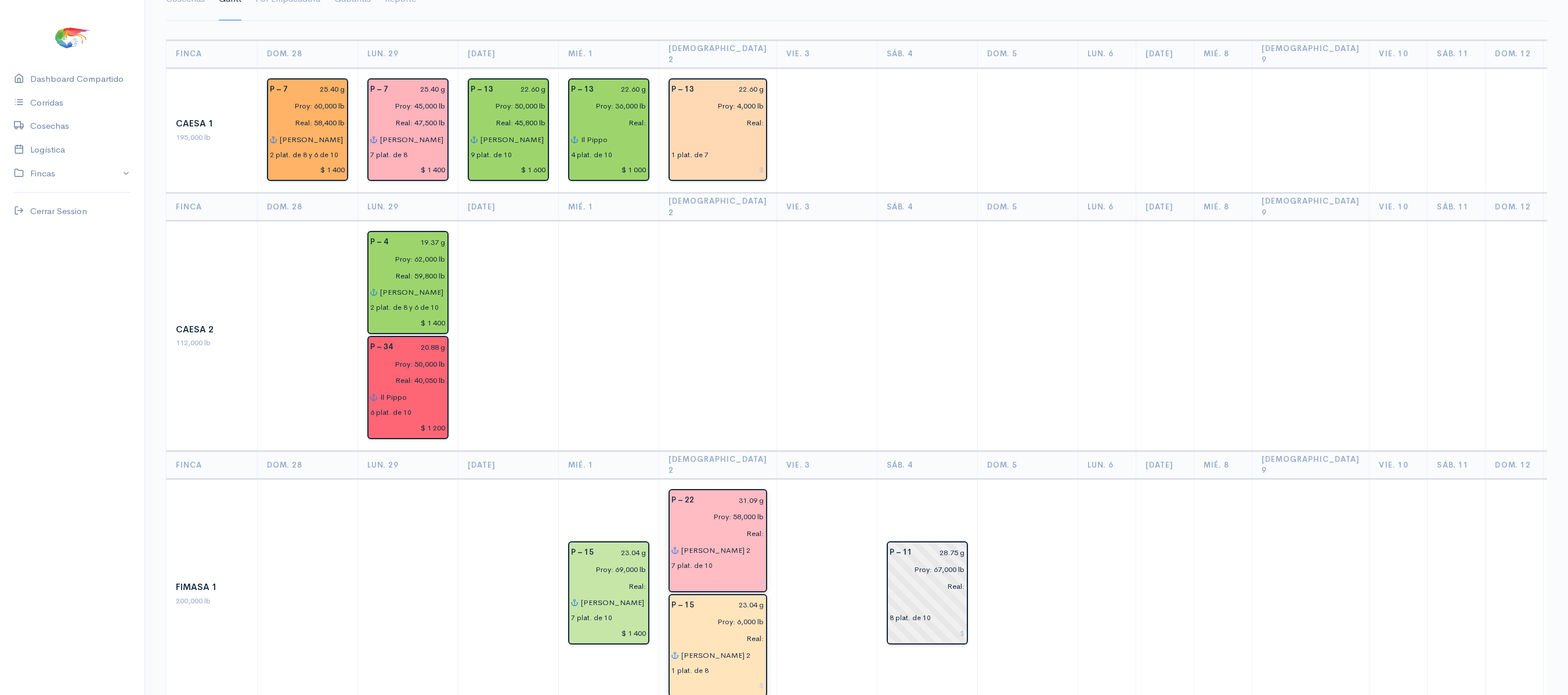
scroll to position [105, 0]
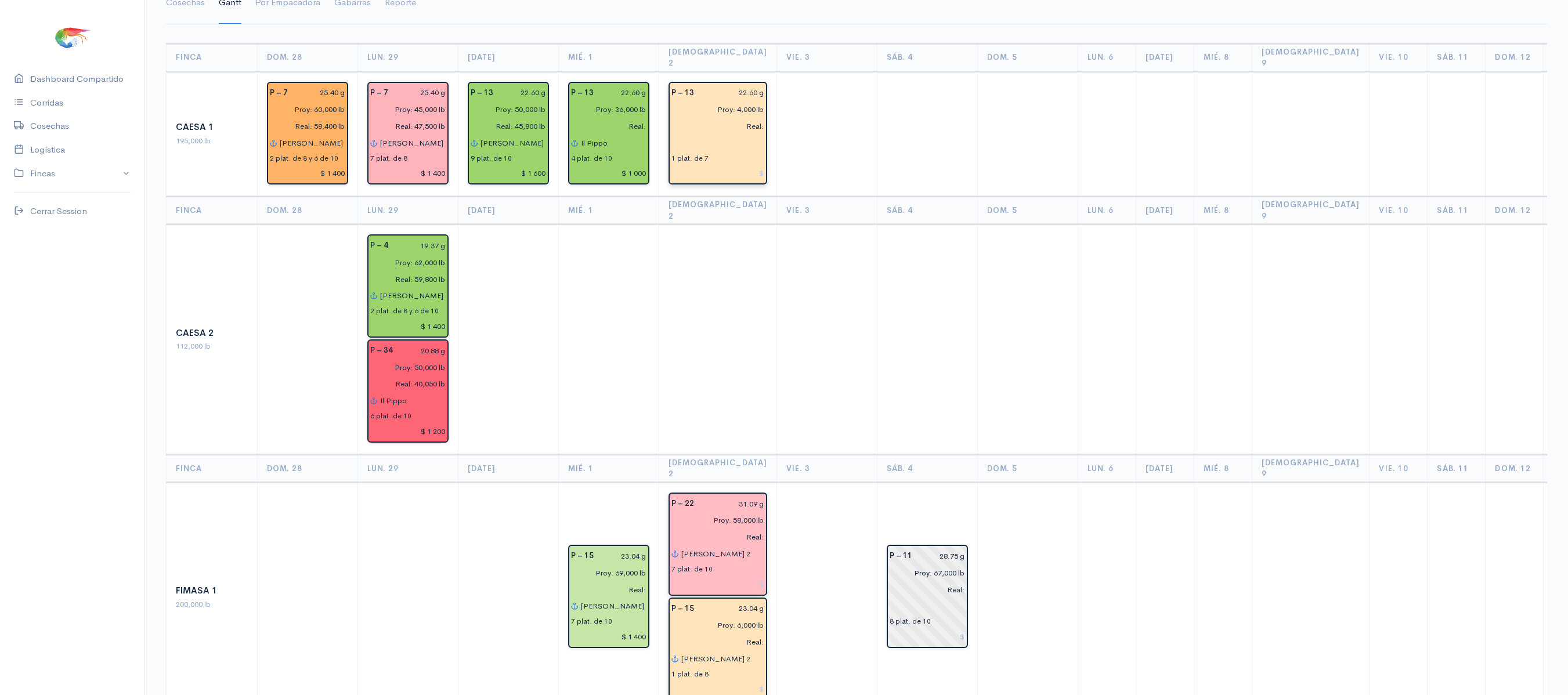
type input "[PERSON_NAME]"
click at [705, 137] on input "text" at bounding box center [718, 143] width 93 height 17
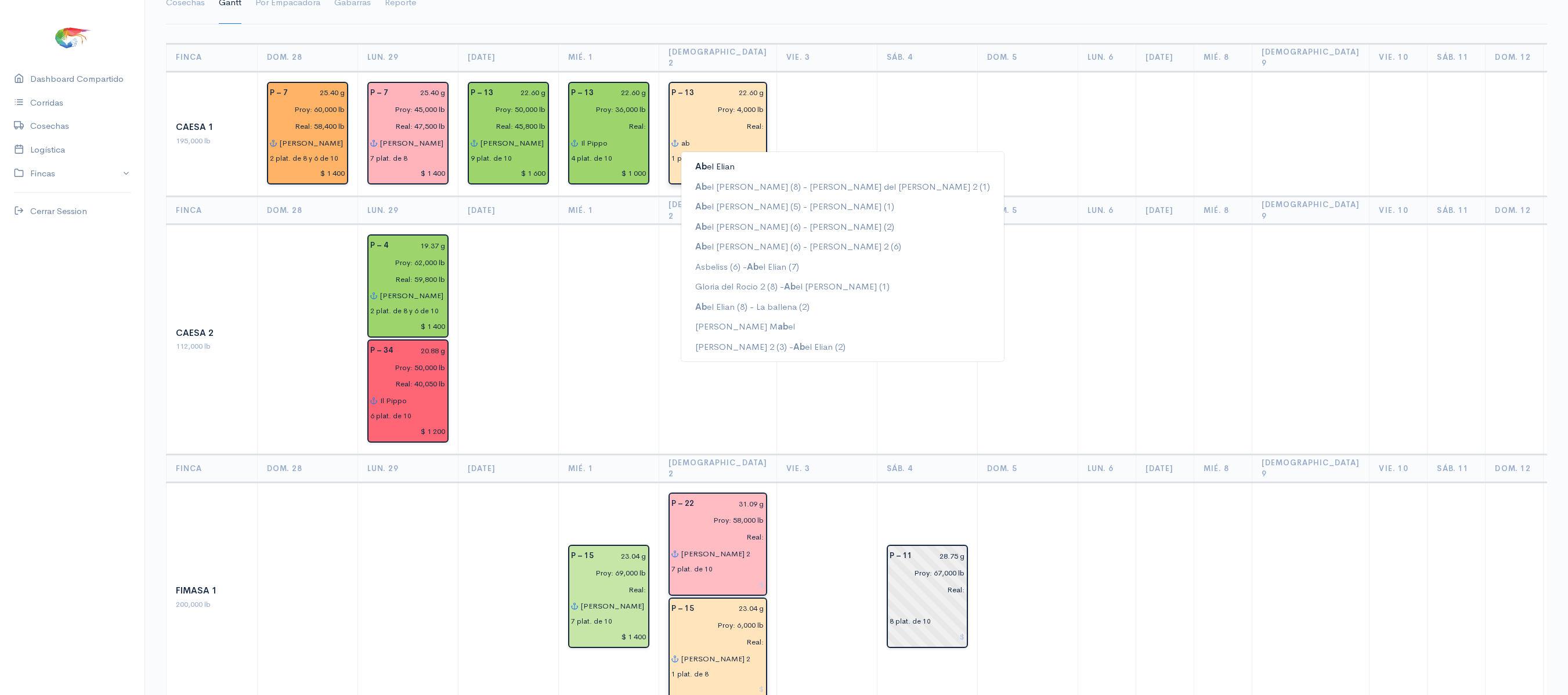
click at [722, 161] on ngb-highlight "Ab el Elian" at bounding box center [715, 166] width 40 height 11
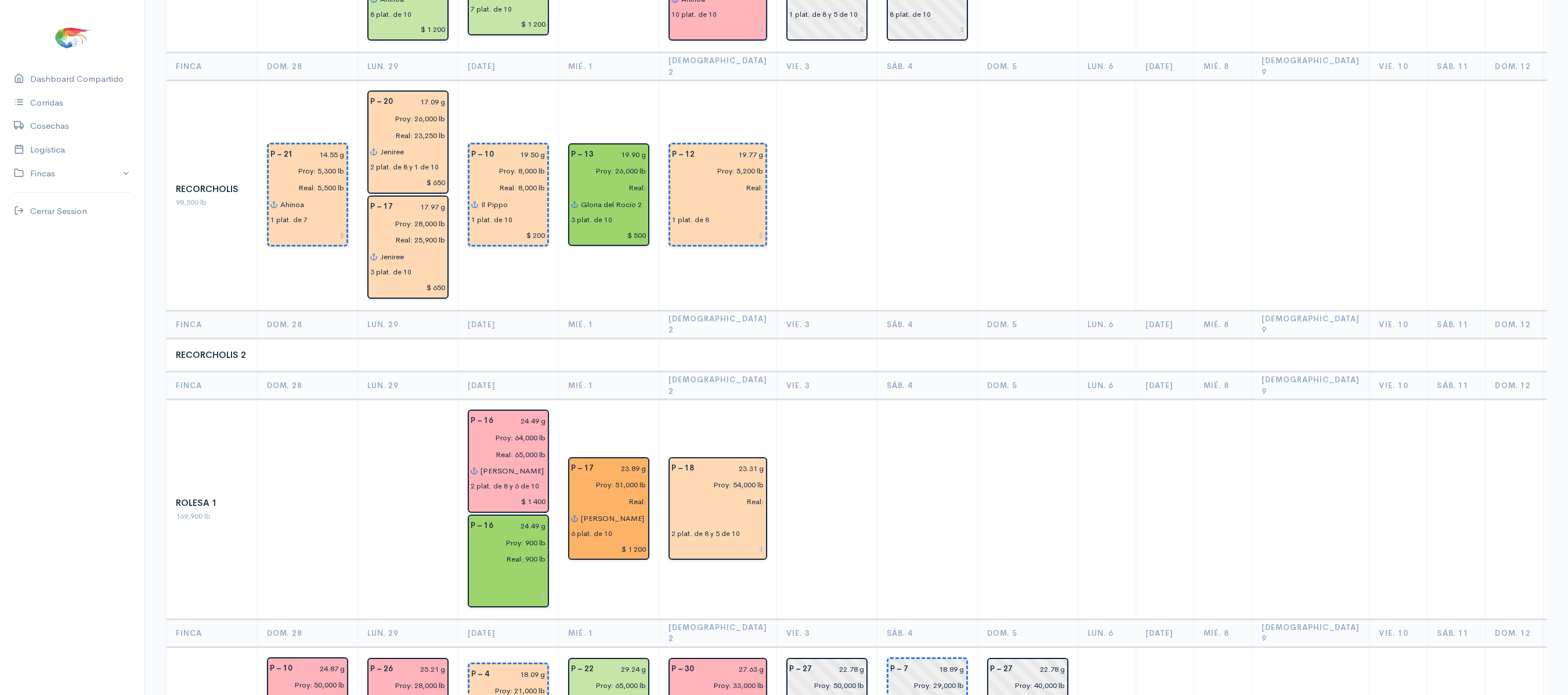
scroll to position [1597, 0]
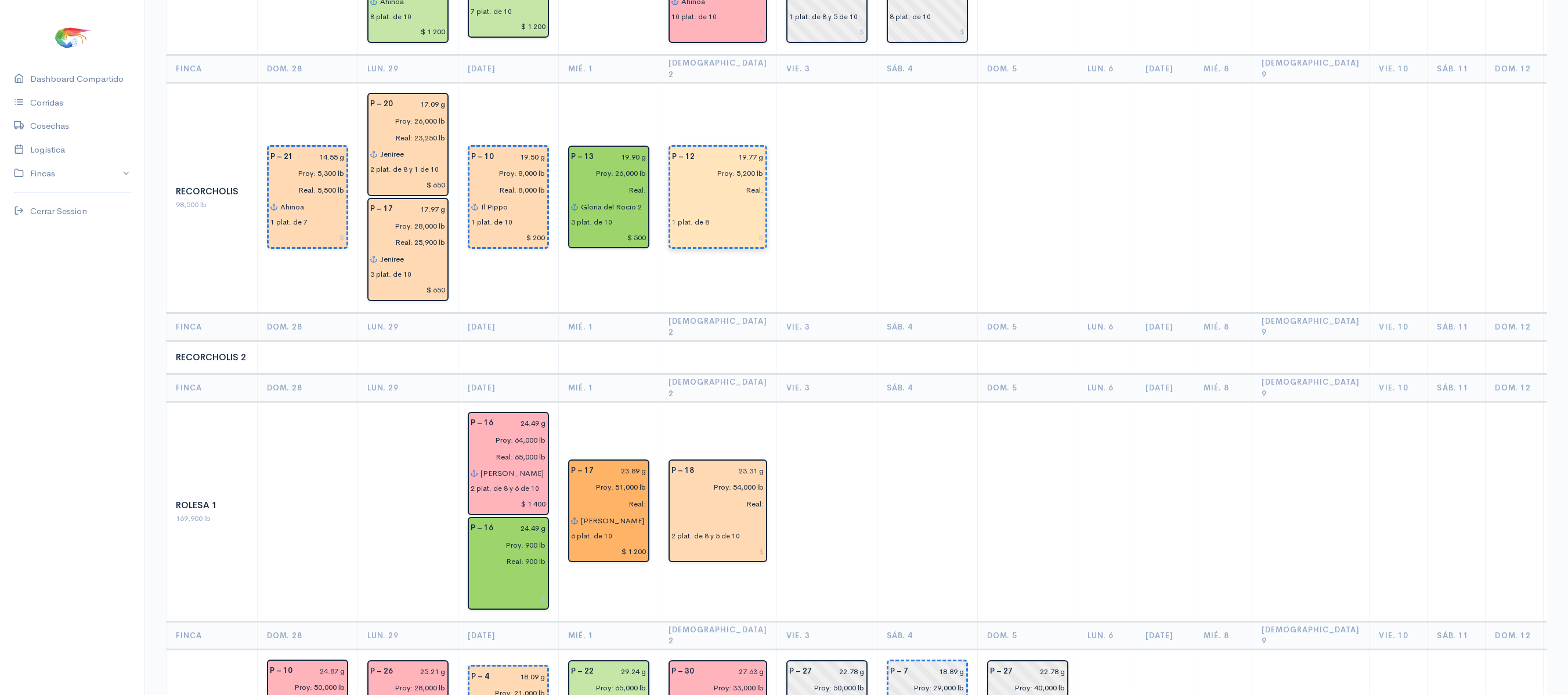
type input "[PERSON_NAME]"
click at [698, 198] on input "text" at bounding box center [718, 207] width 92 height 17
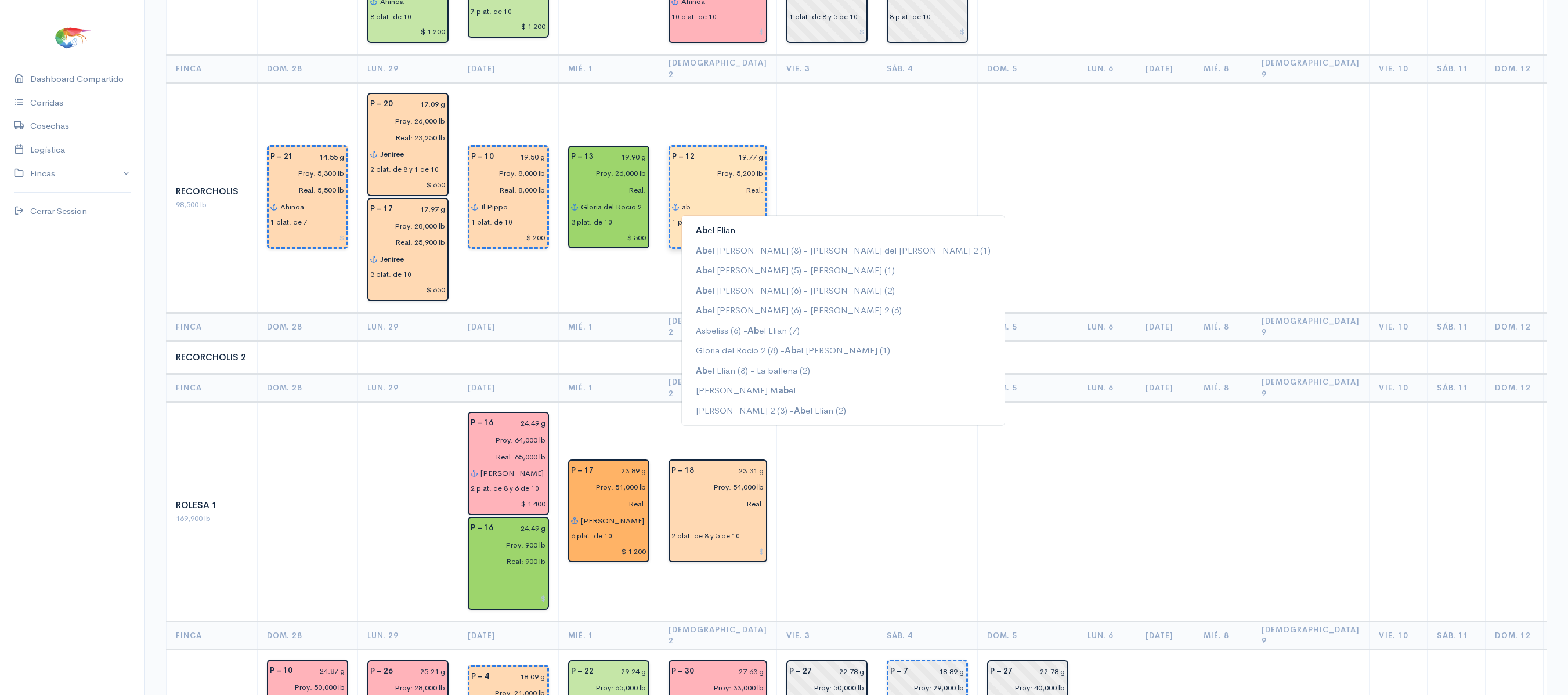
click at [703, 225] on ngb-highlight "Ab el Elian" at bounding box center [715, 230] width 40 height 11
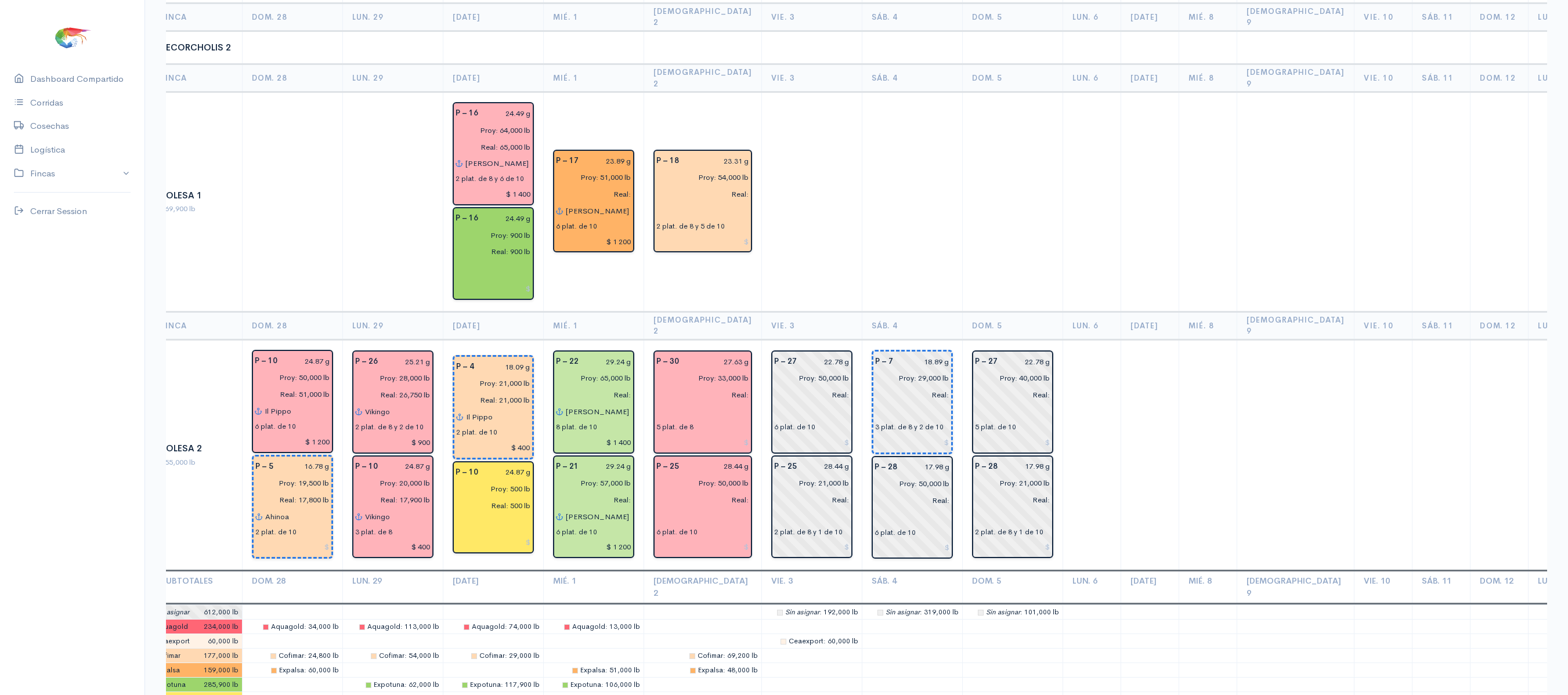
scroll to position [1908, 0]
type input "[PERSON_NAME]"
click at [695, 201] on input "text" at bounding box center [702, 210] width 93 height 17
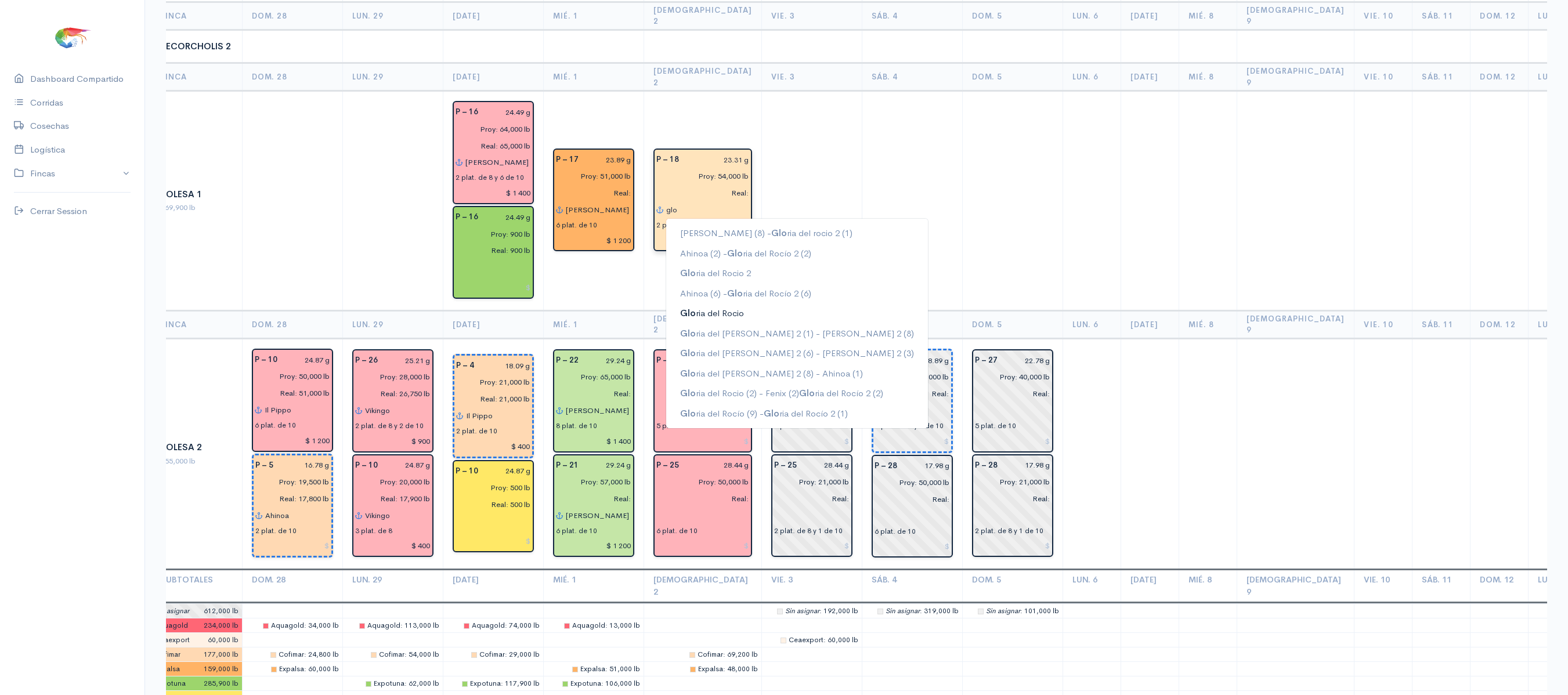
click at [722, 307] on ngb-highlight "Glo ria del [PERSON_NAME]" at bounding box center [712, 313] width 64 height 11
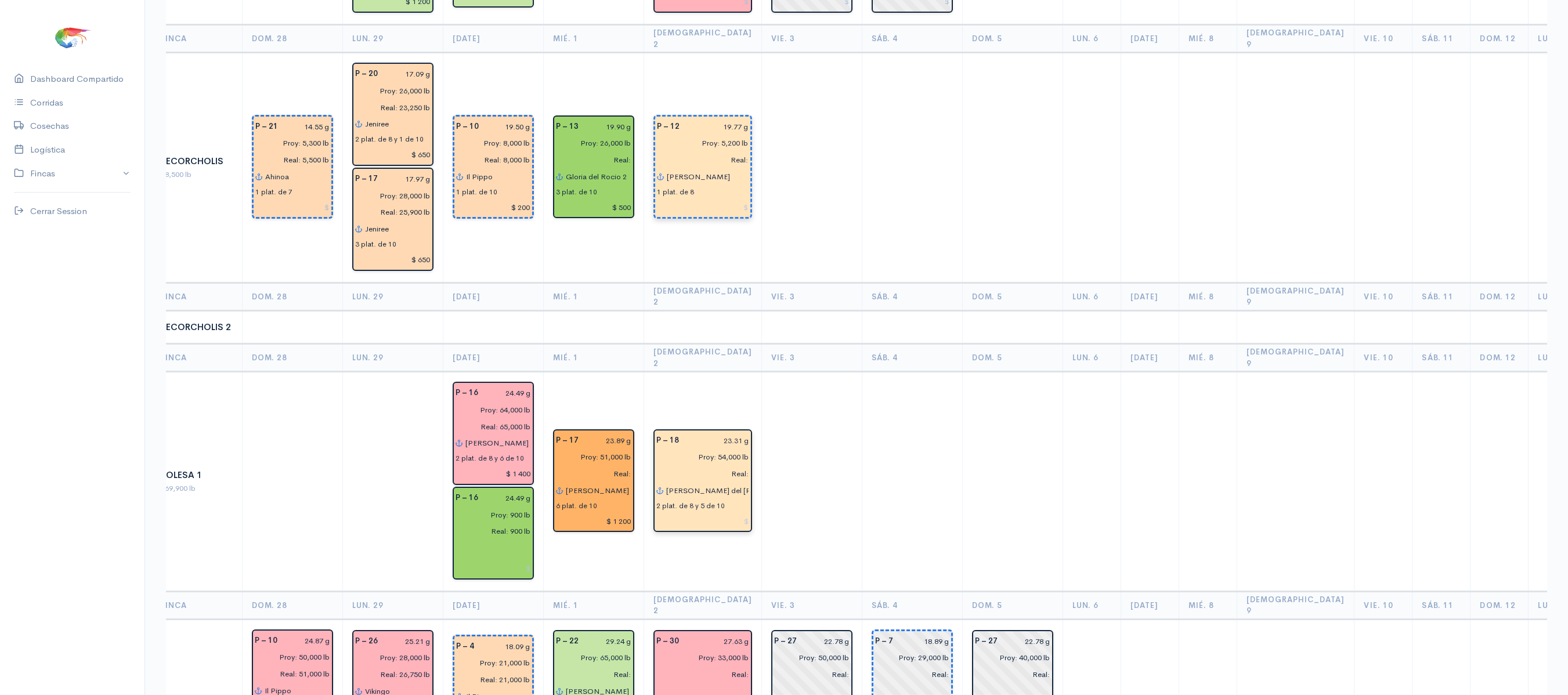
scroll to position [1748, 0]
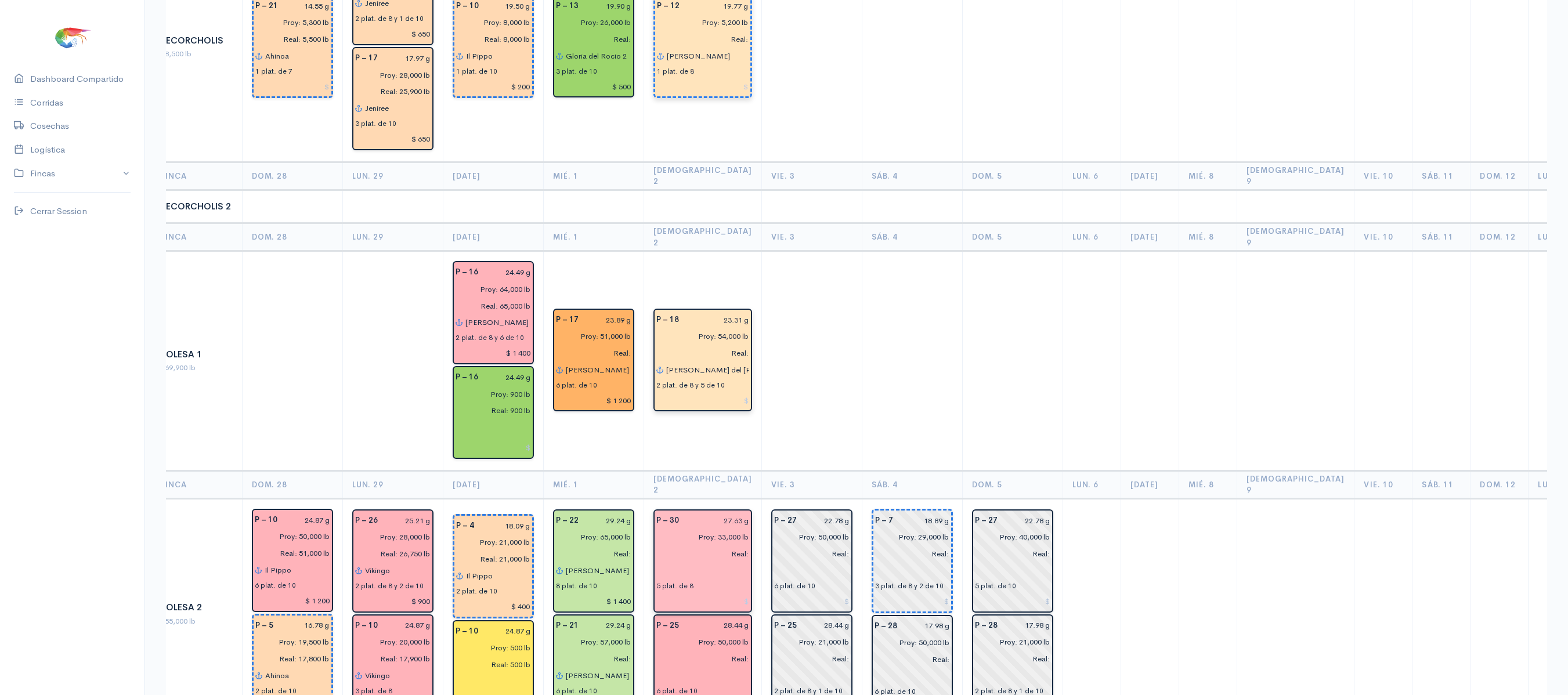
type input "[PERSON_NAME] del [PERSON_NAME]"
click at [678, 562] on input "text" at bounding box center [702, 571] width 93 height 17
click at [719, 579] on ngb-typeahead-window "Il [PERSON_NAME] (8) - Il Pippo" at bounding box center [740, 604] width 149 height 51
click at [709, 584] on button "Il Pippo" at bounding box center [740, 594] width 148 height 20
type input "Il Pippo"
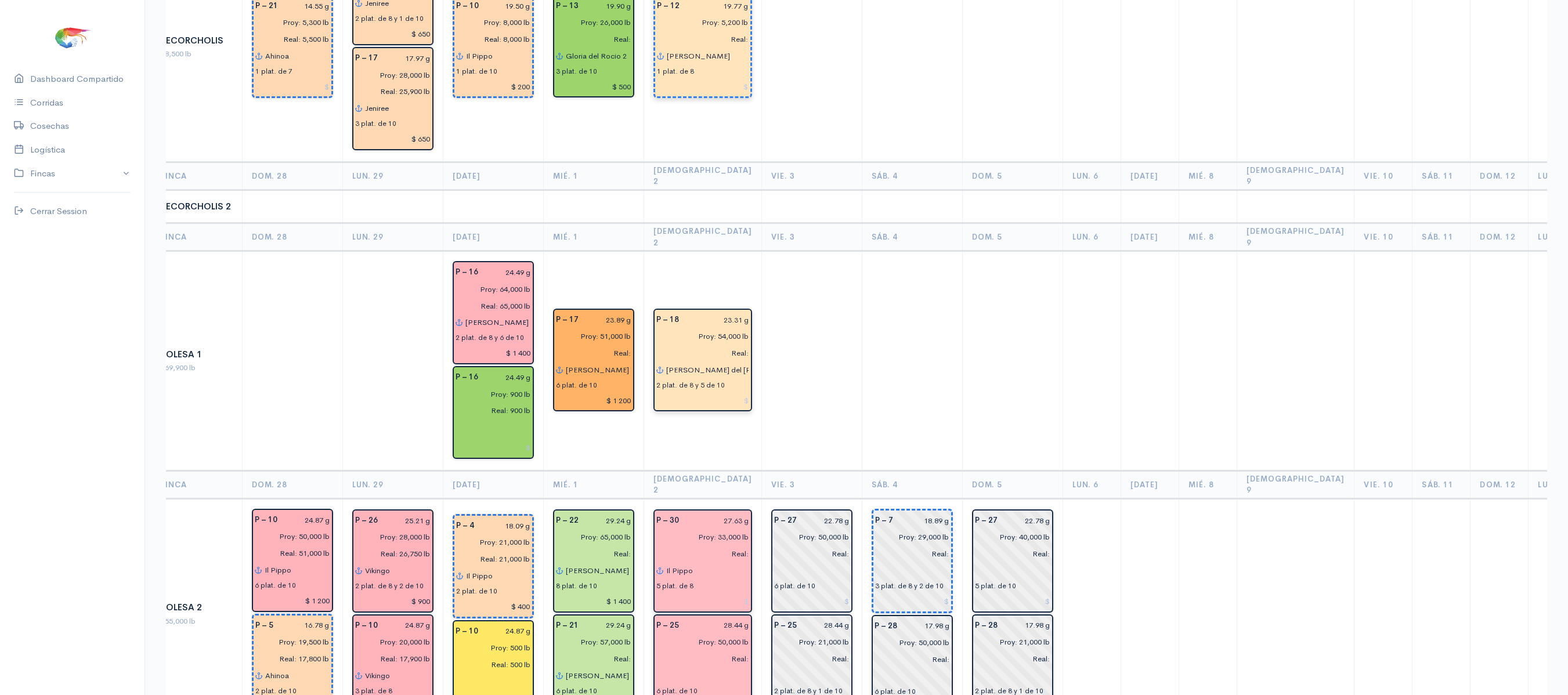
click at [667, 667] on input "text" at bounding box center [702, 676] width 93 height 17
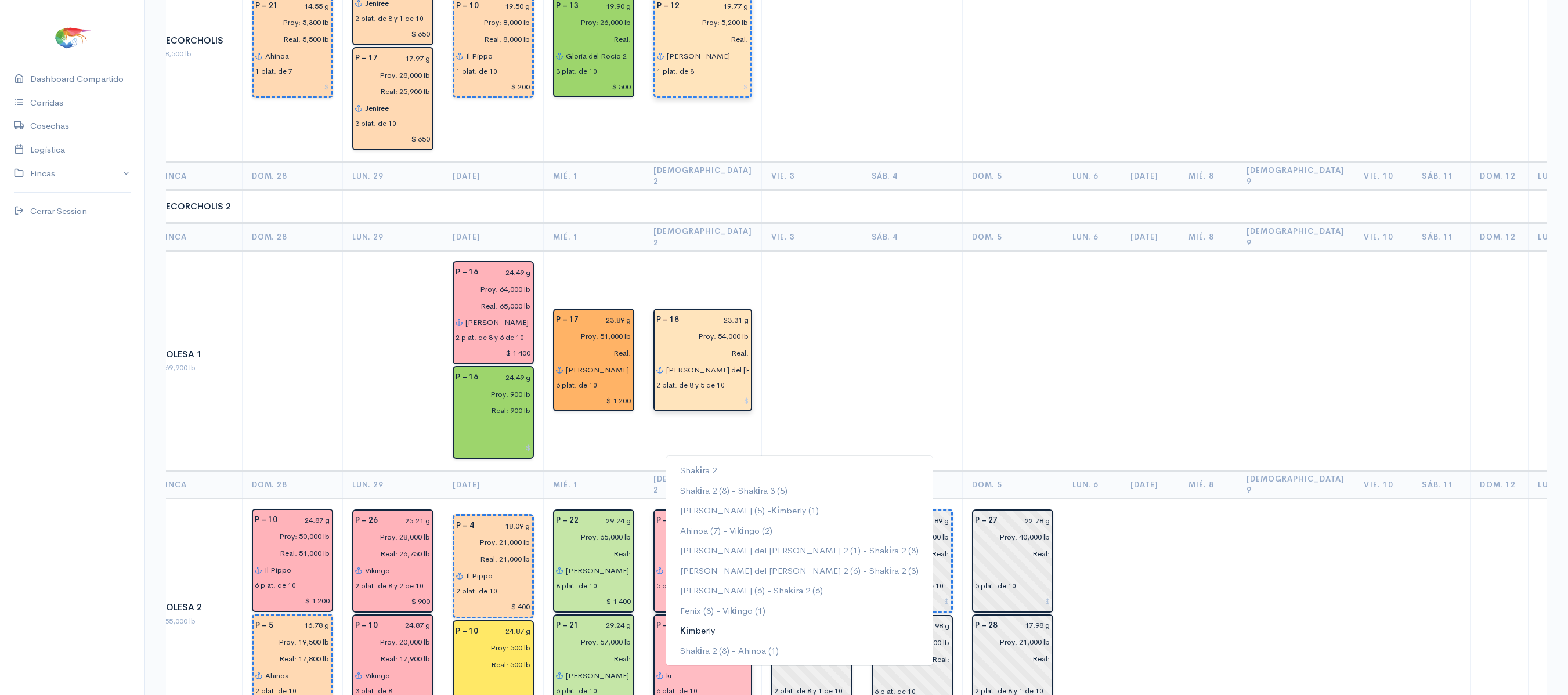
click at [699, 625] on ngb-highlight "Ki mberly" at bounding box center [697, 630] width 35 height 11
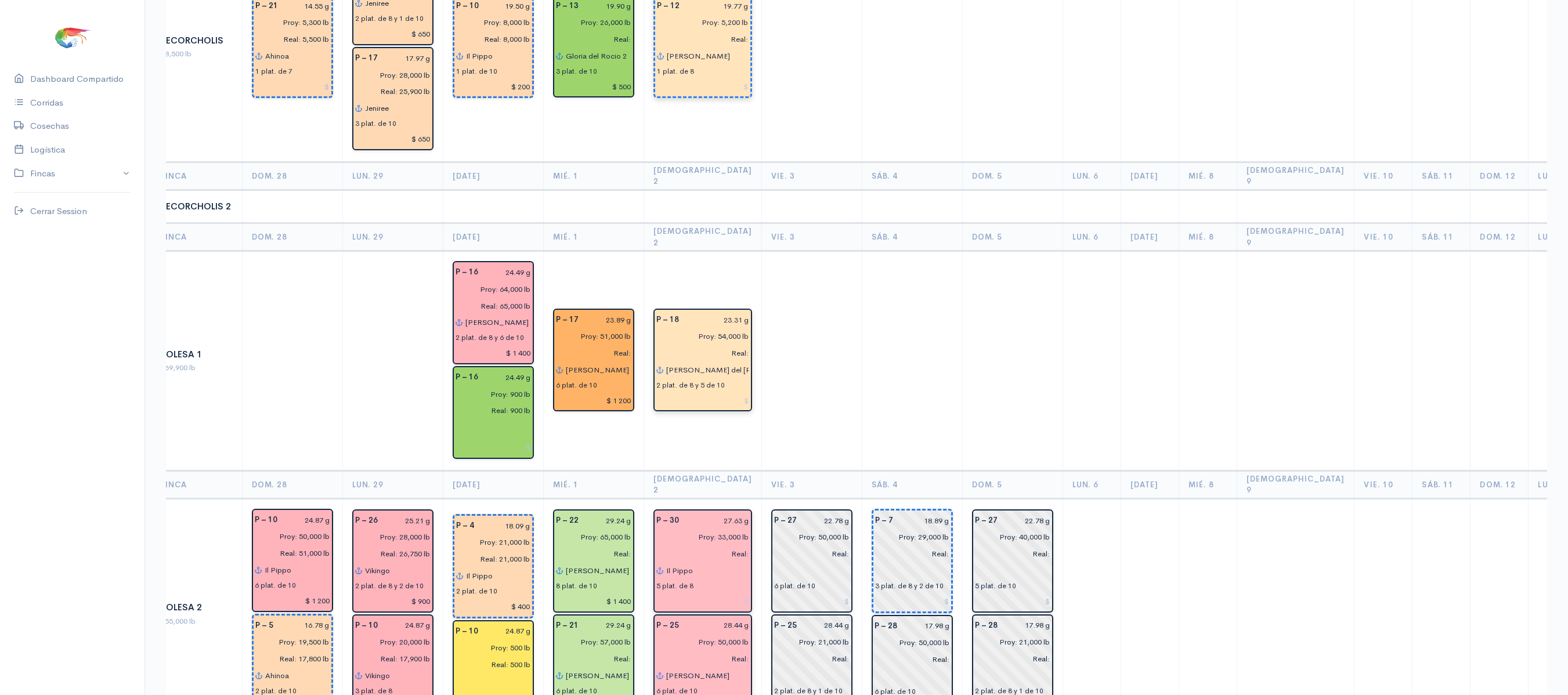
click at [788, 251] on td at bounding box center [811, 361] width 100 height 220
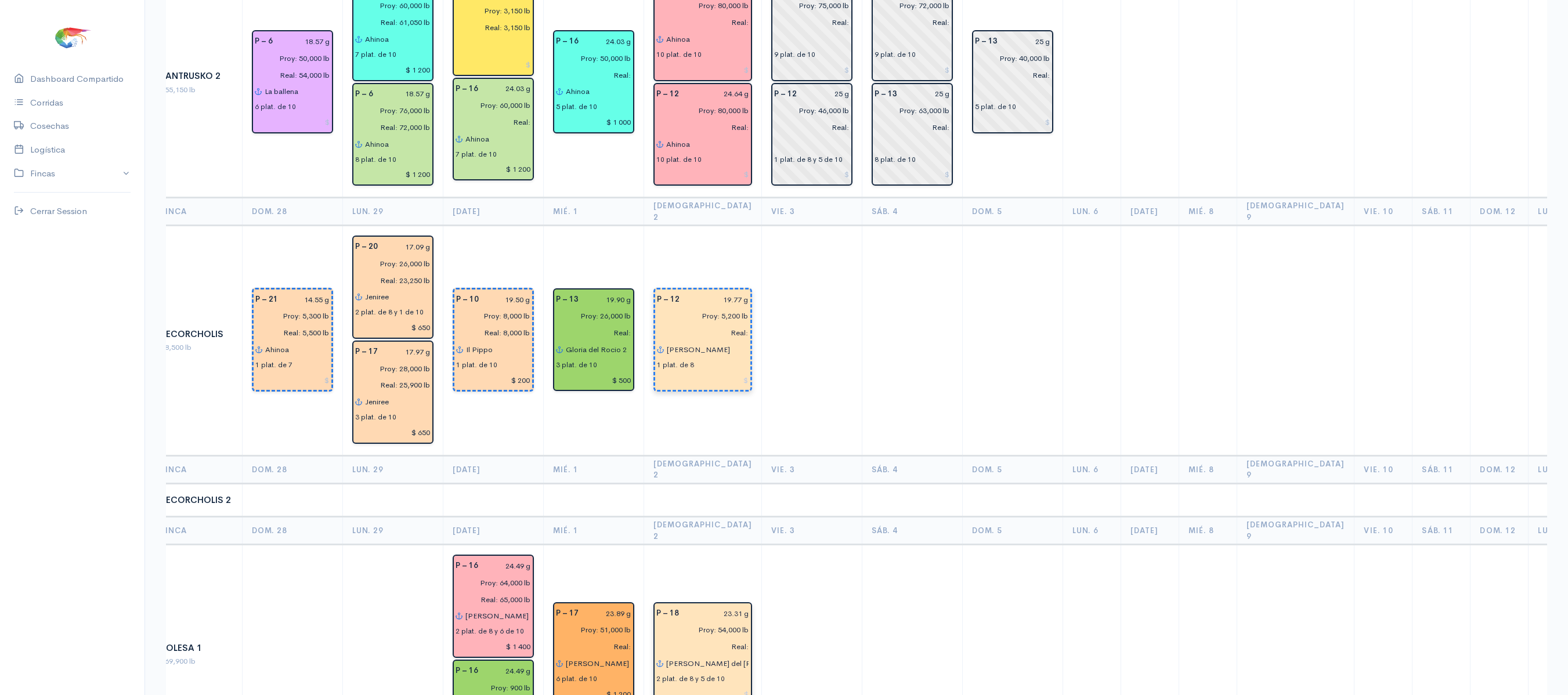
scroll to position [1908, 0]
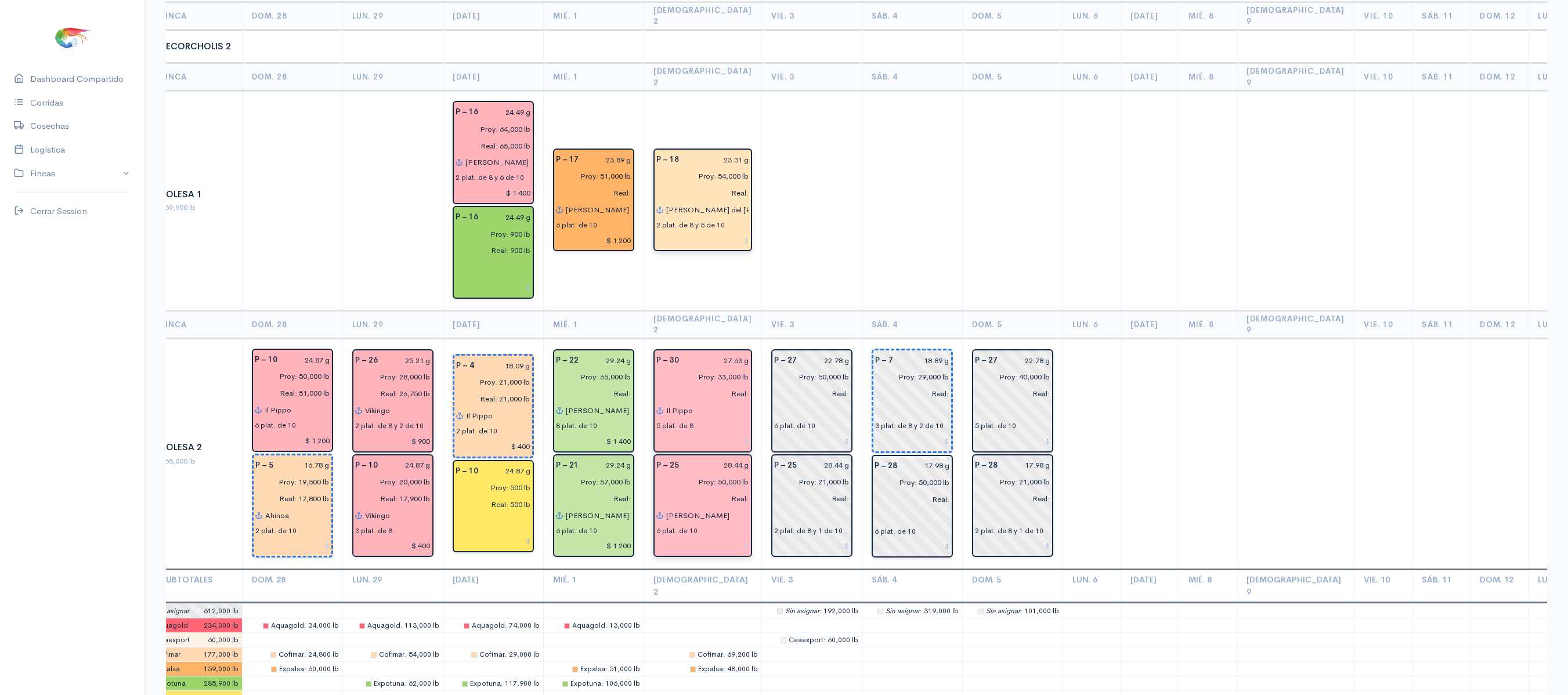
click at [699, 507] on input "[PERSON_NAME]" at bounding box center [707, 515] width 83 height 17
click at [702, 533] on ngb-highlight "Ren ata" at bounding box center [694, 539] width 28 height 11
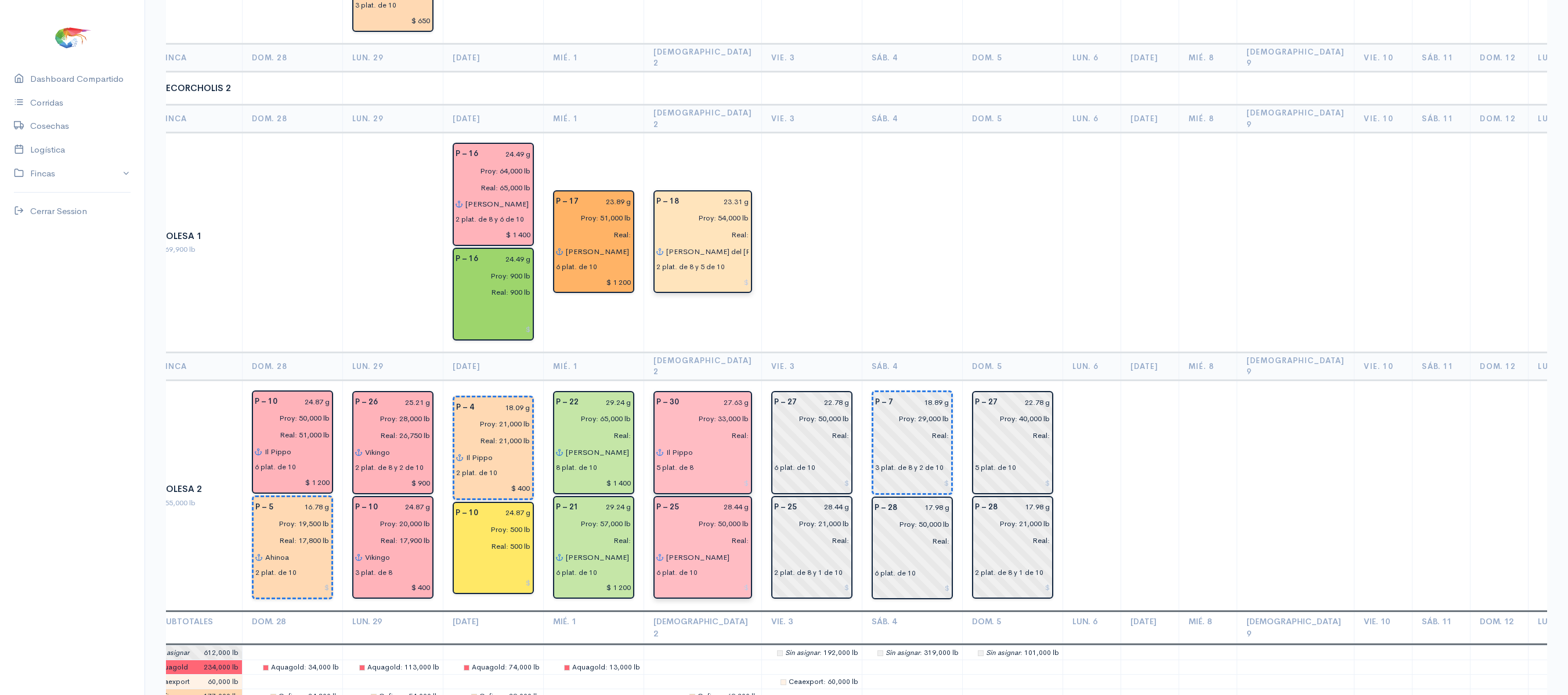
scroll to position [1867, 0]
type input "[PERSON_NAME]"
click at [761, 174] on td at bounding box center [811, 241] width 100 height 220
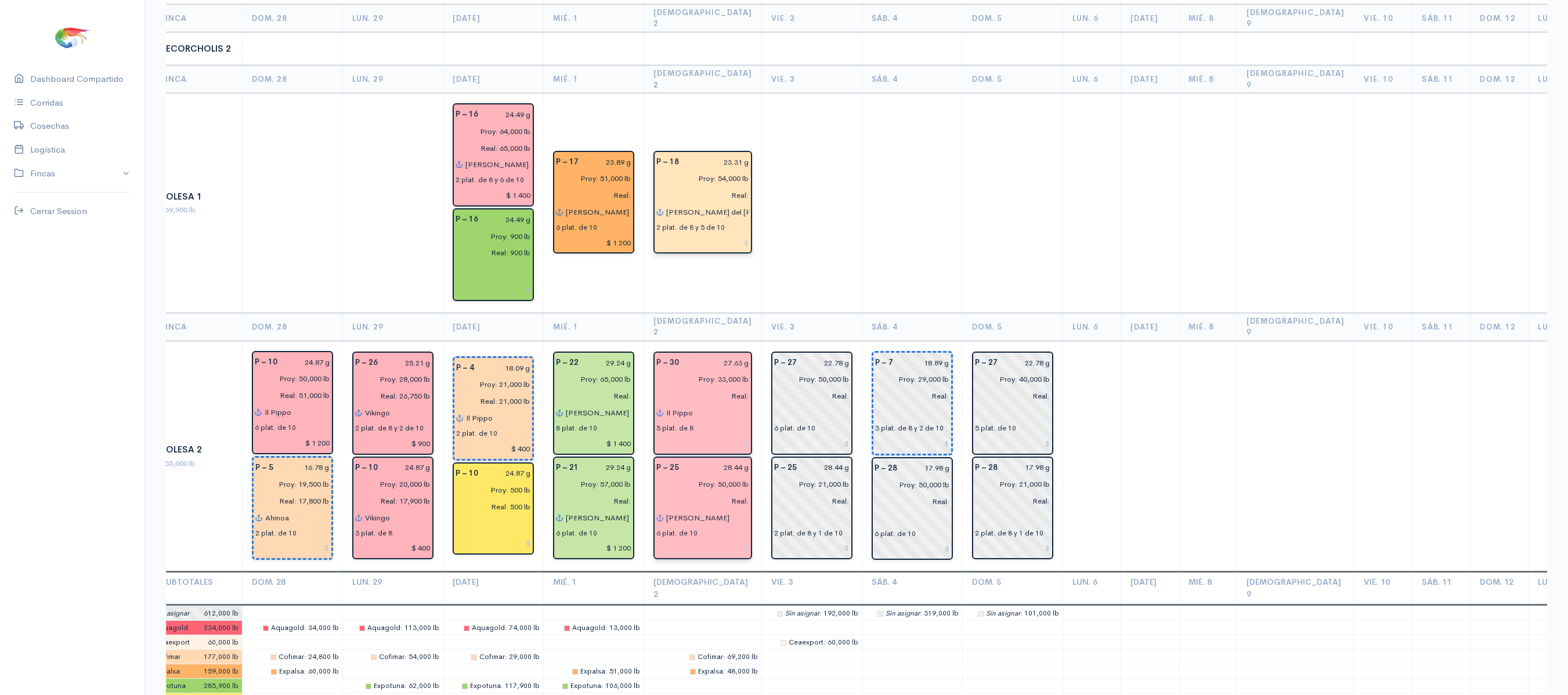
scroll to position [1904, 0]
click at [719, 205] on input "[PERSON_NAME] del [PERSON_NAME]" at bounding box center [707, 214] width 83 height 17
click at [690, 251] on span "[PERSON_NAME]" at bounding box center [716, 256] width 72 height 11
type input "[PERSON_NAME] (6) - Il Pippo (1)"
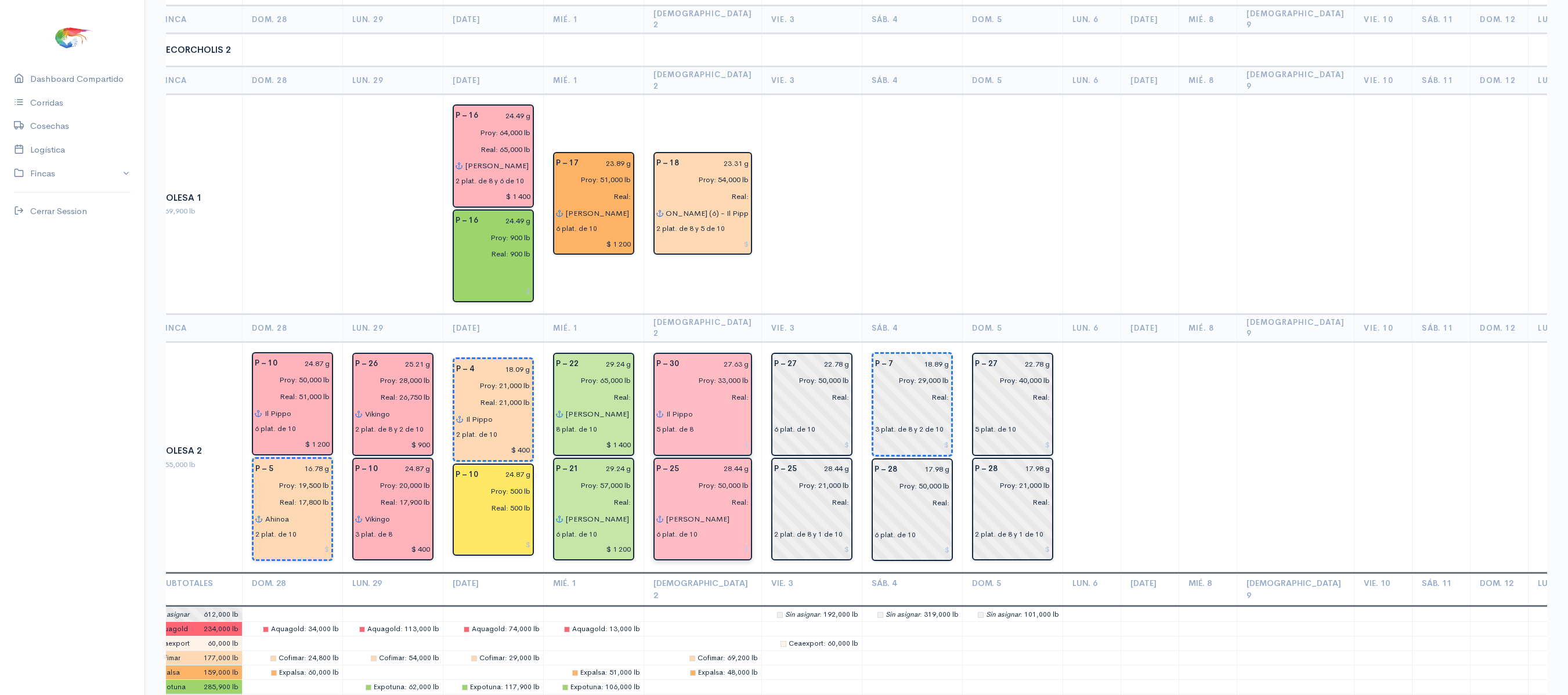
click at [777, 160] on td at bounding box center [811, 204] width 100 height 220
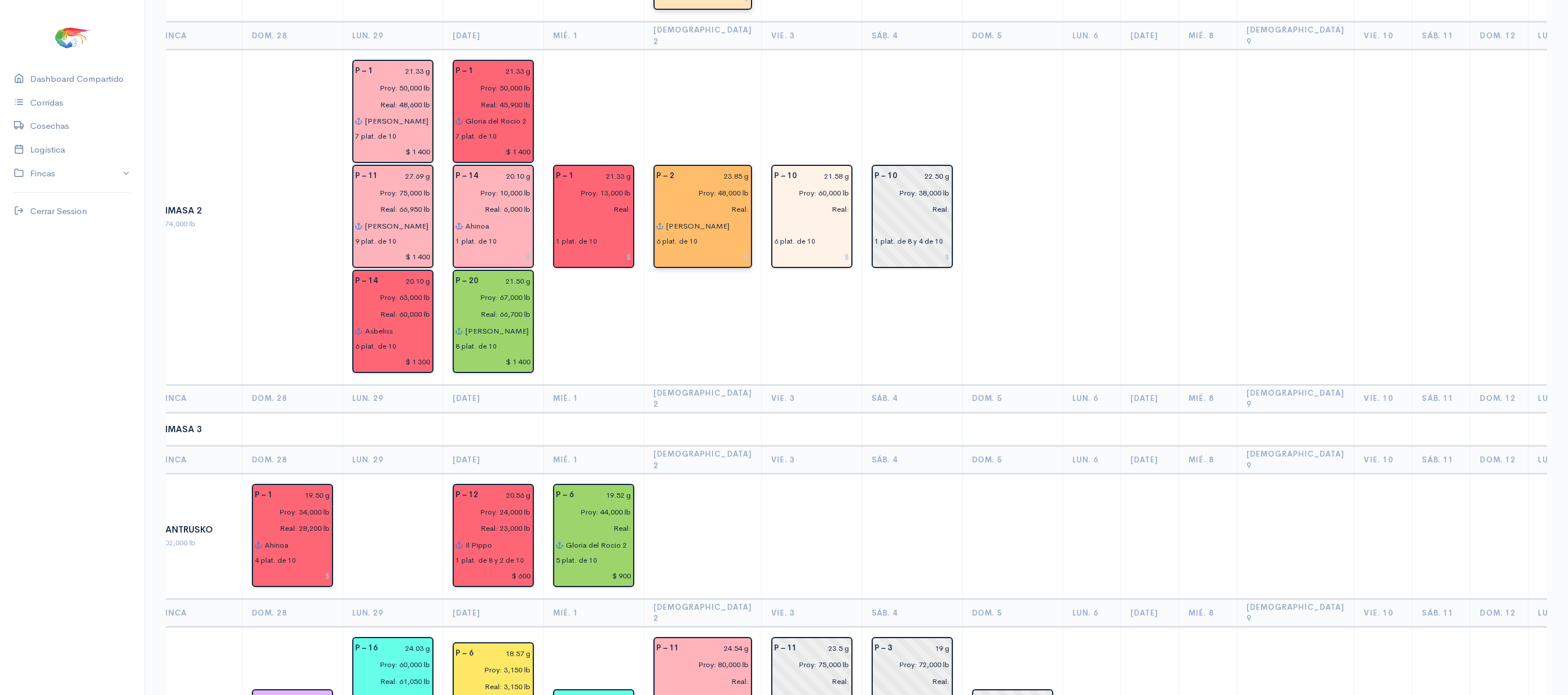
scroll to position [857, 0]
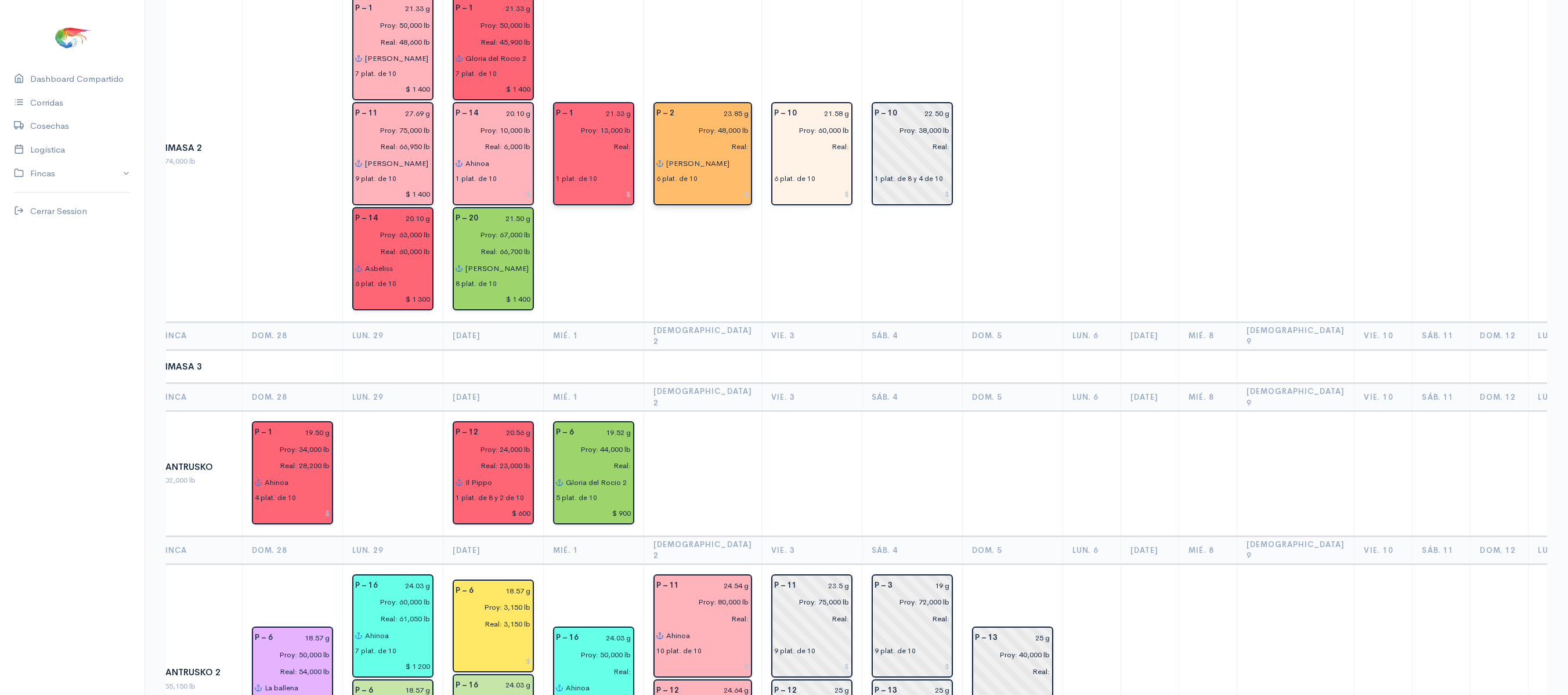
click at [565, 155] on input "text" at bounding box center [593, 164] width 75 height 17
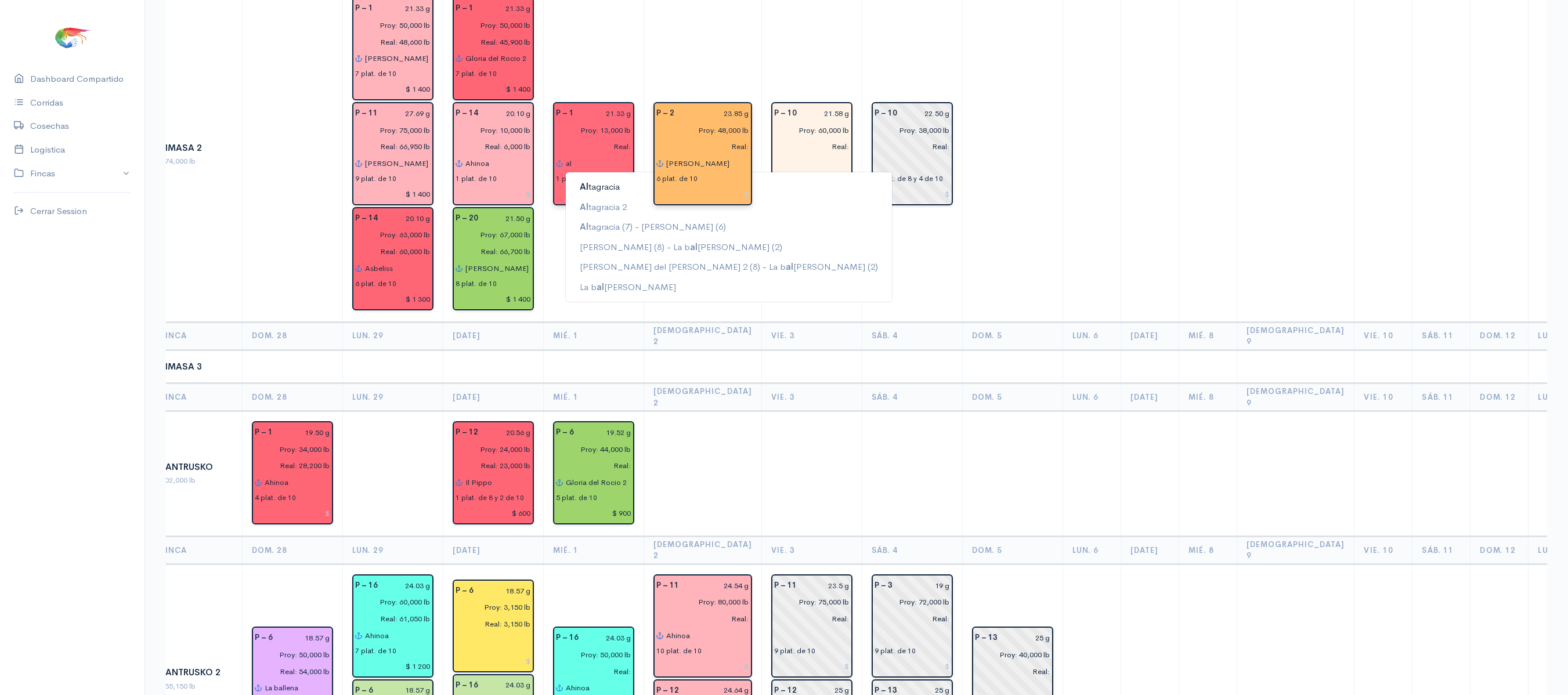
type input "a"
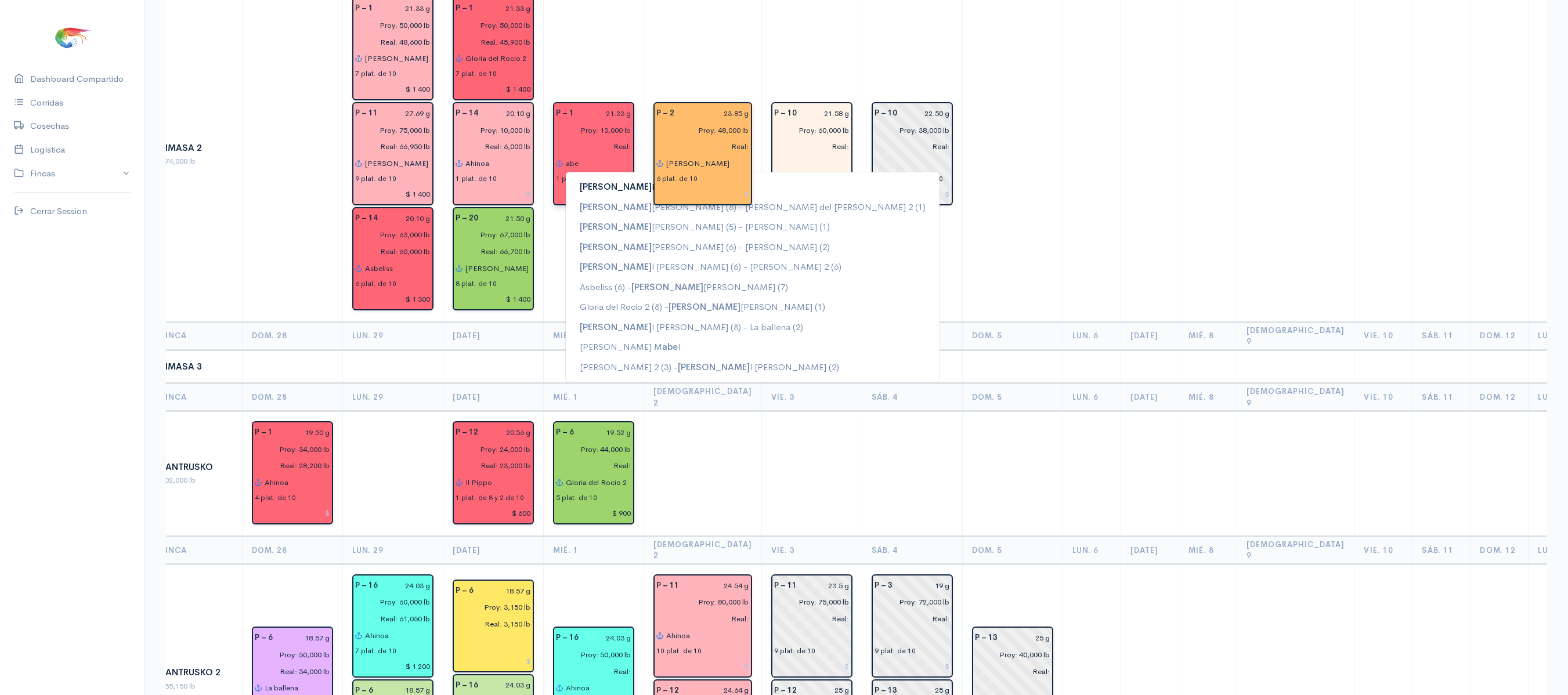
click at [621, 177] on button "[PERSON_NAME]" at bounding box center [753, 187] width 374 height 20
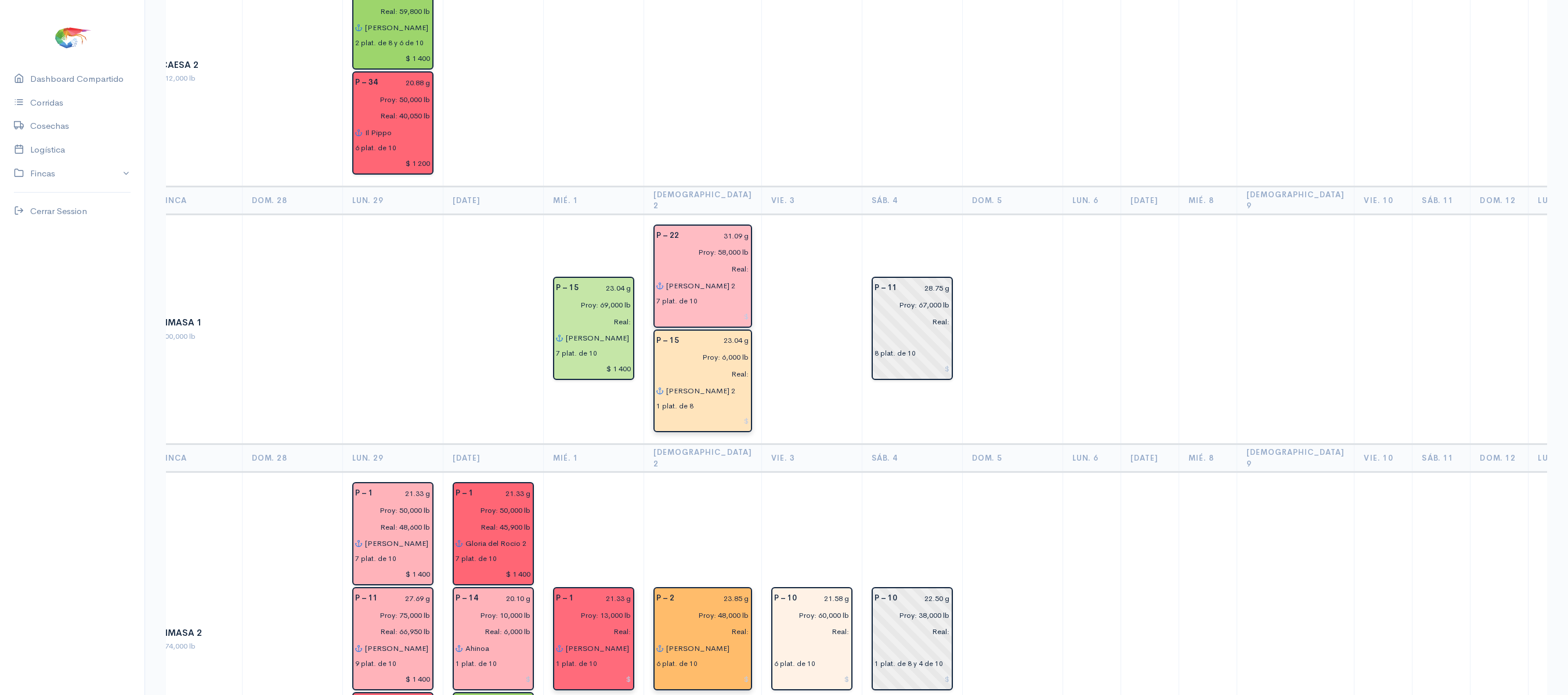
scroll to position [374, 0]
type input "[PERSON_NAME]"
